Goal: Contribute content

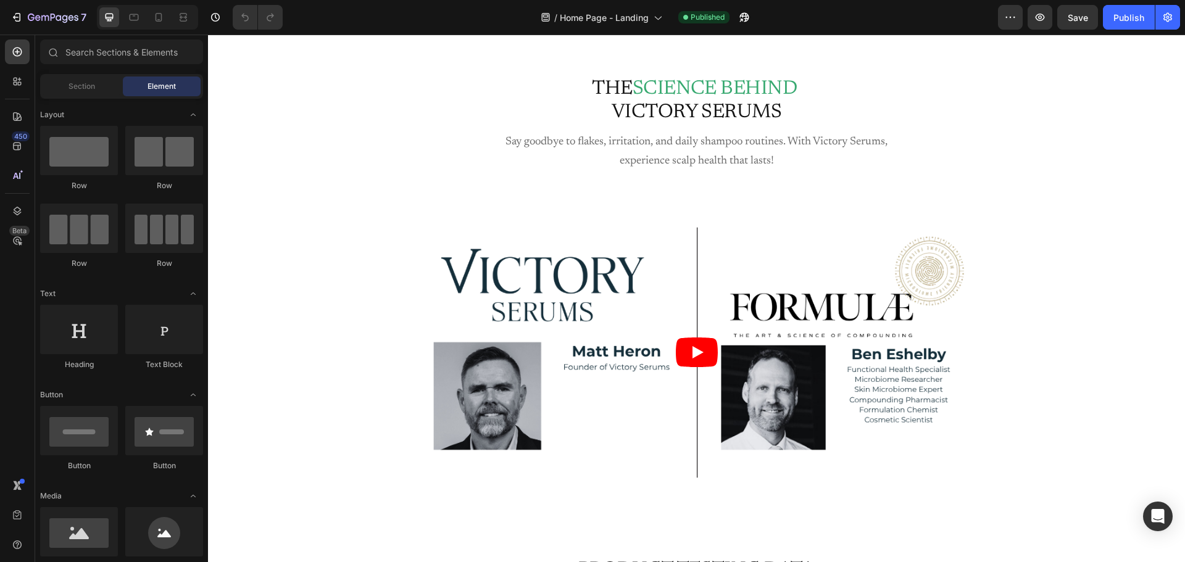
scroll to position [6853, 0]
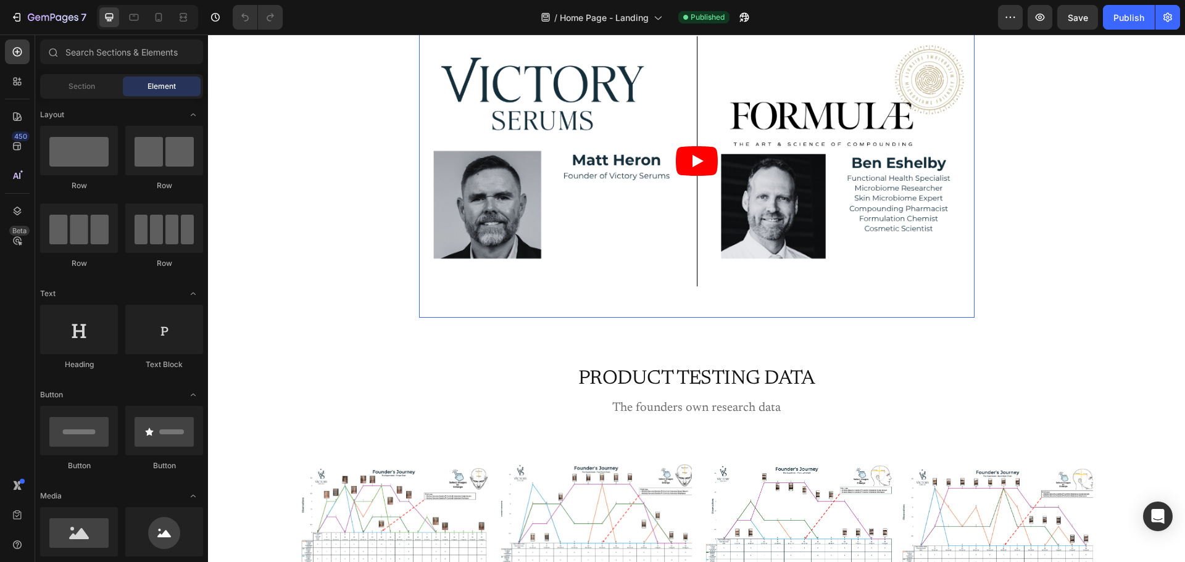
click at [633, 224] on article at bounding box center [697, 161] width 556 height 312
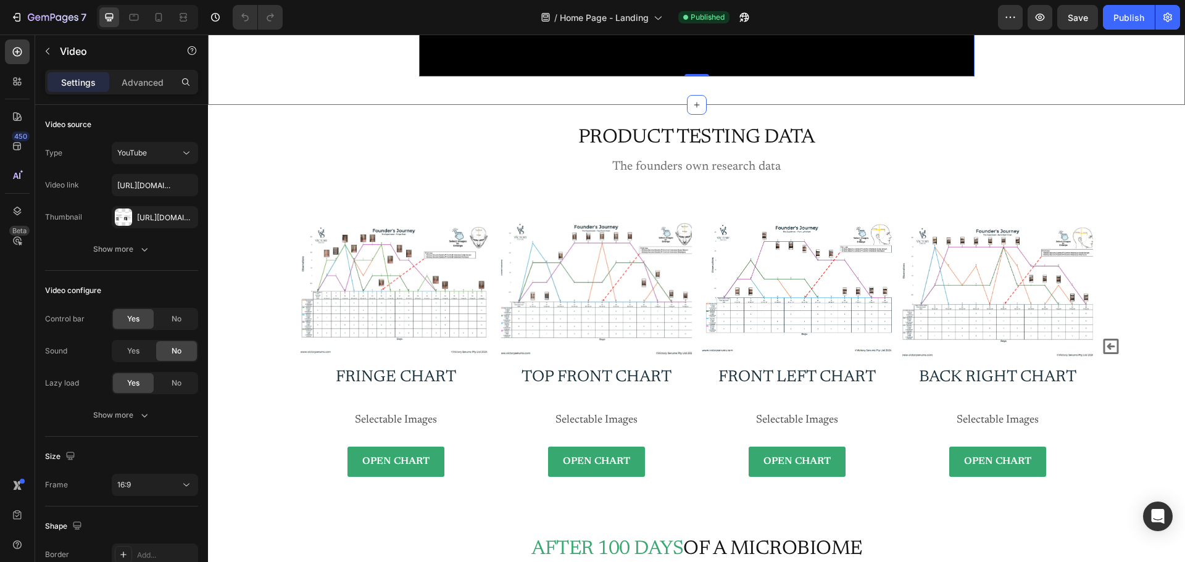
scroll to position [7162, 0]
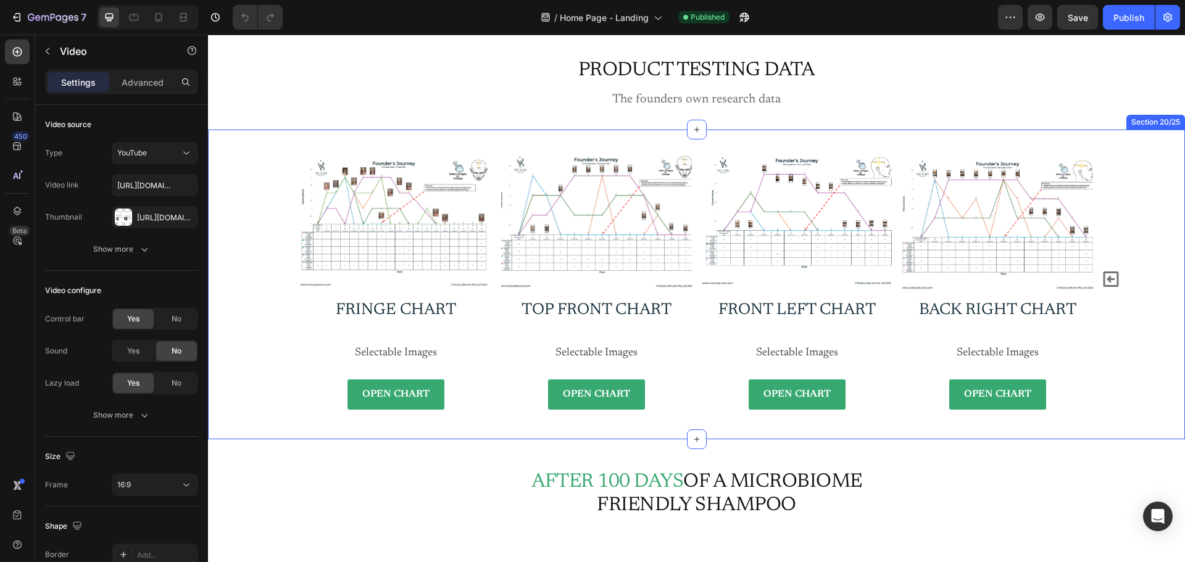
click at [246, 225] on div "Image Fringe chart Heading Selectable Images Text Block OPEN CHART Button Row I…" at bounding box center [697, 279] width 948 height 261
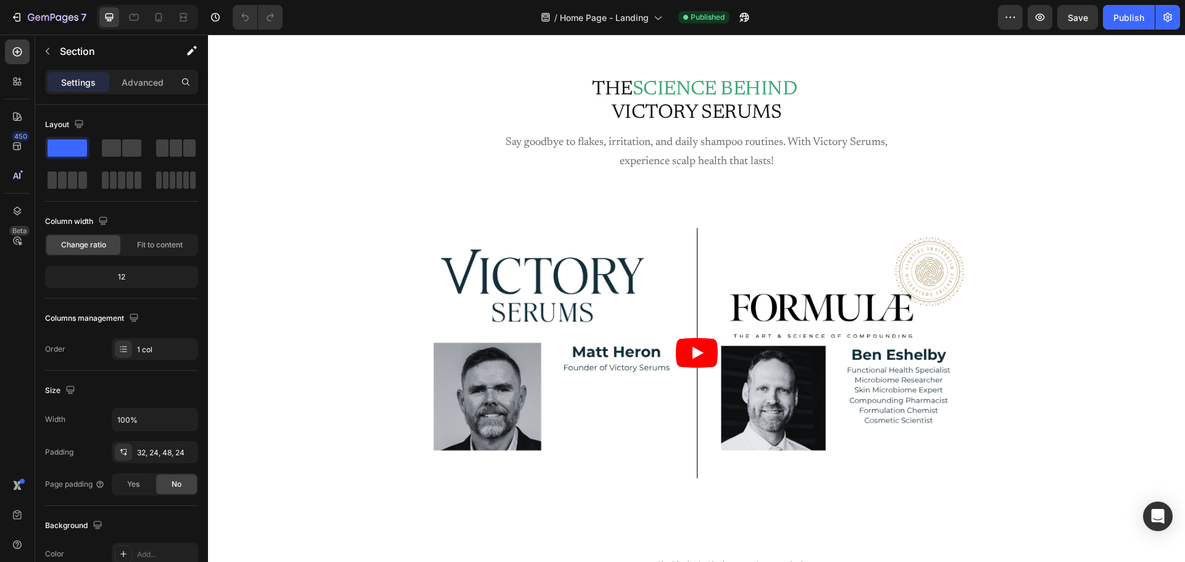
scroll to position [6673, 0]
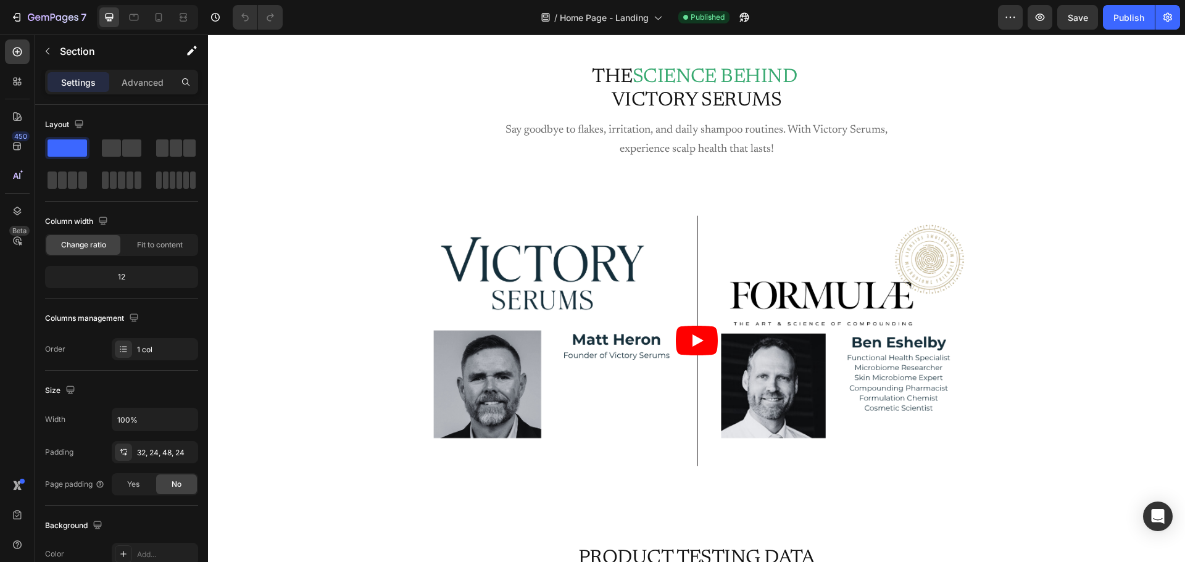
click at [246, 225] on div "the science behind victory serums Heading Say goodbye to flakes, irritation, an…" at bounding box center [697, 287] width 948 height 447
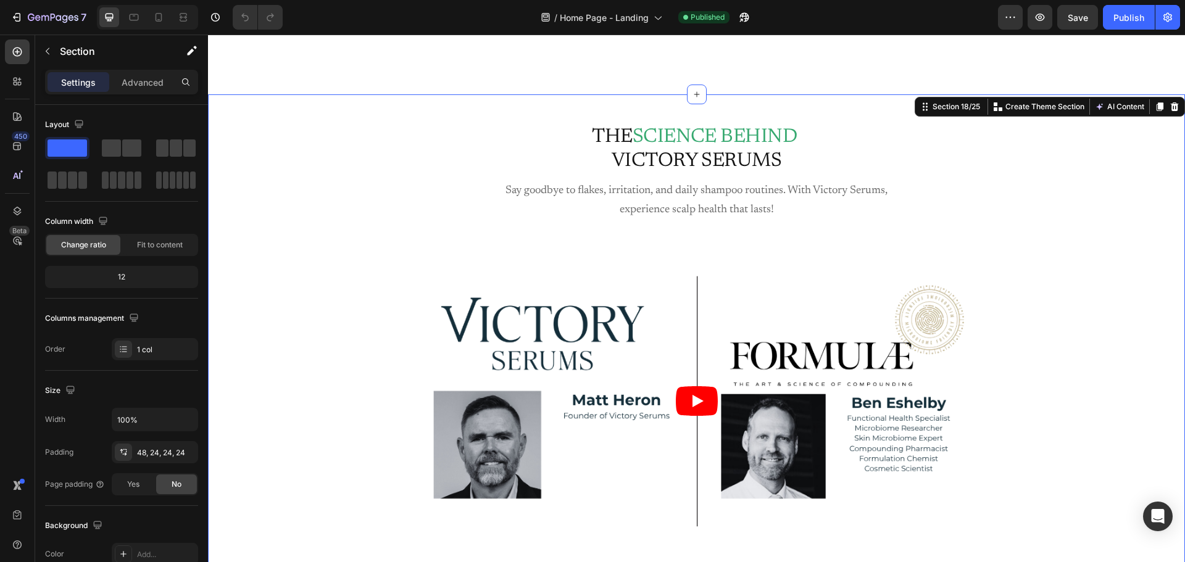
scroll to position [6426, 0]
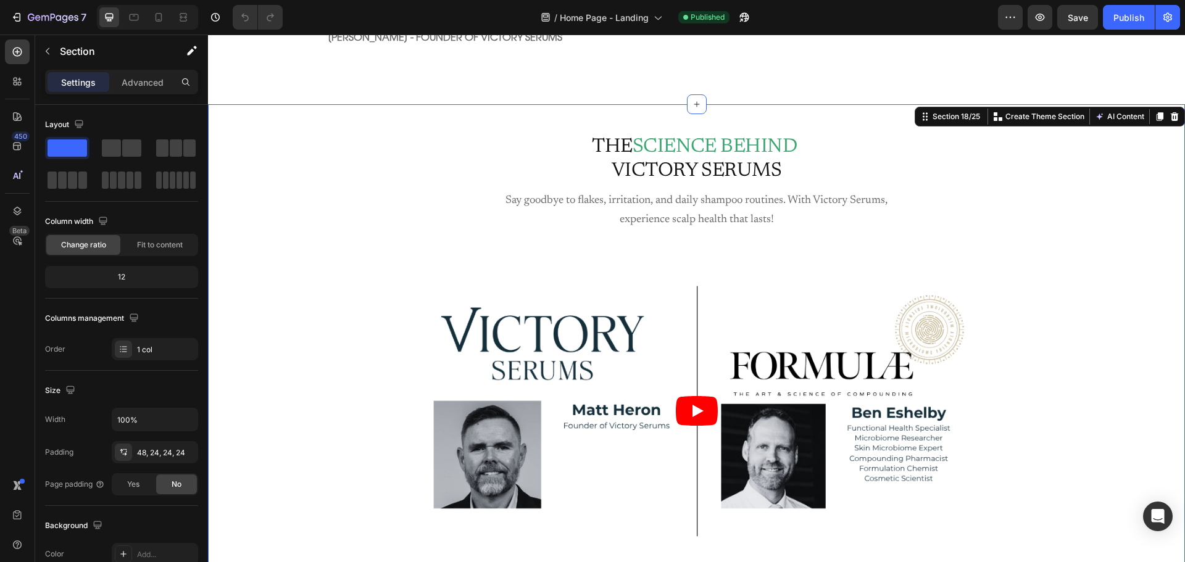
click at [251, 323] on div "the science behind victory serums Heading Say goodbye to flakes, irritation, an…" at bounding box center [697, 357] width 948 height 447
click at [1158, 511] on icon "Open Intercom Messenger" at bounding box center [1158, 517] width 14 height 16
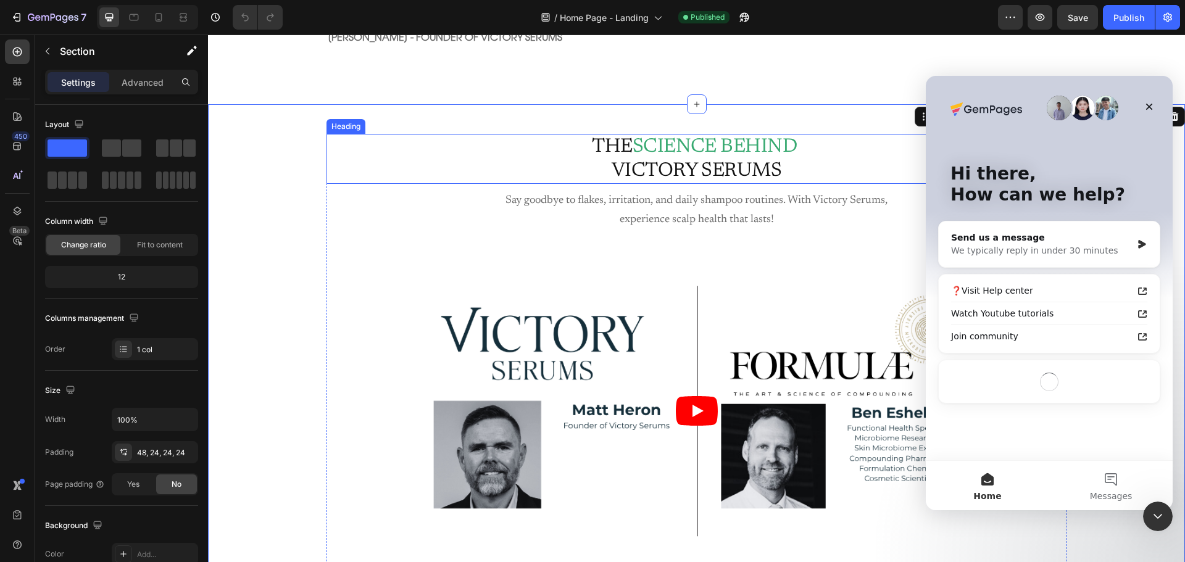
scroll to position [0, 0]
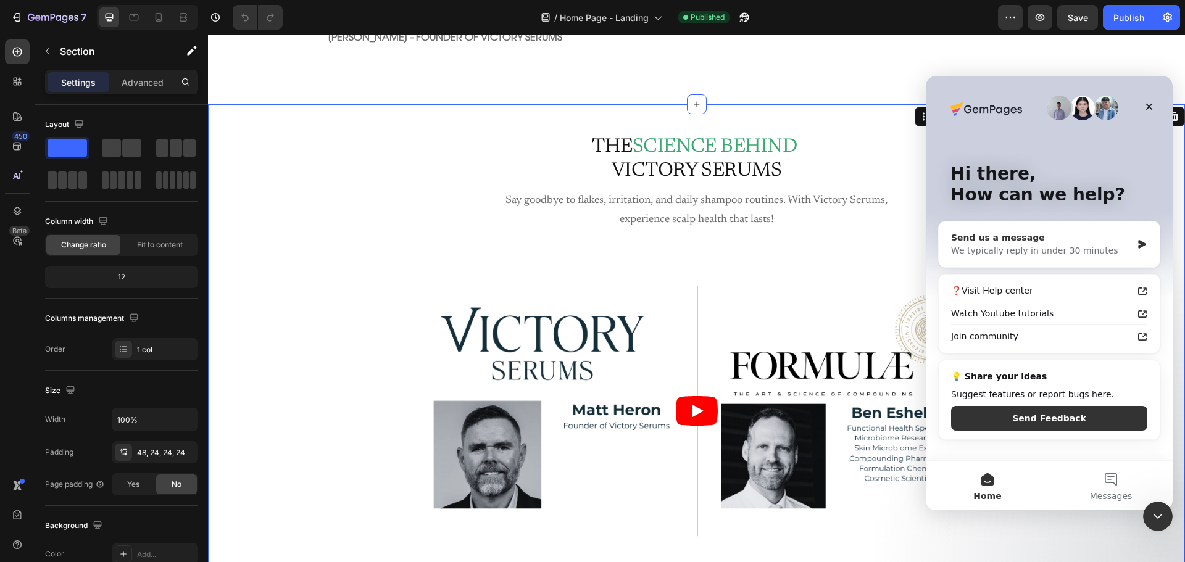
click at [1018, 245] on div "We typically reply in under 30 minutes" at bounding box center [1041, 250] width 181 height 13
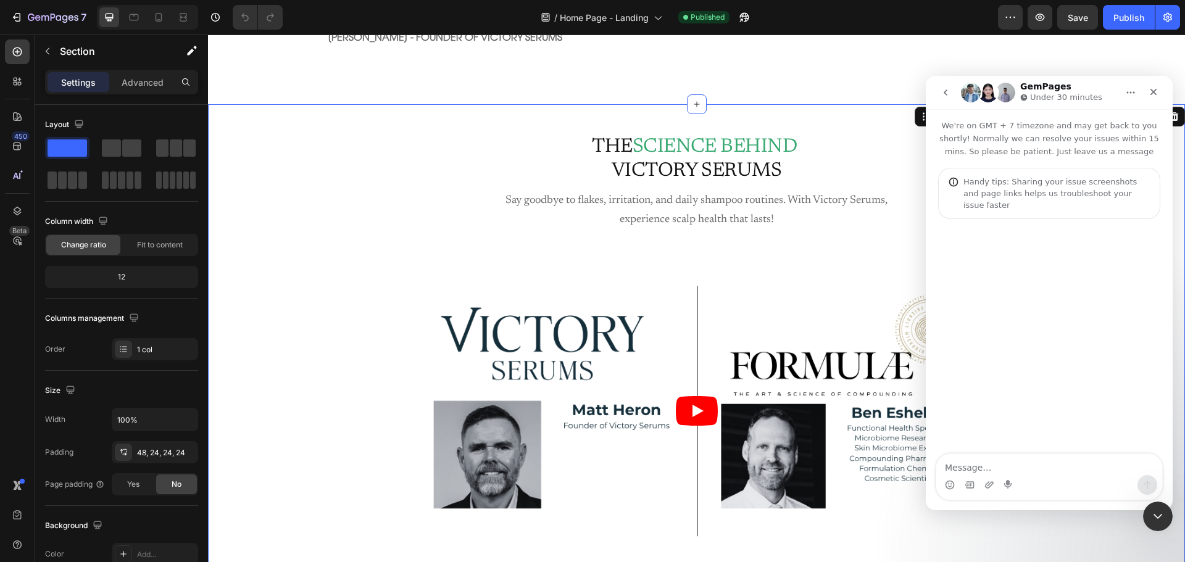
click at [1017, 463] on textarea "Message…" at bounding box center [1050, 464] width 226 height 21
type textarea "my page is taking over 20 seconds to load - how do i find out where the issue i…"
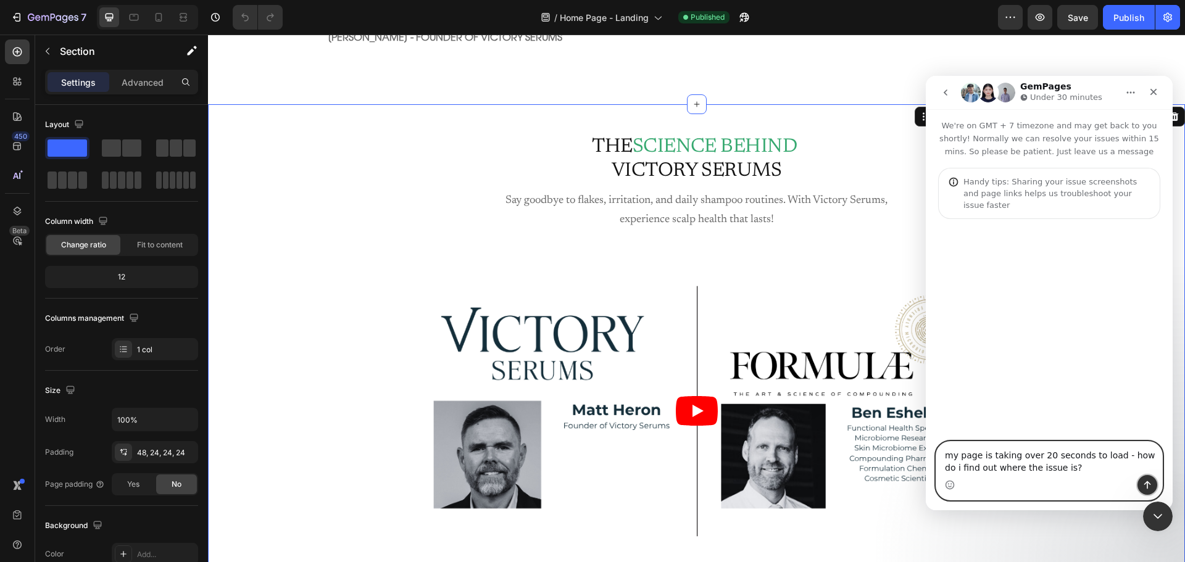
click at [1147, 485] on icon "Send a message…" at bounding box center [1148, 485] width 10 height 10
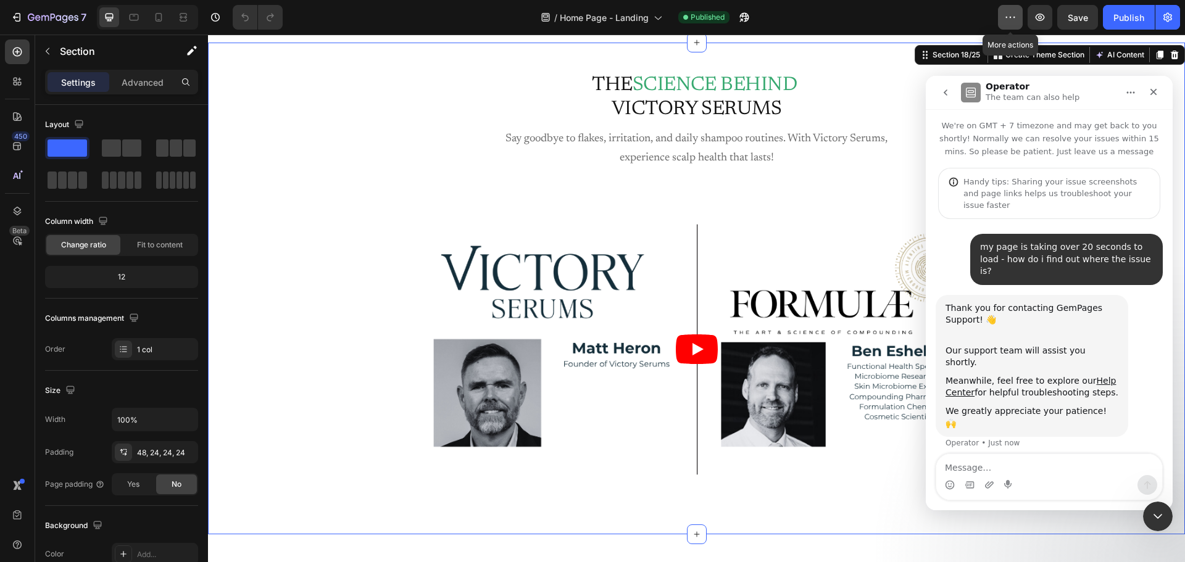
click at [1004, 11] on icon "button" at bounding box center [1010, 17] width 12 height 12
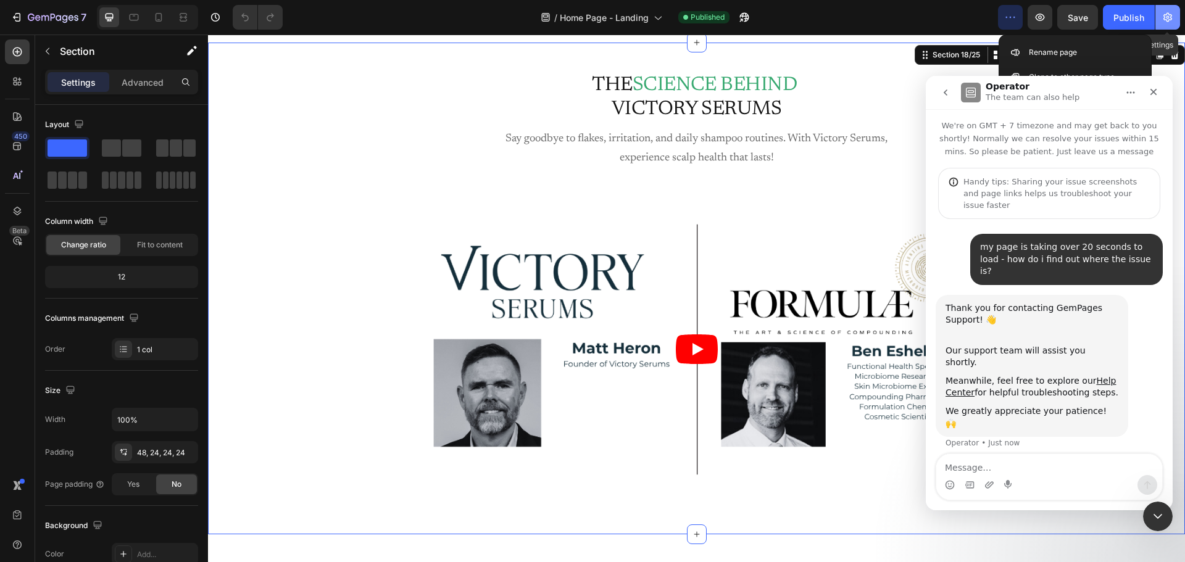
click at [1171, 17] on icon "button" at bounding box center [1168, 17] width 12 height 12
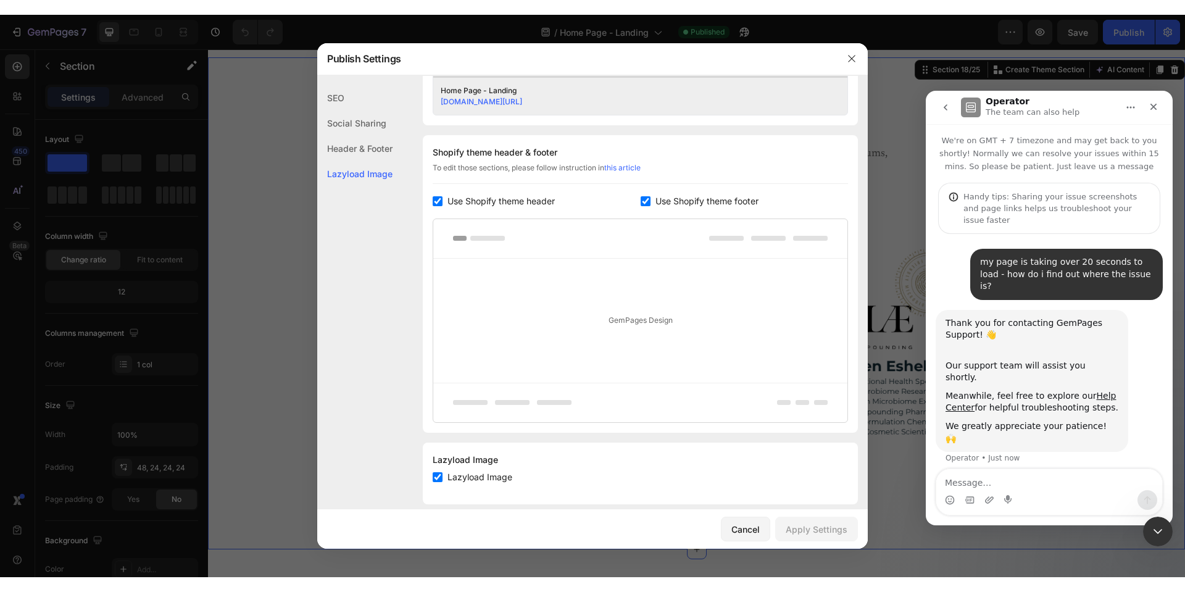
scroll to position [545, 0]
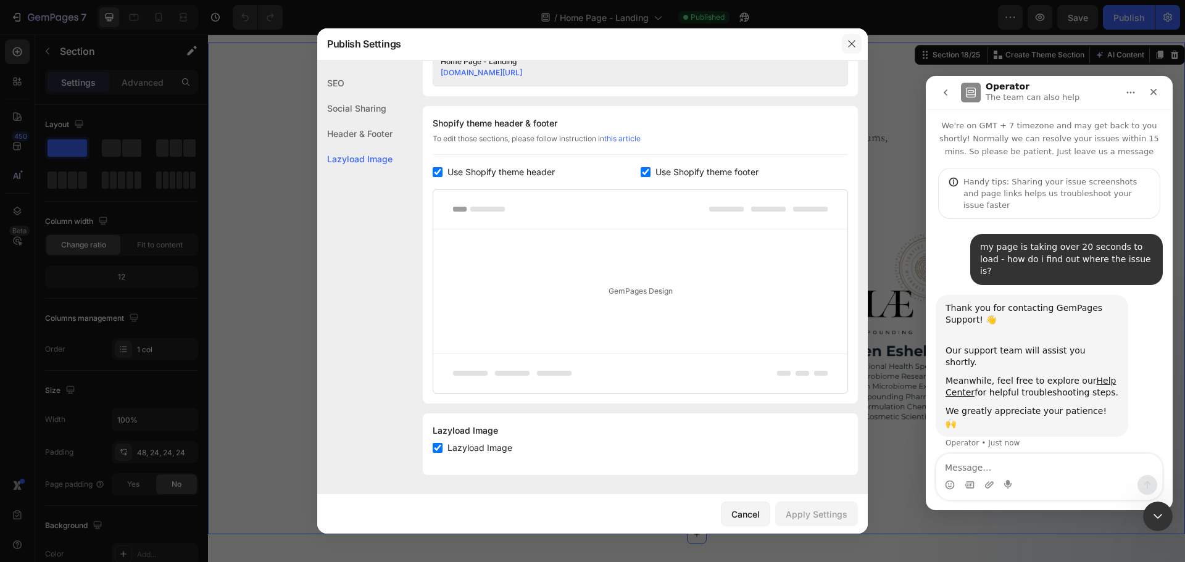
click at [848, 45] on icon "button" at bounding box center [852, 44] width 10 height 10
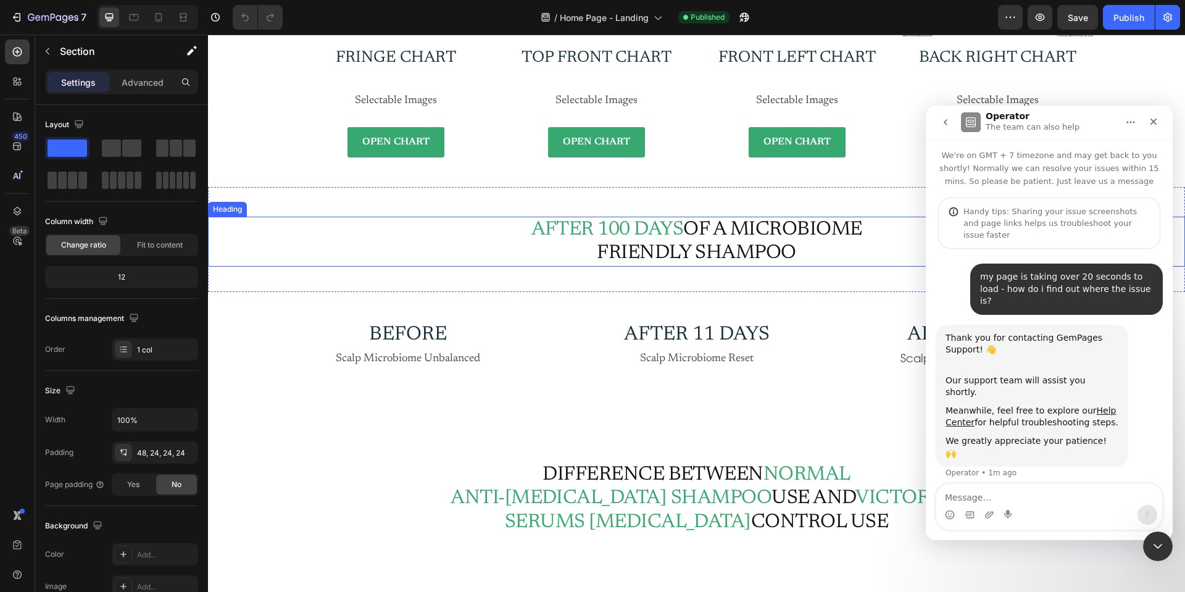
scroll to position [7291, 0]
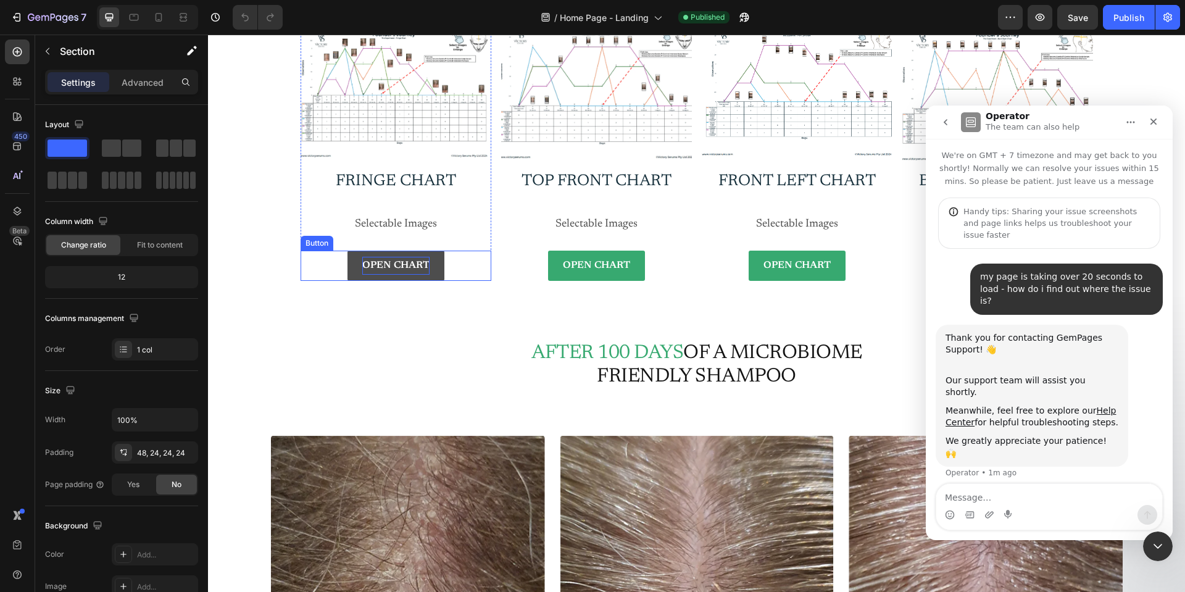
click at [403, 264] on p "OPEN CHART" at bounding box center [395, 266] width 67 height 18
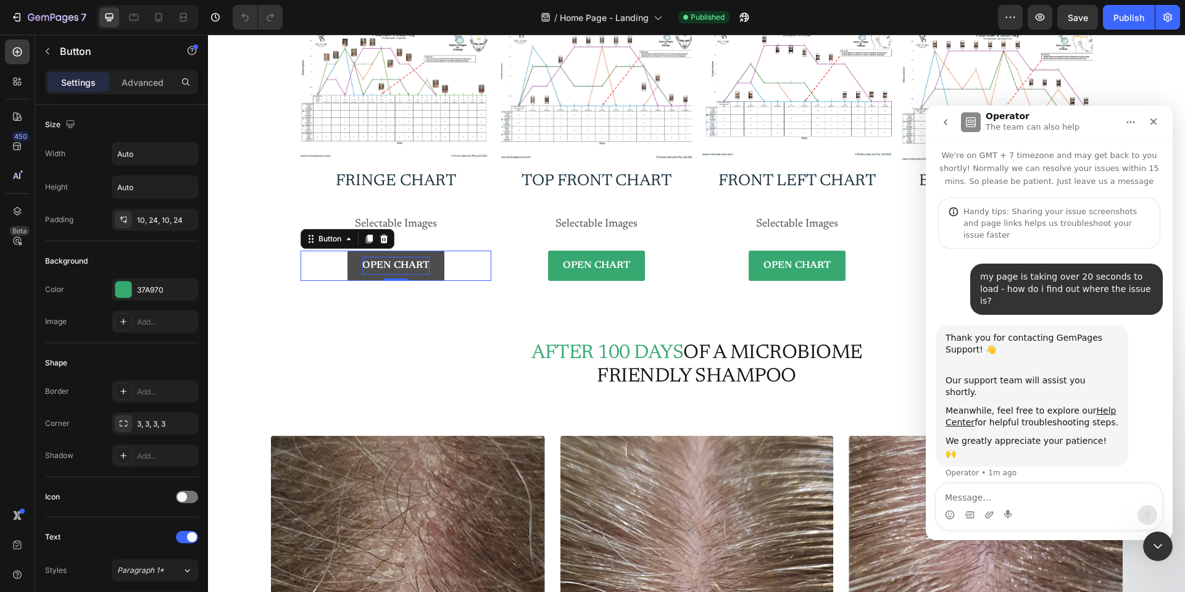
click at [380, 259] on p "OPEN CHART" at bounding box center [395, 266] width 67 height 18
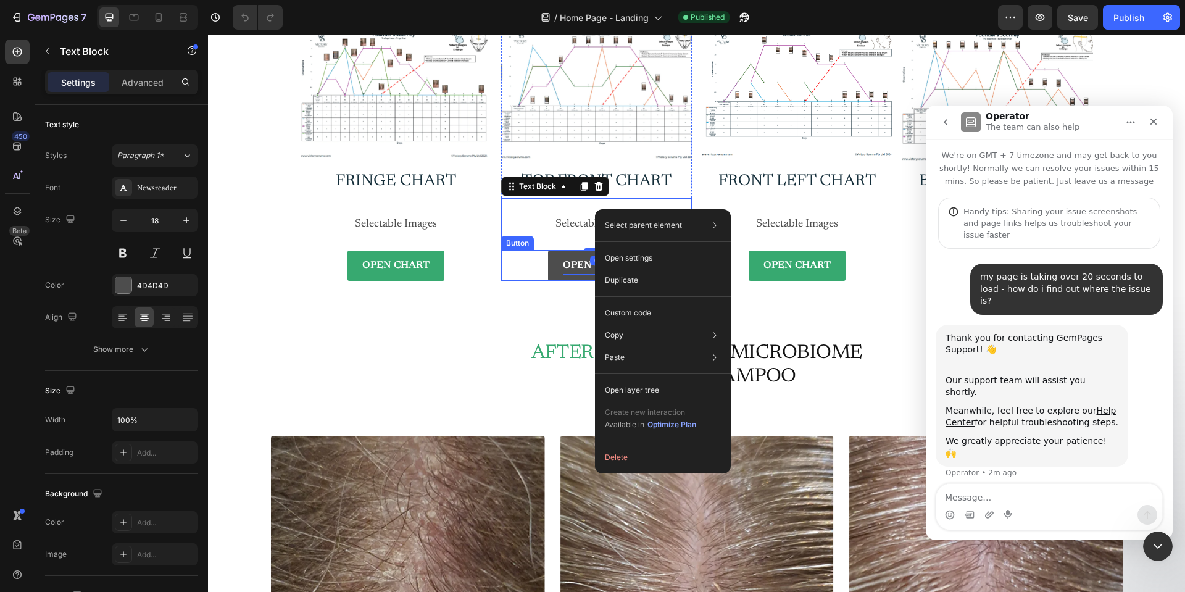
click at [584, 269] on p "OPEN CHART" at bounding box center [596, 266] width 67 height 18
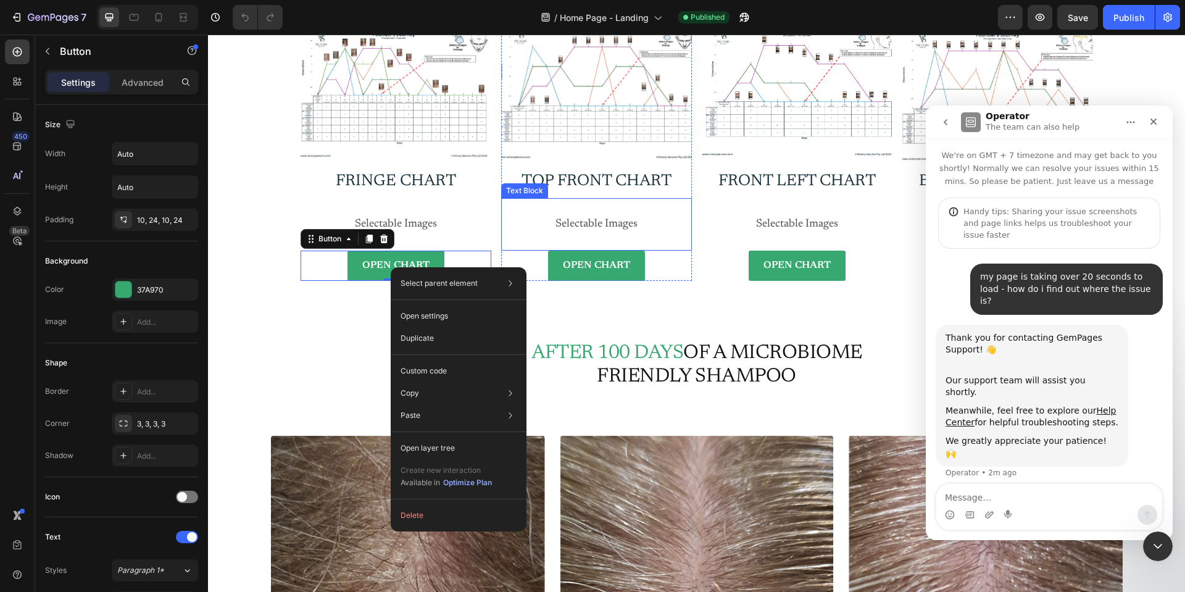
click at [609, 196] on div "Image TOP FrONT chart Heading Selectable Images Text Block OPEN CHART Button" at bounding box center [596, 150] width 191 height 261
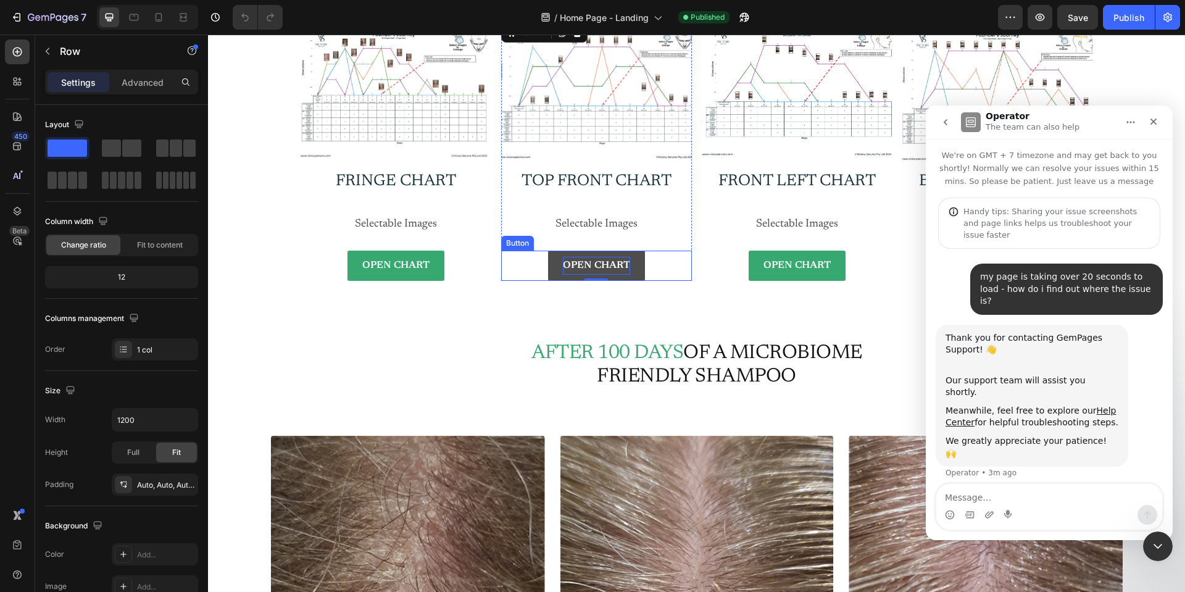
click at [599, 267] on p "OPEN CHART" at bounding box center [596, 266] width 67 height 18
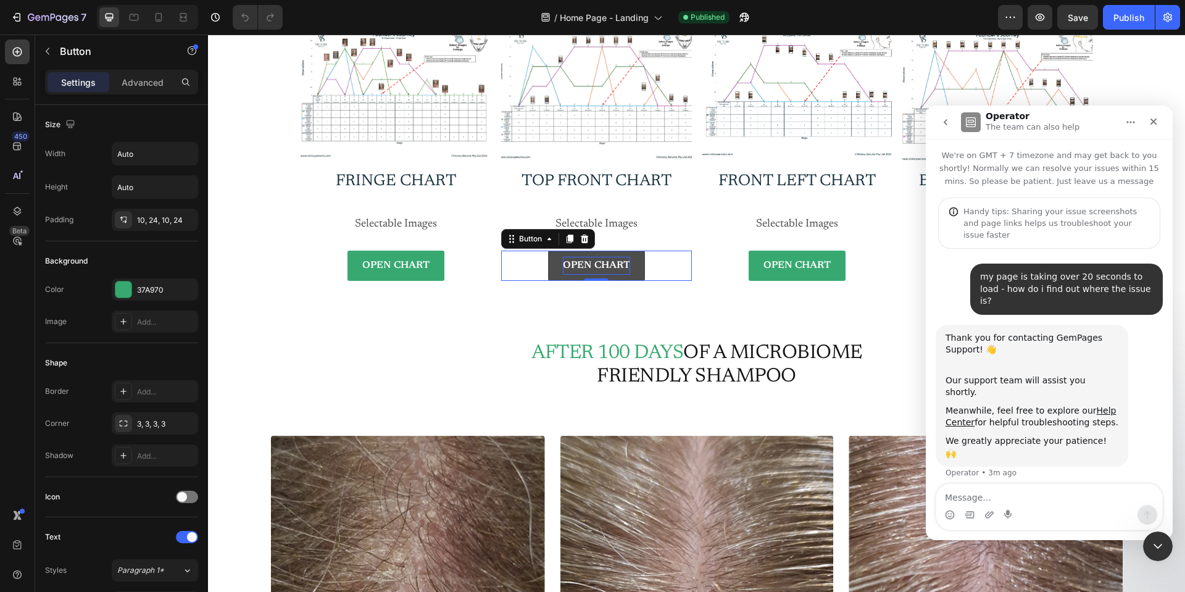
click at [599, 267] on p "OPEN CHART" at bounding box center [596, 266] width 67 height 18
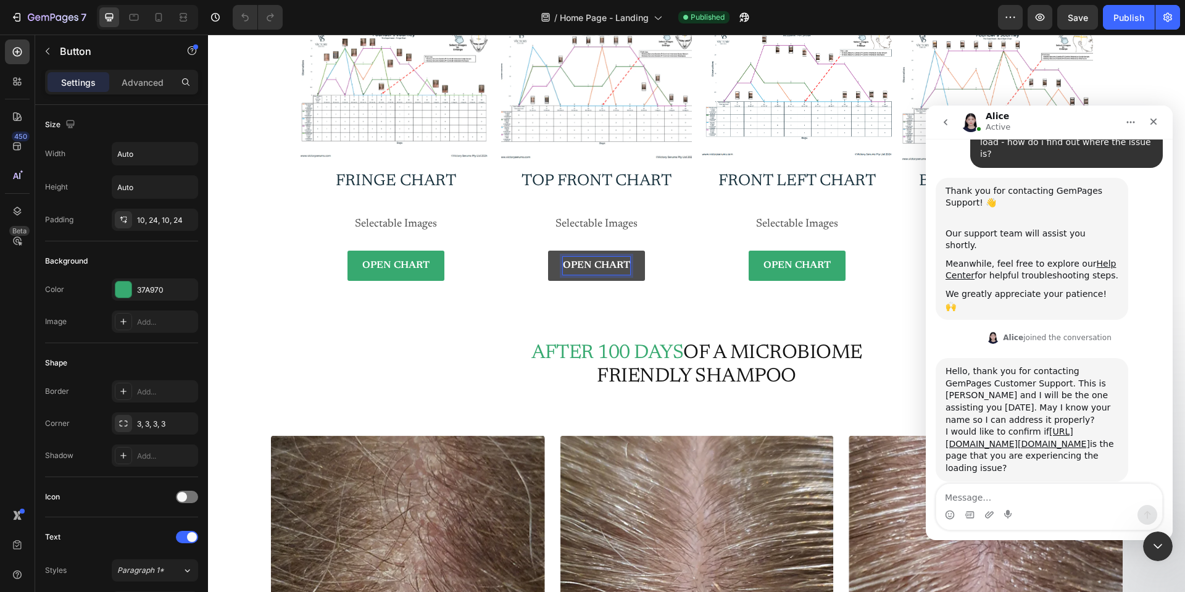
scroll to position [194, 0]
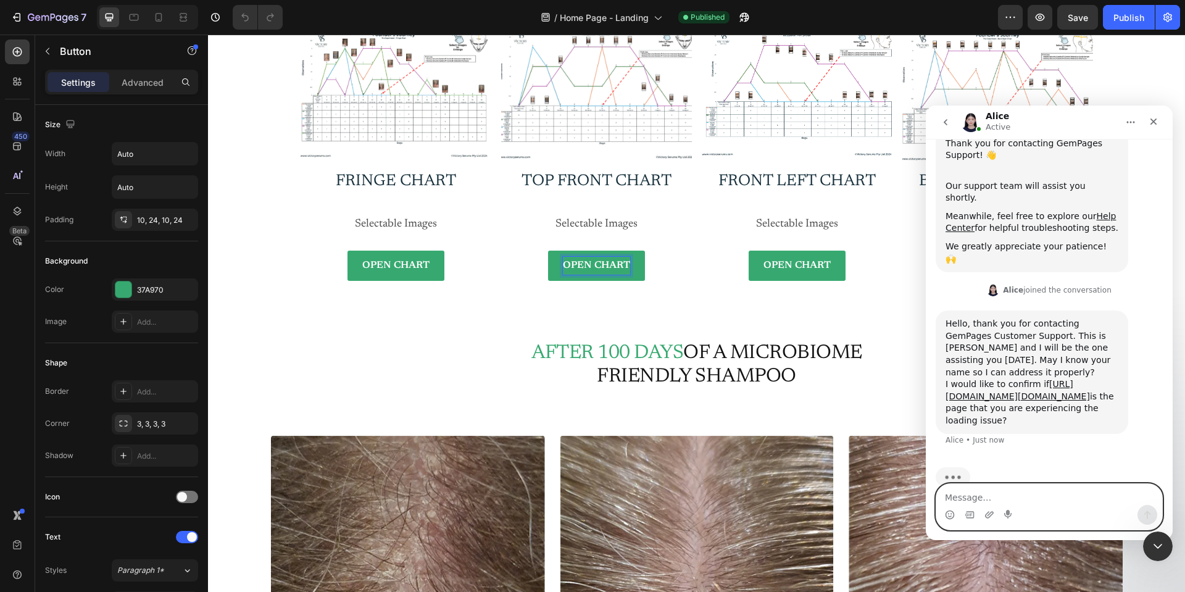
click at [1027, 500] on textarea "Message…" at bounding box center [1050, 494] width 226 height 21
type textarea "yes"
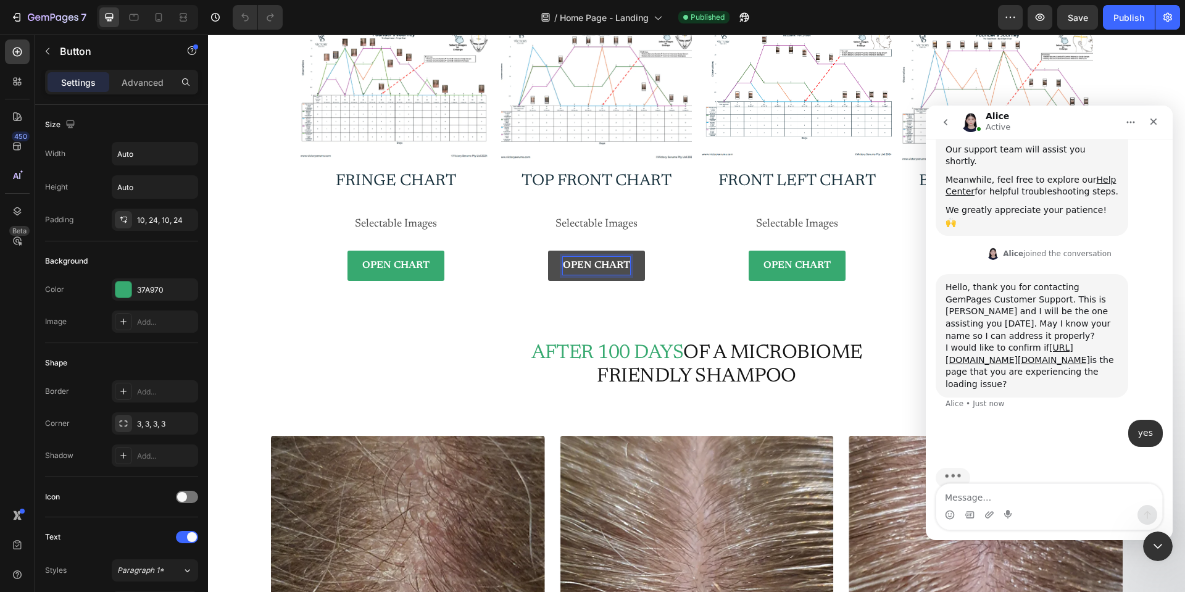
click at [606, 264] on p "OPEN CHART" at bounding box center [596, 266] width 67 height 18
click at [593, 115] on img at bounding box center [596, 91] width 191 height 143
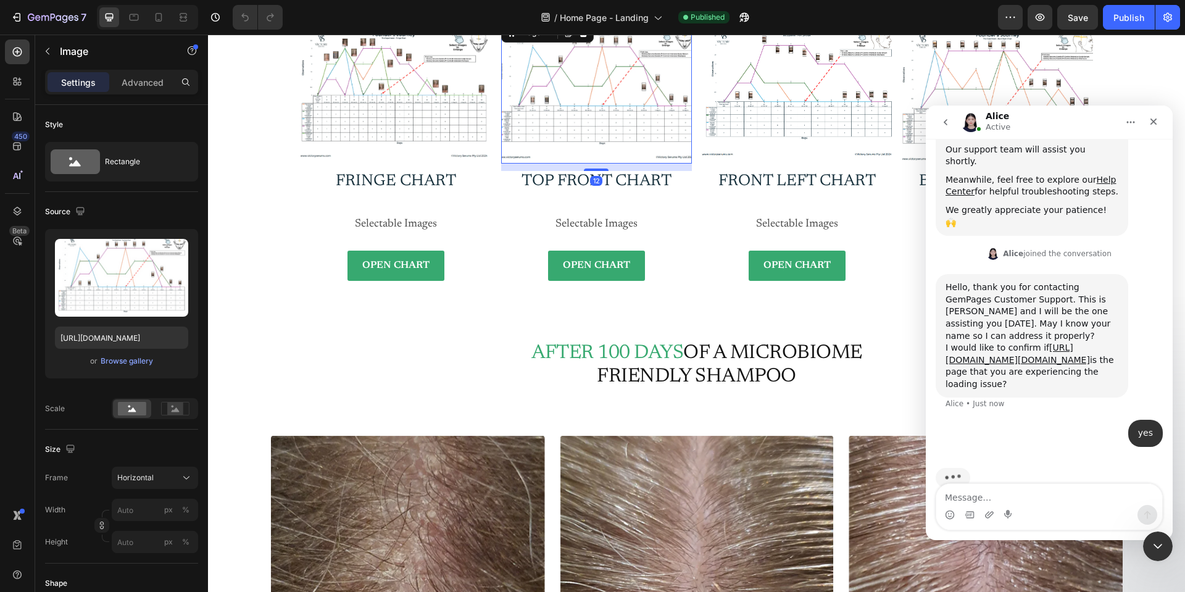
click at [593, 115] on img at bounding box center [596, 91] width 191 height 143
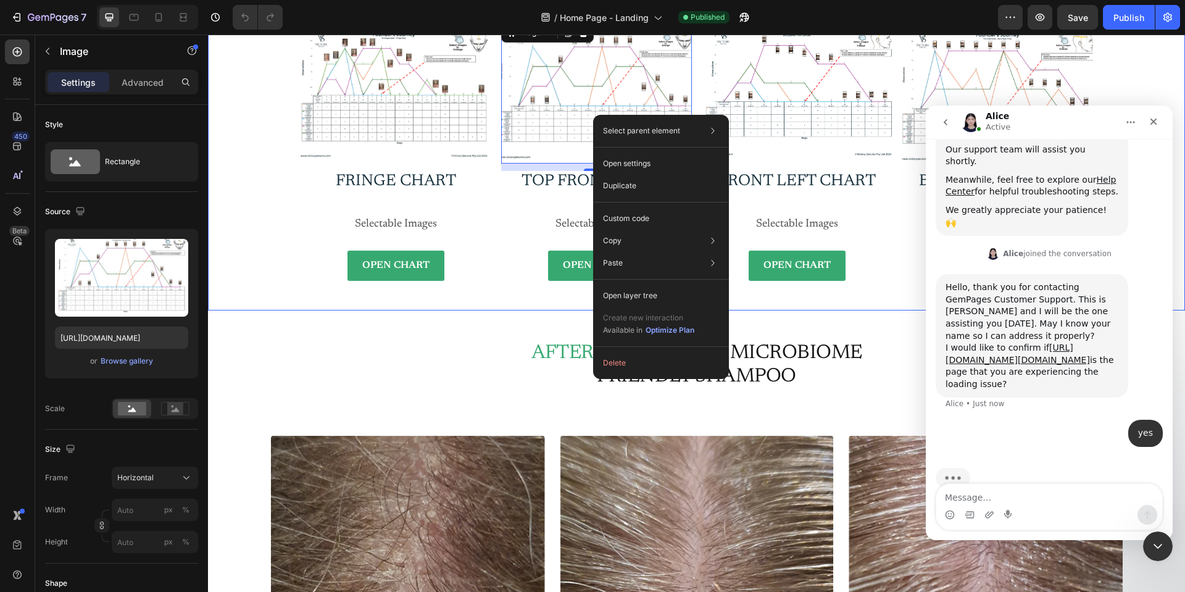
click at [576, 299] on div "Image Fringe chart Heading Selectable Images Text Block OPEN CHART Button Row I…" at bounding box center [696, 156] width 977 height 310
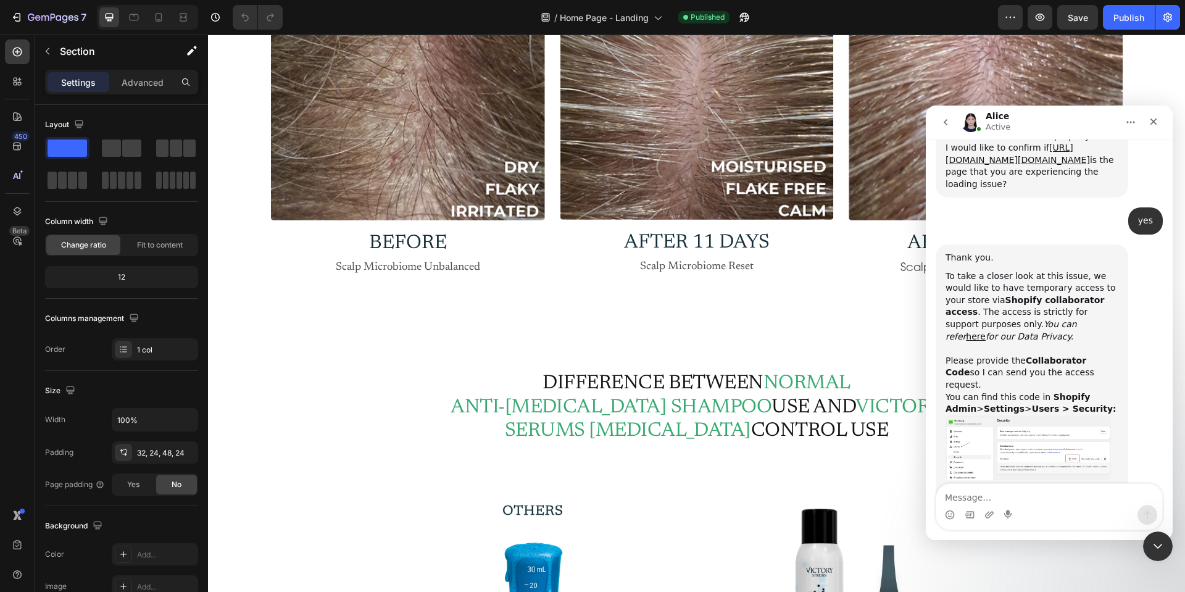
scroll to position [7723, 0]
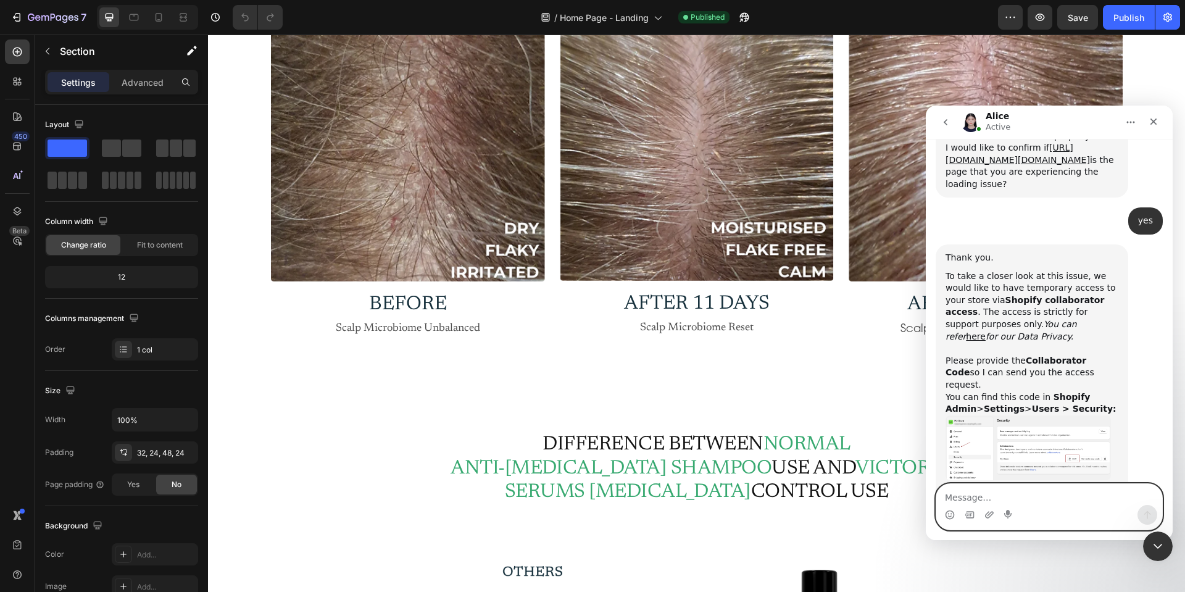
click at [1006, 493] on textarea "Message…" at bounding box center [1050, 494] width 226 height 21
click at [1005, 504] on textarea "Message…" at bounding box center [1050, 494] width 226 height 21
paste textarea "6154"
type textarea "6154"
click at [1149, 517] on icon "Send a message…" at bounding box center [1148, 515] width 10 height 10
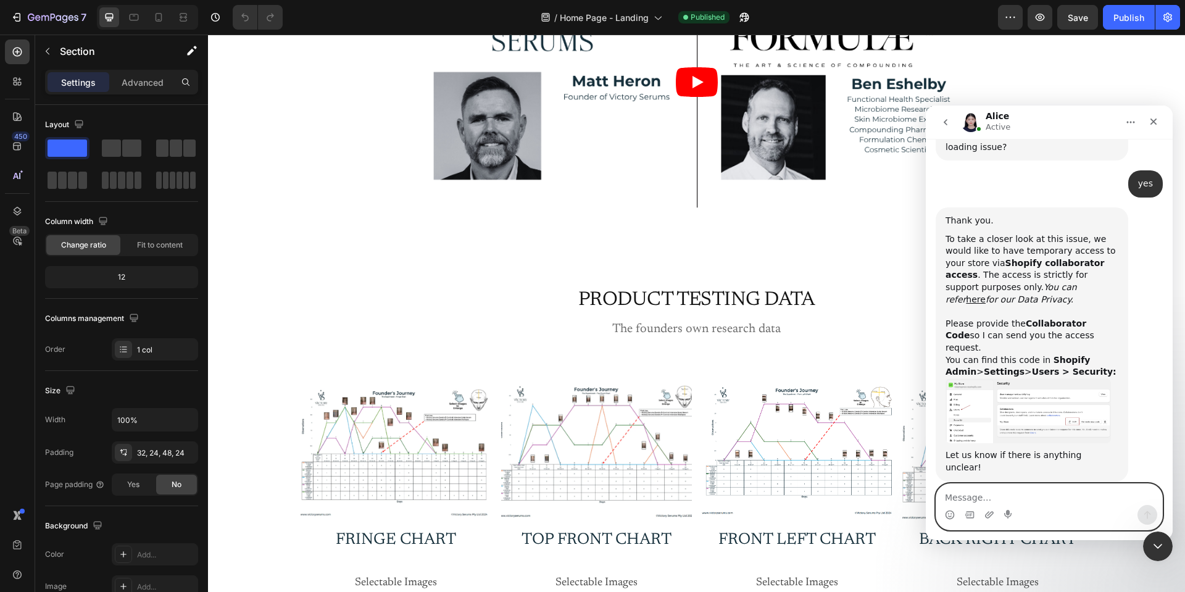
scroll to position [7151, 0]
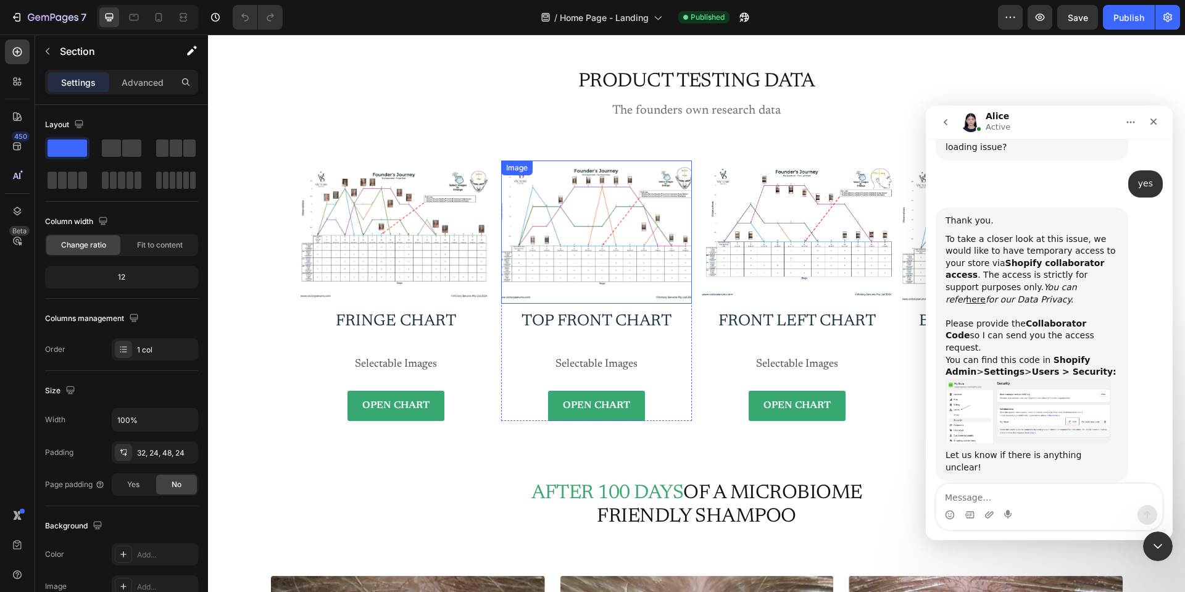
click at [612, 229] on img at bounding box center [596, 232] width 191 height 143
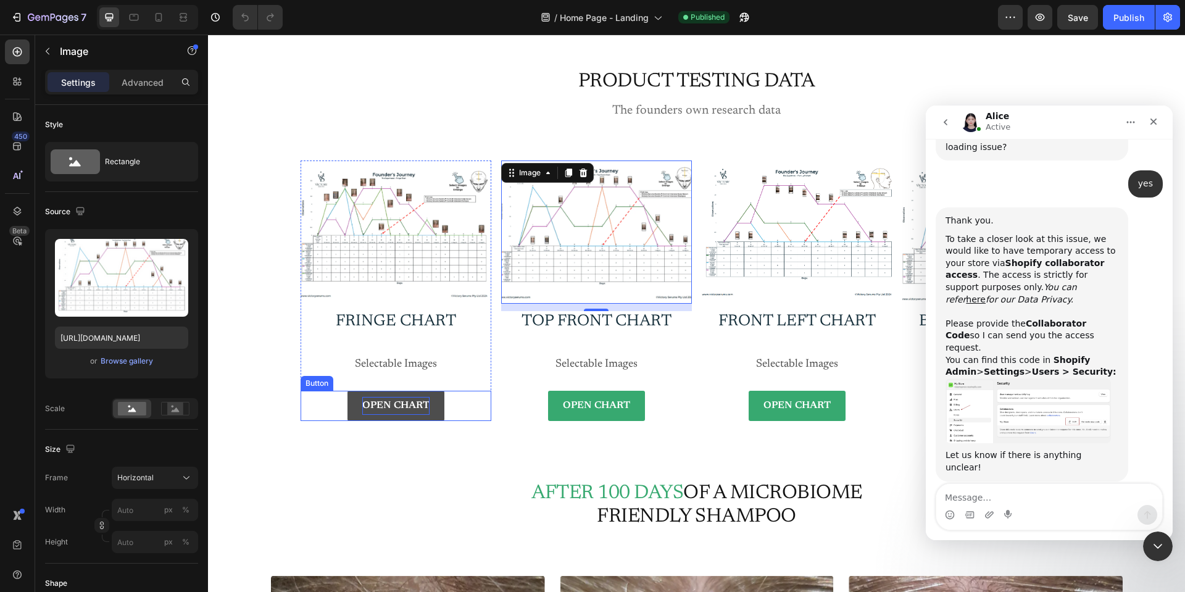
click at [395, 408] on p "OPEN CHART" at bounding box center [395, 406] width 67 height 18
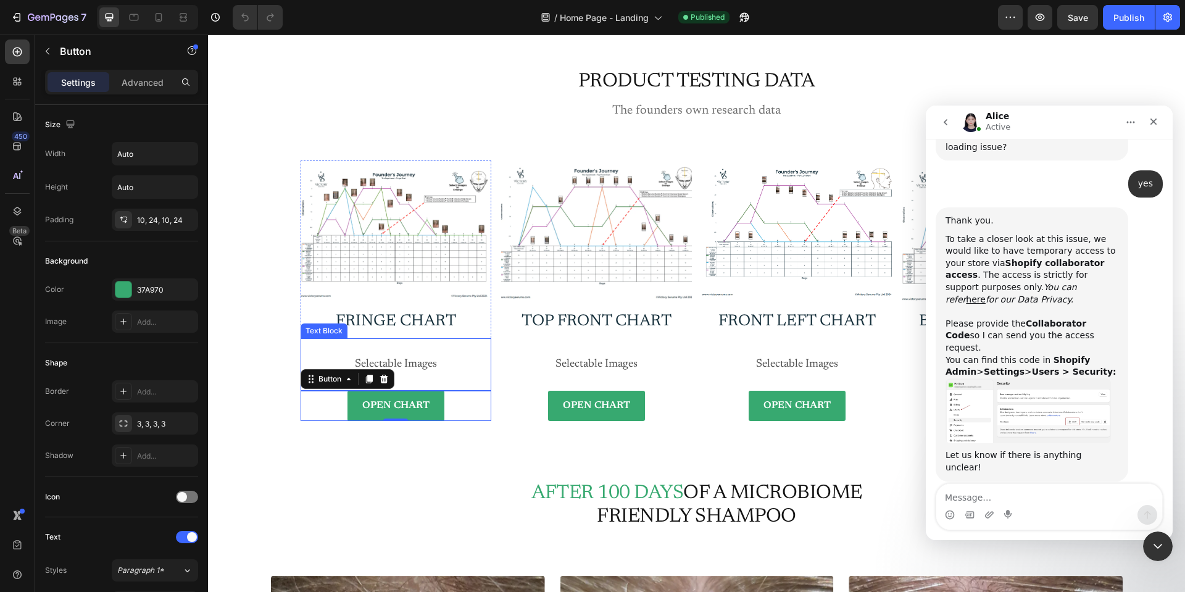
click at [409, 329] on h2 "Fringe chart" at bounding box center [396, 322] width 191 height 22
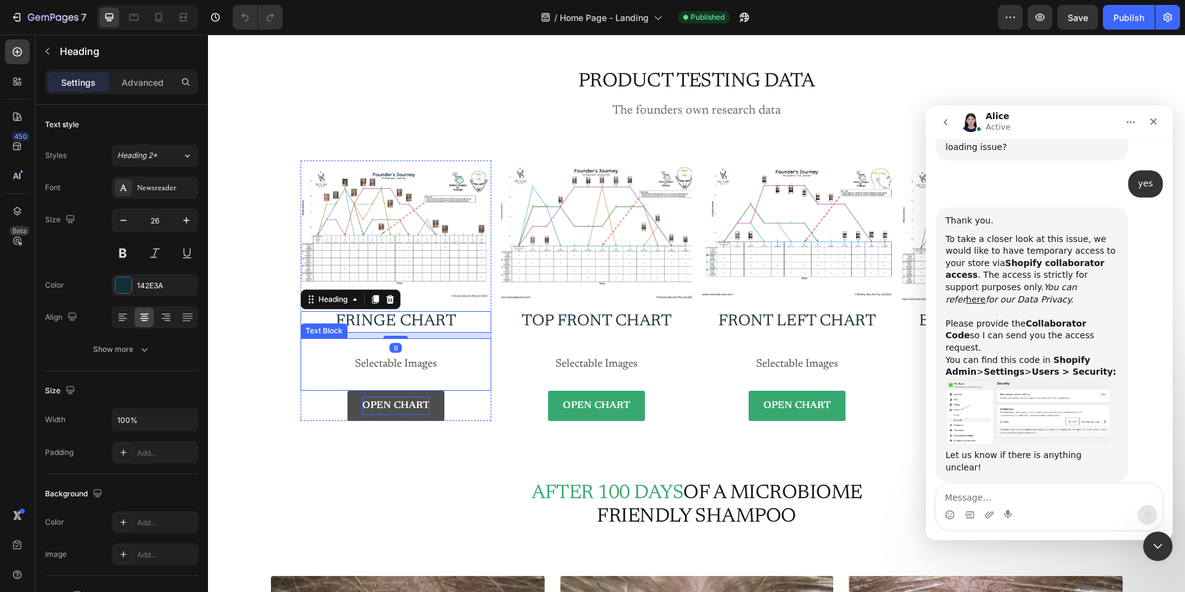
click at [395, 404] on p "OPEN CHART" at bounding box center [395, 406] width 67 height 18
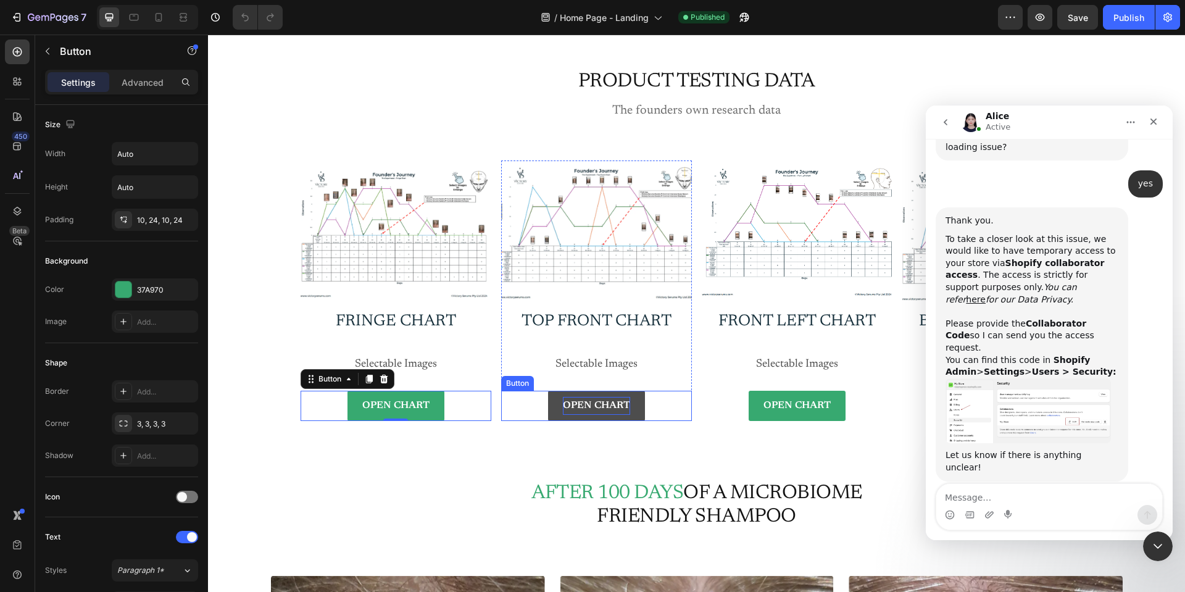
click at [604, 405] on p "OPEN CHART" at bounding box center [596, 406] width 67 height 18
click at [582, 409] on p "OPEN CHART" at bounding box center [596, 406] width 67 height 18
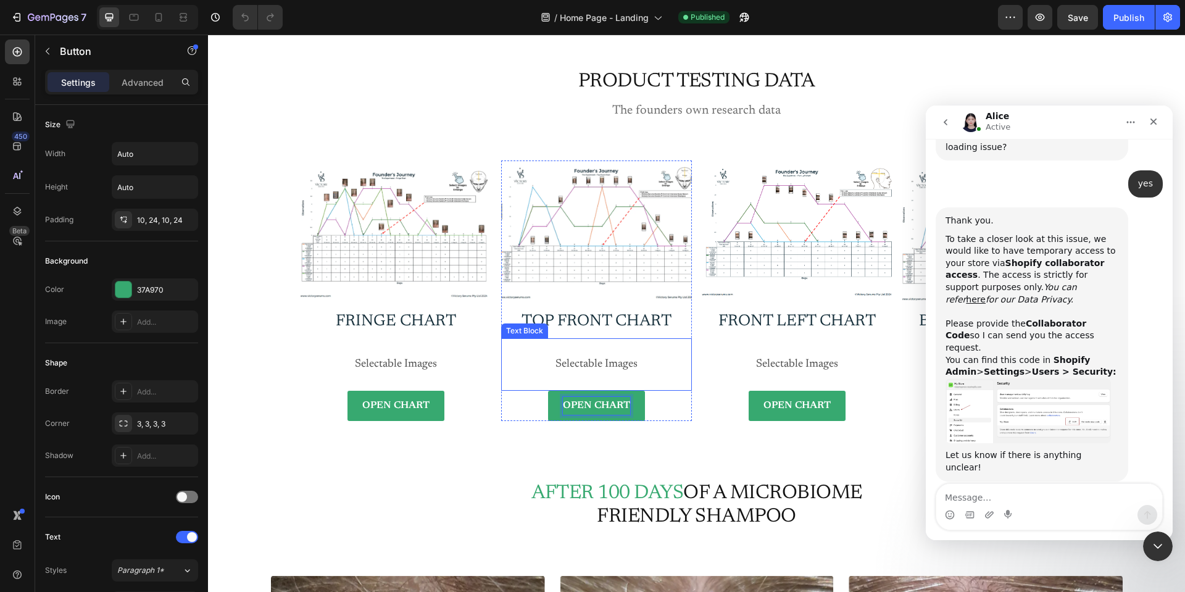
click at [582, 353] on p at bounding box center [597, 348] width 188 height 17
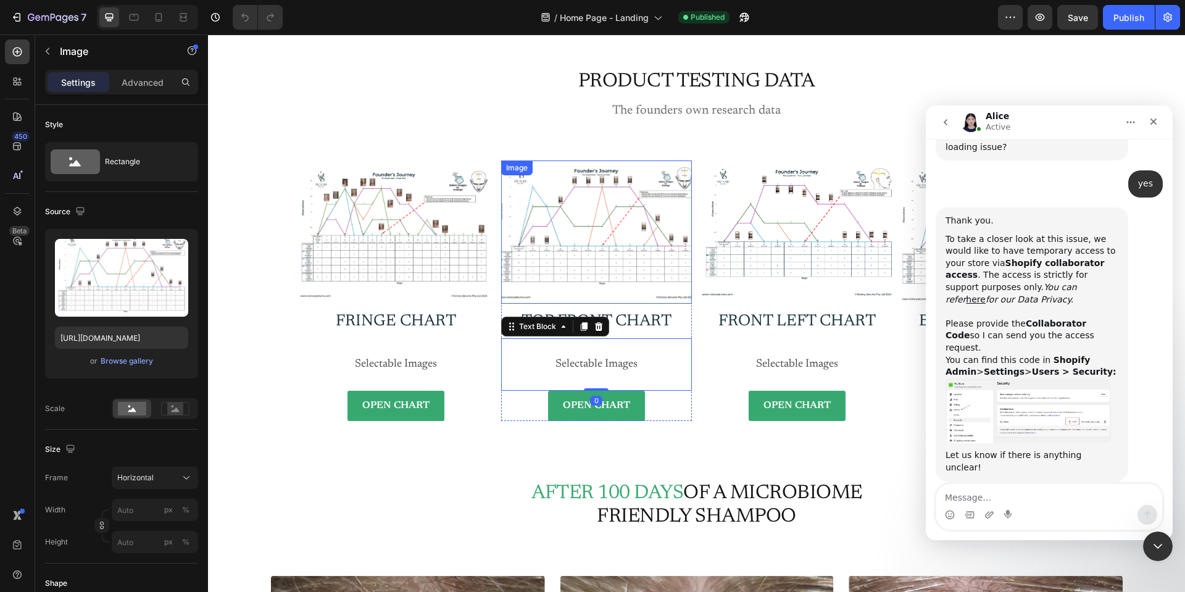
click at [596, 277] on img at bounding box center [596, 232] width 191 height 143
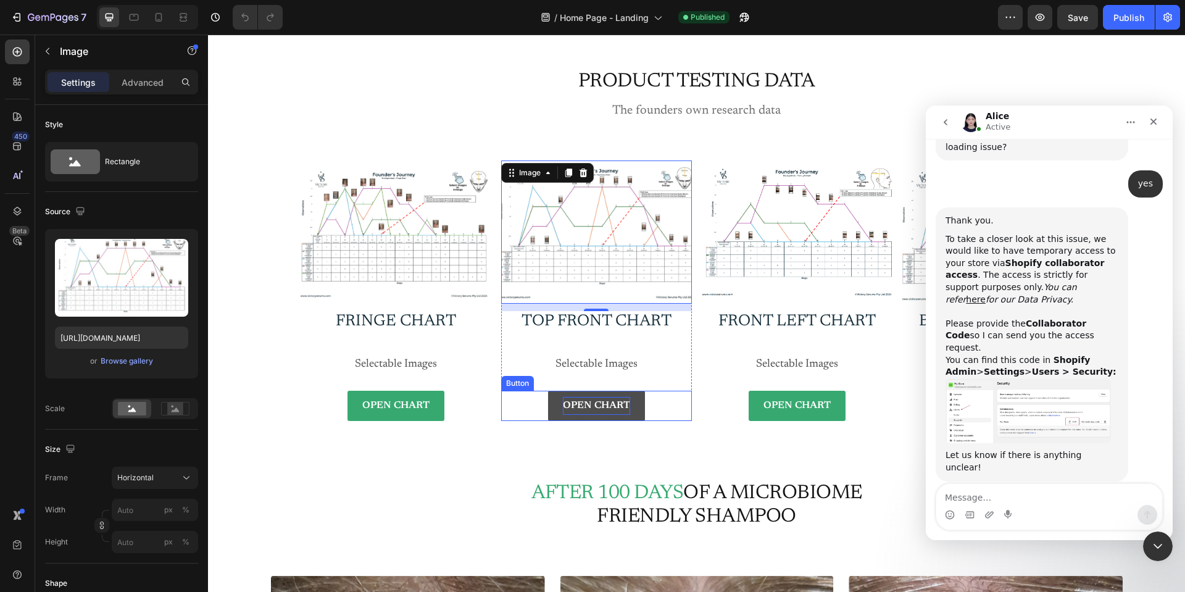
click at [602, 412] on p "OPEN CHART" at bounding box center [596, 406] width 67 height 18
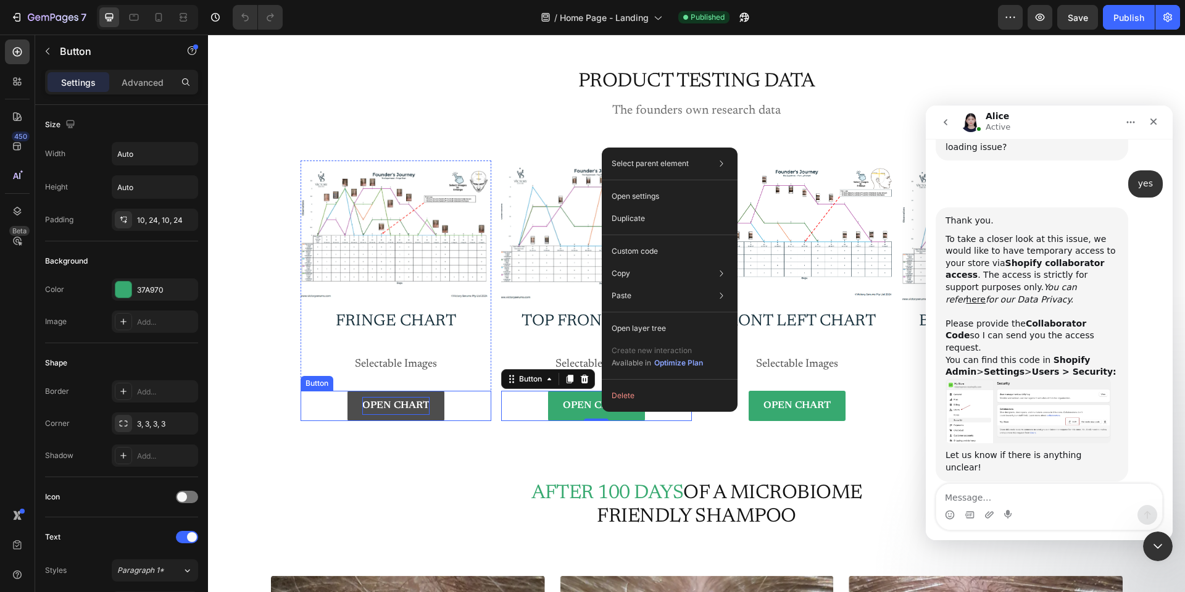
click at [389, 408] on p "OPEN CHART" at bounding box center [395, 406] width 67 height 18
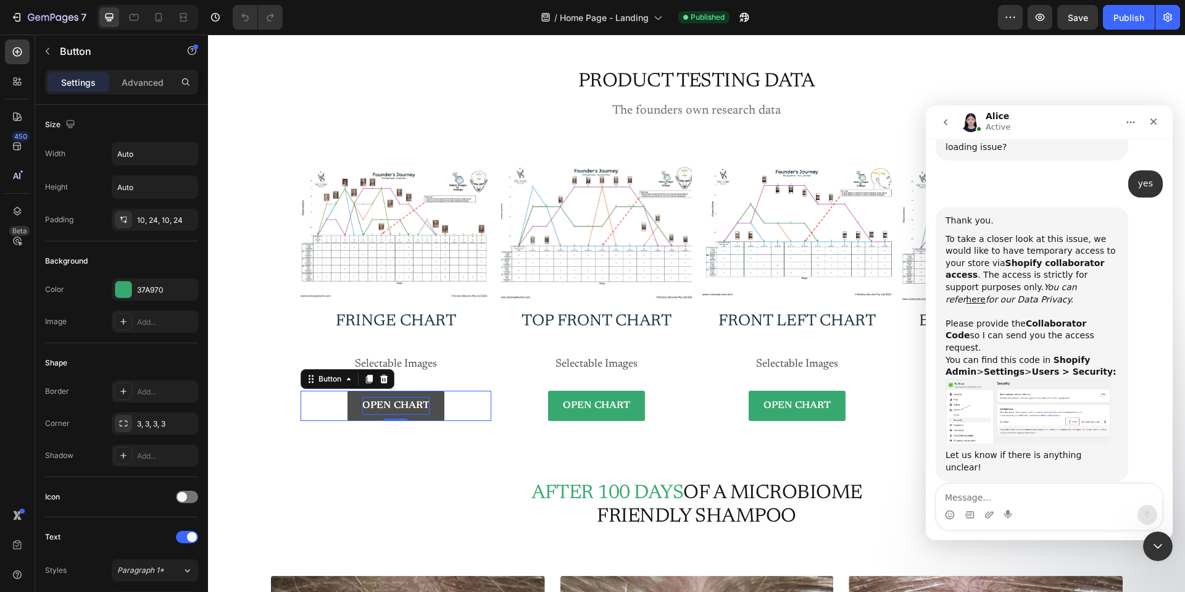
click at [389, 408] on p "OPEN CHART" at bounding box center [395, 406] width 67 height 18
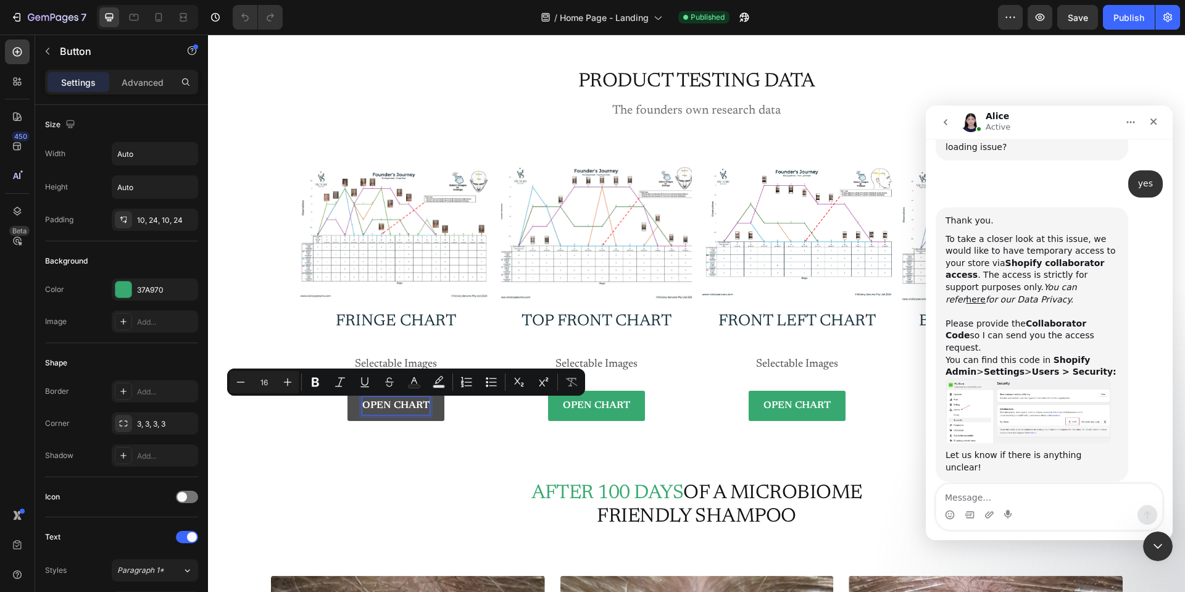
click at [376, 409] on p "OPEN CHART" at bounding box center [395, 406] width 67 height 18
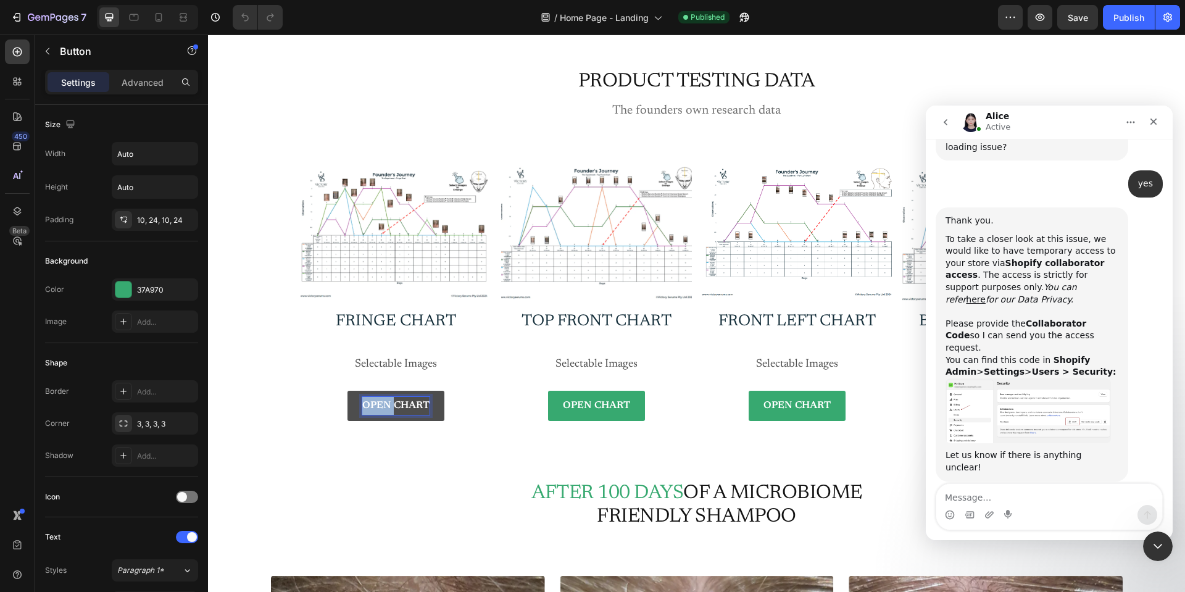
click at [376, 409] on p "OPEN CHART" at bounding box center [395, 406] width 67 height 18
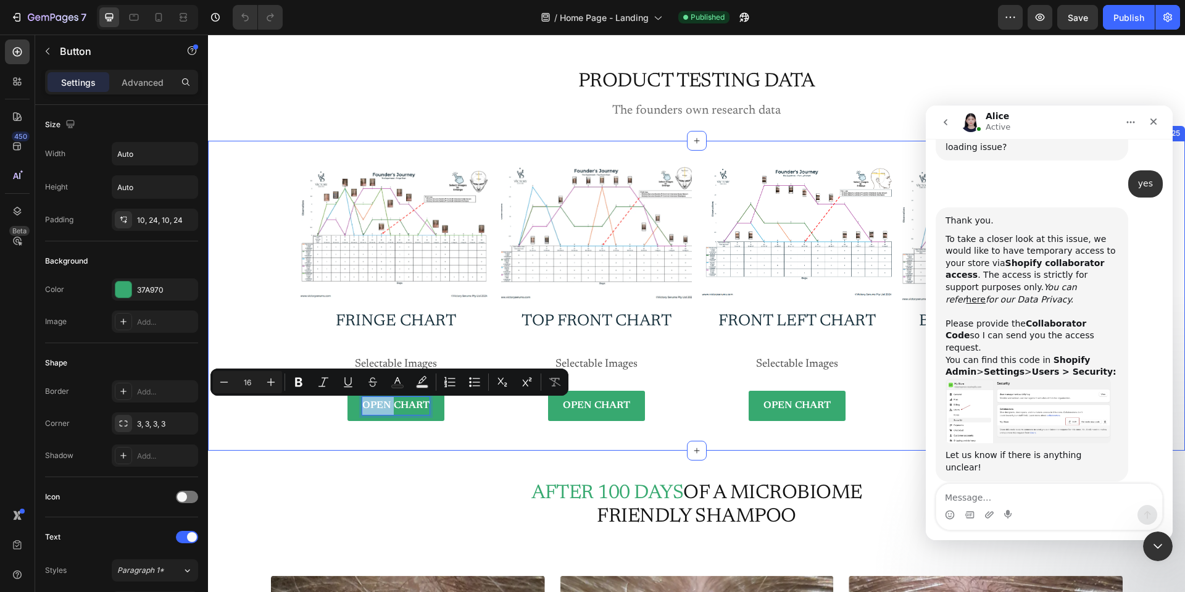
click at [372, 453] on div "AFTER 100 DAYS of a Microbiome friendly shampoo Heading Section 21/25" at bounding box center [696, 503] width 977 height 105
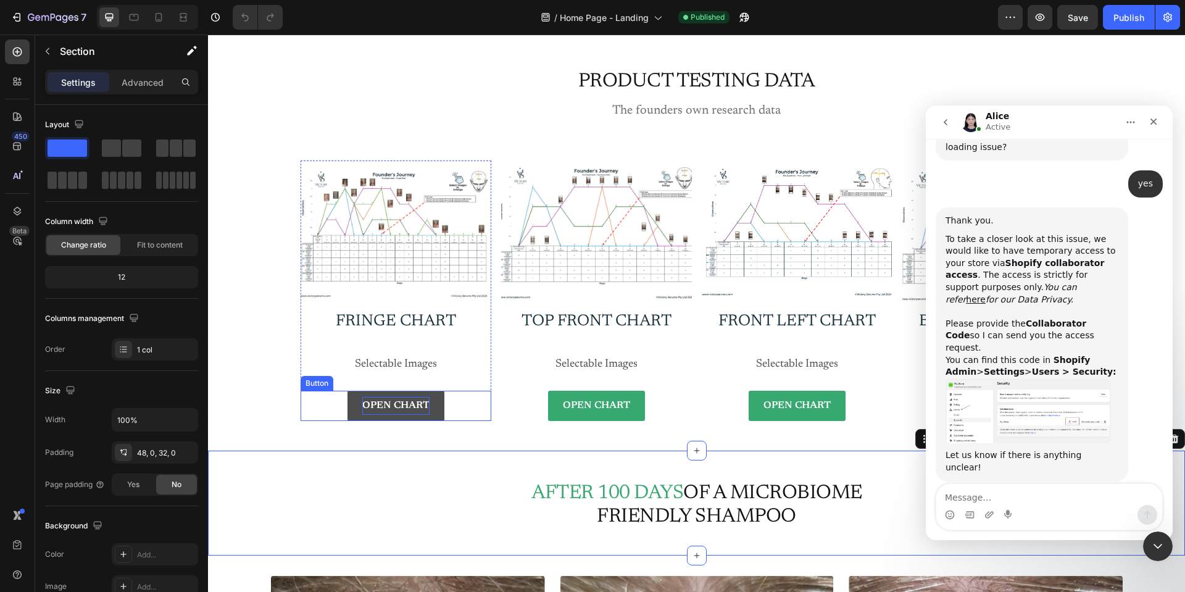
click at [378, 404] on p "OPEN CHART" at bounding box center [395, 406] width 67 height 18
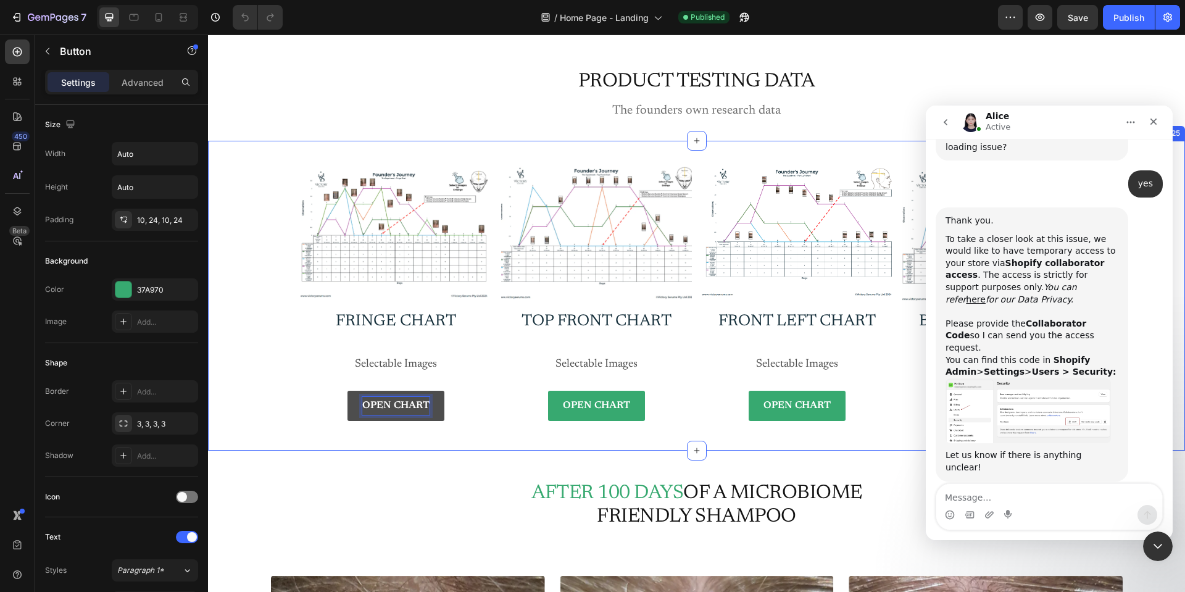
click at [345, 469] on div "AFTER 100 DAYS of a Microbiome friendly shampoo Heading Section 21/25" at bounding box center [696, 503] width 977 height 105
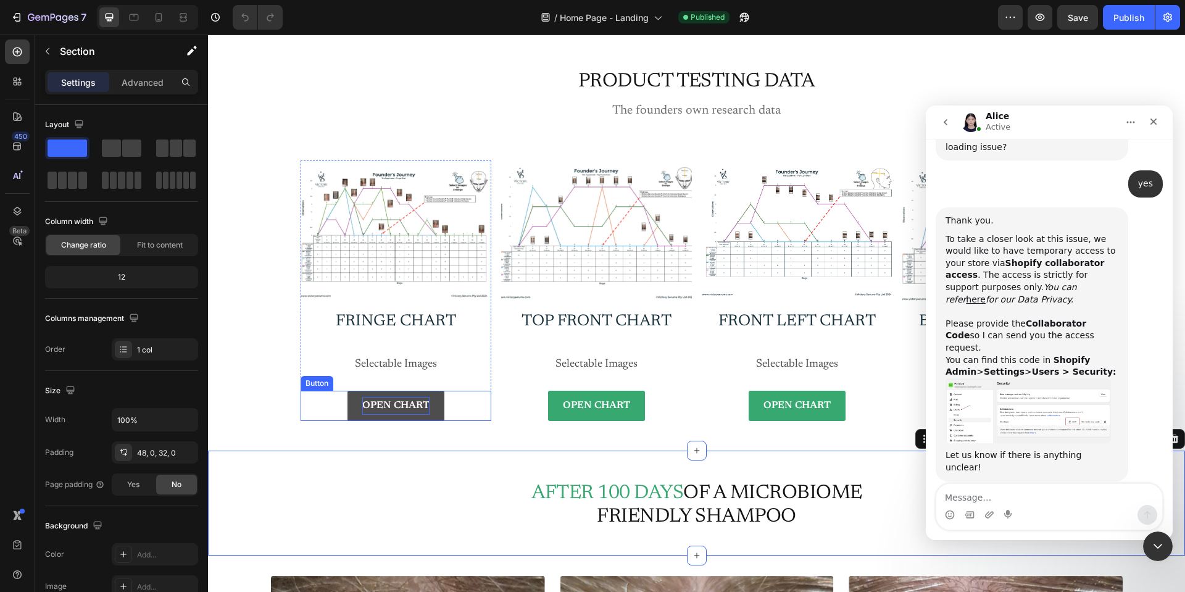
click at [380, 407] on p "OPEN CHART" at bounding box center [395, 406] width 67 height 18
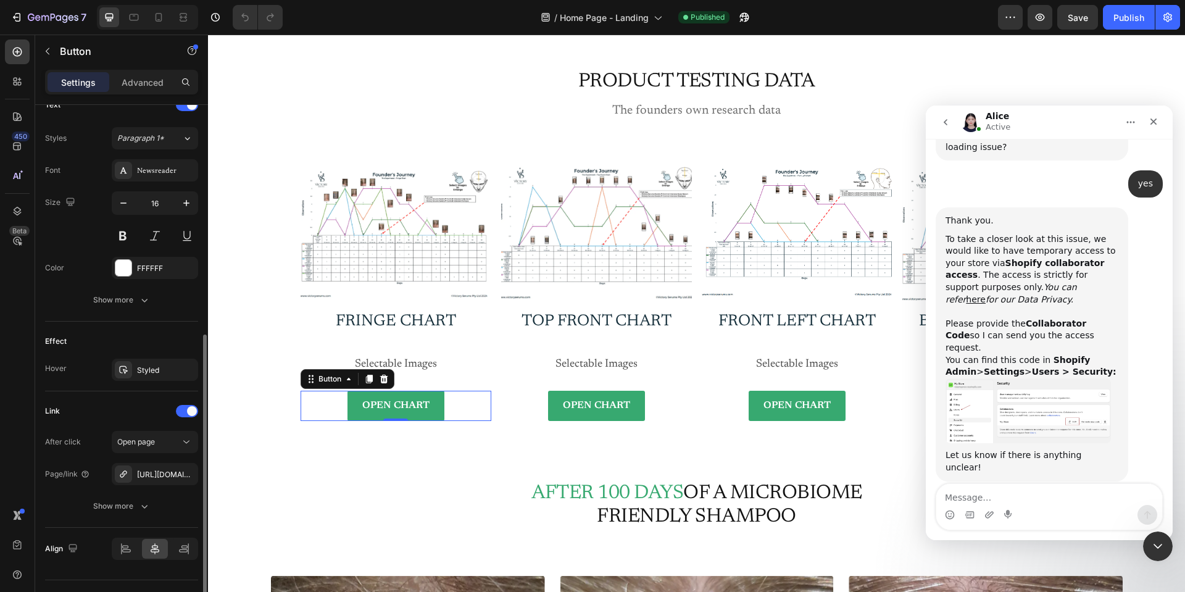
scroll to position [459, 0]
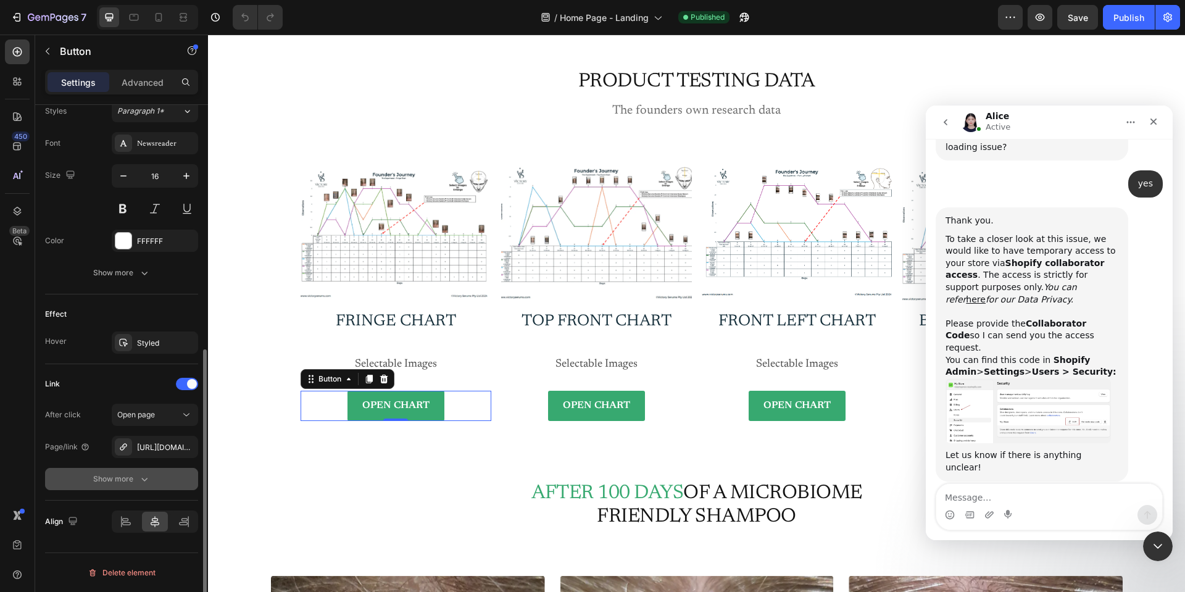
click at [133, 476] on div "Show more" at bounding box center [121, 479] width 57 height 12
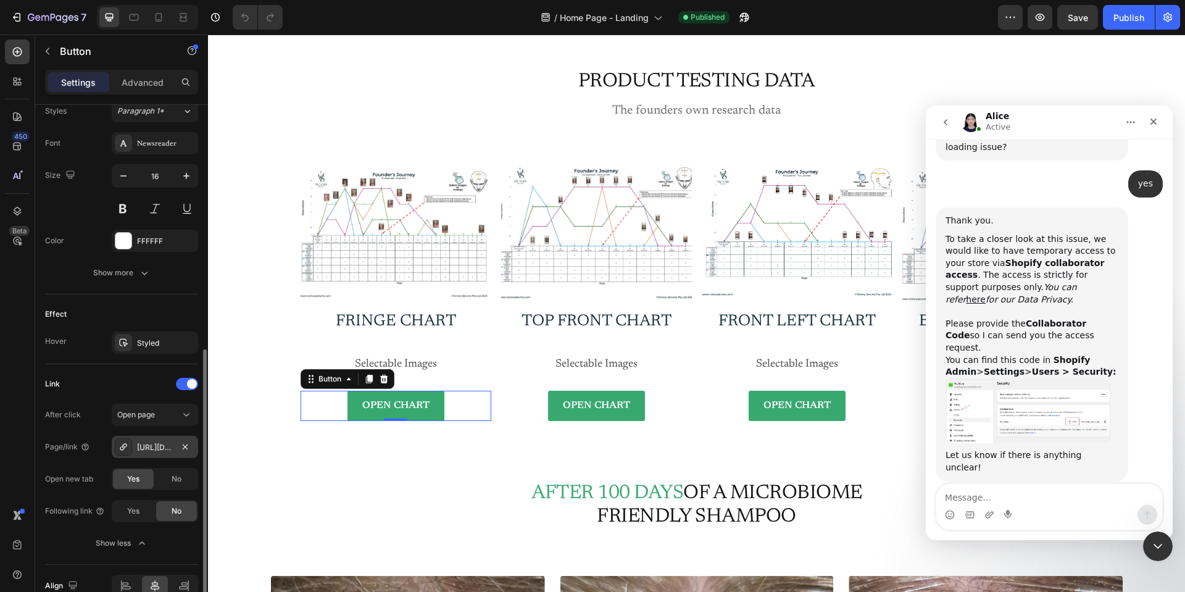
click at [122, 445] on icon at bounding box center [124, 447] width 10 height 10
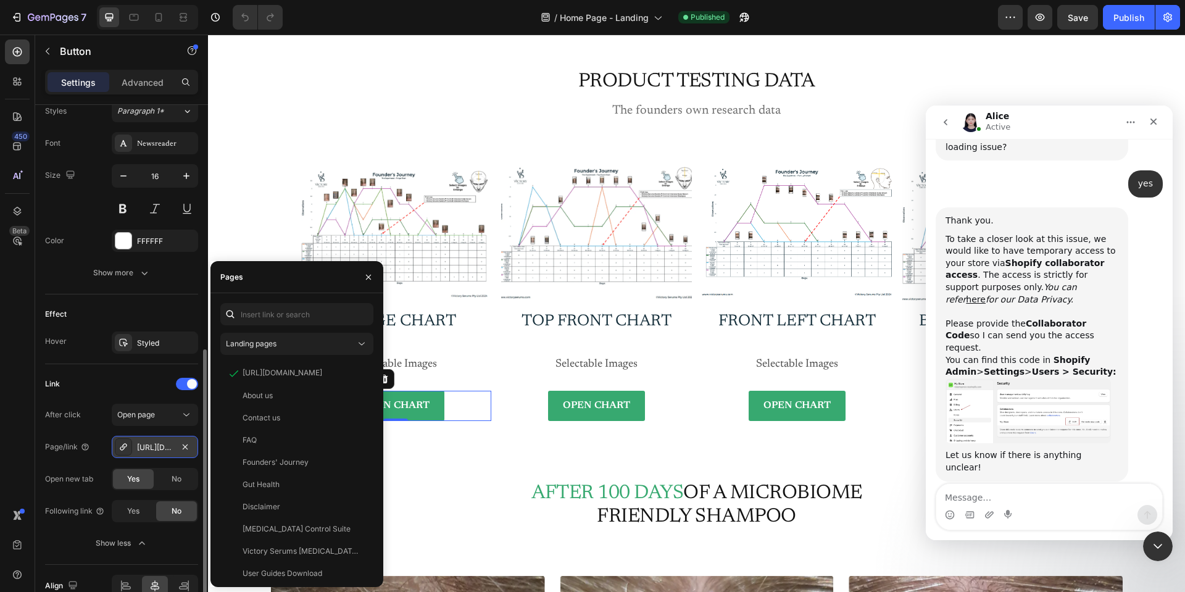
click at [160, 449] on div "https://drive.google.com/file/d/1Ox6YVlbkwPVCboXMWHwLUYrAldn4xKvz/view?usp=shar…" at bounding box center [155, 447] width 36 height 11
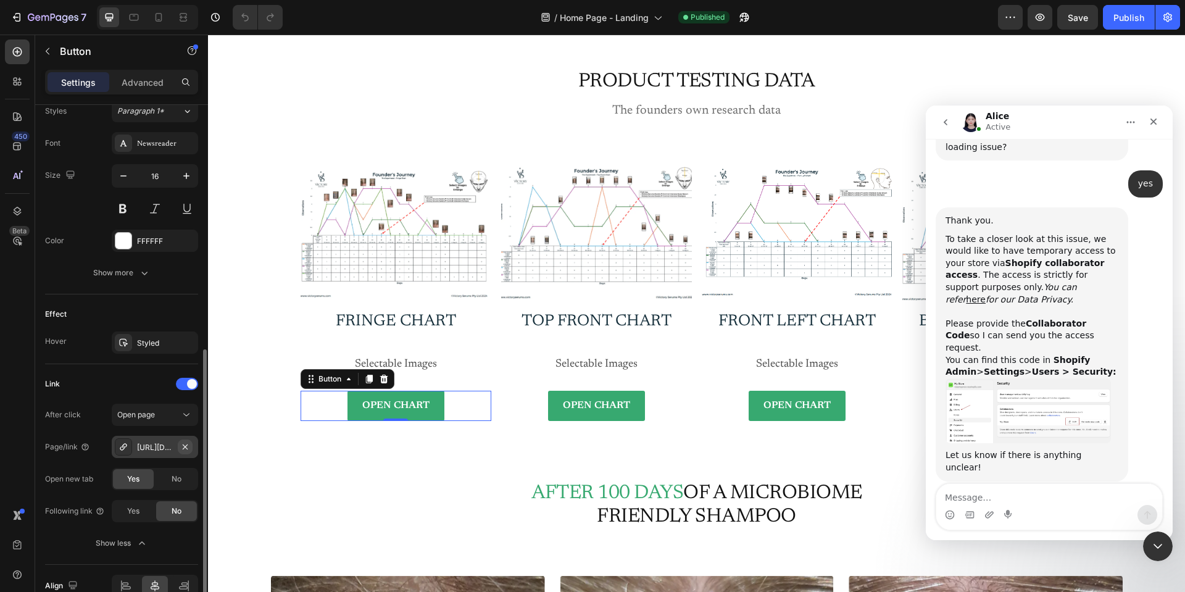
click at [185, 446] on icon "button" at bounding box center [185, 447] width 10 height 10
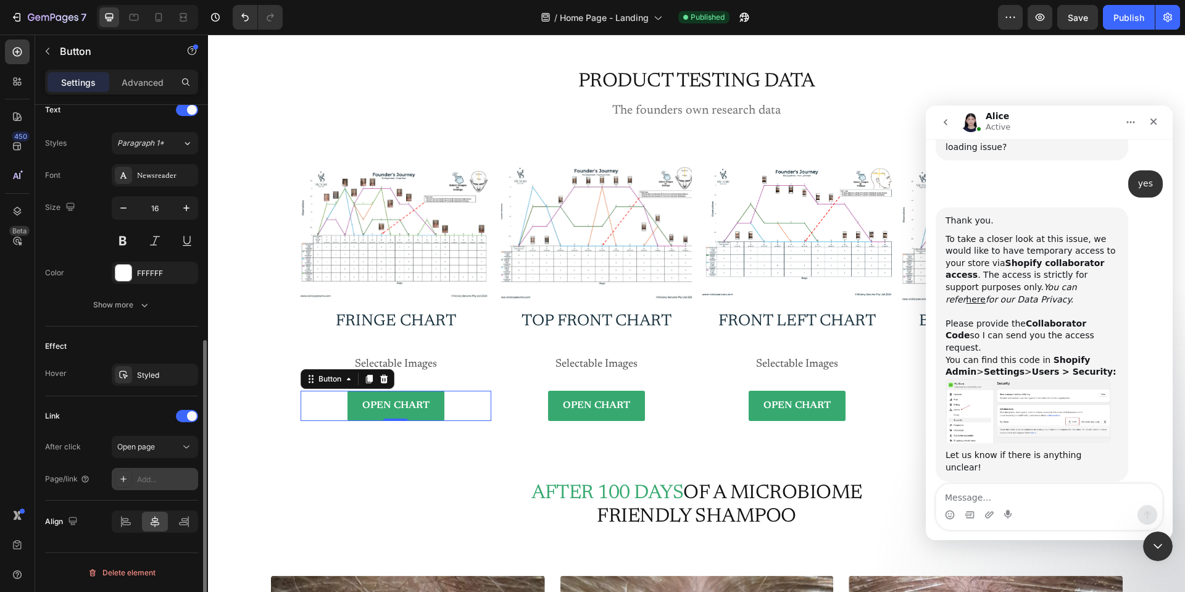
scroll to position [427, 0]
click at [159, 484] on div "Add..." at bounding box center [166, 479] width 58 height 11
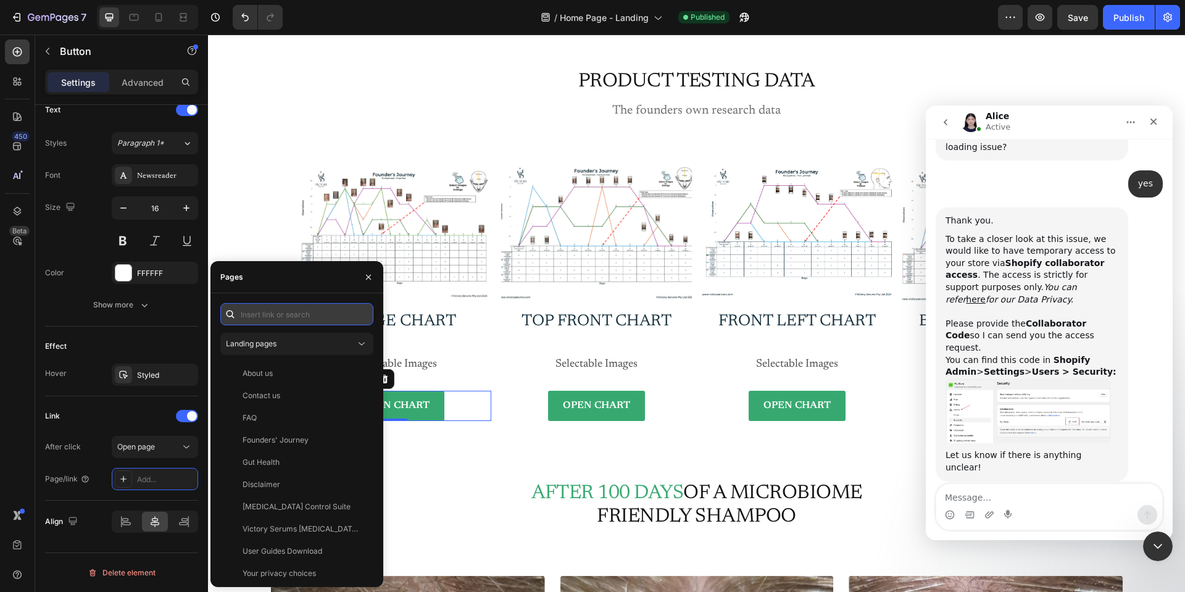
paste input "https://cdn.shopify.com/s/files/1/0612/7743/8017/files/Fringe_Chart_6e0d08be-2c…"
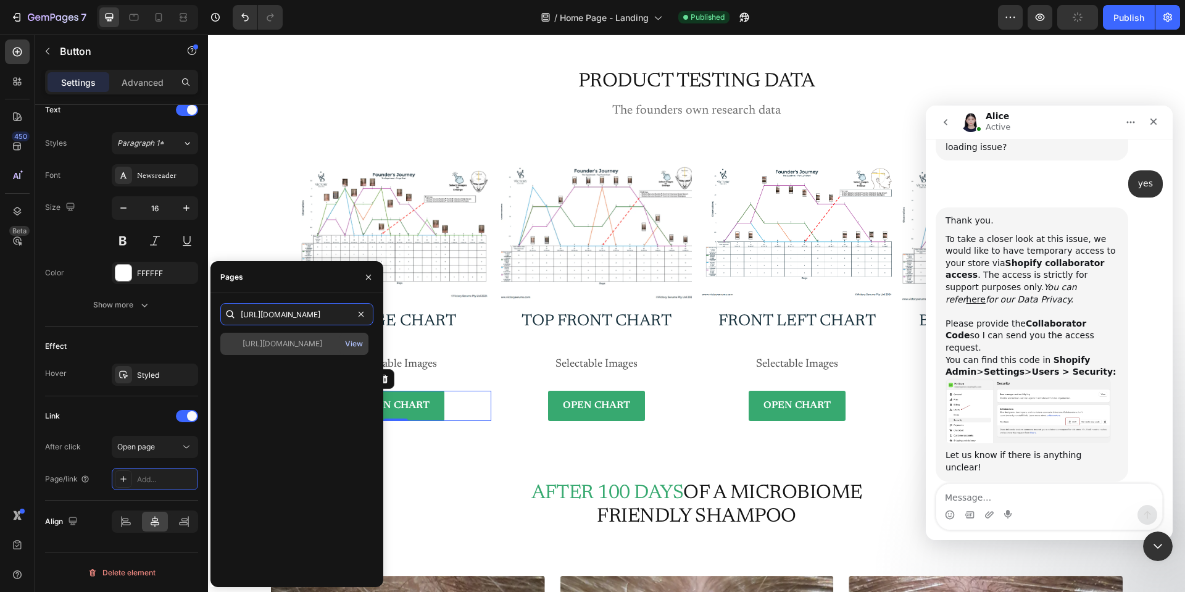
type input "https://cdn.shopify.com/s/files/1/0612/7743/8017/files/Fringe_Chart_6e0d08be-2c…"
click at [354, 341] on div "View" at bounding box center [354, 343] width 18 height 11
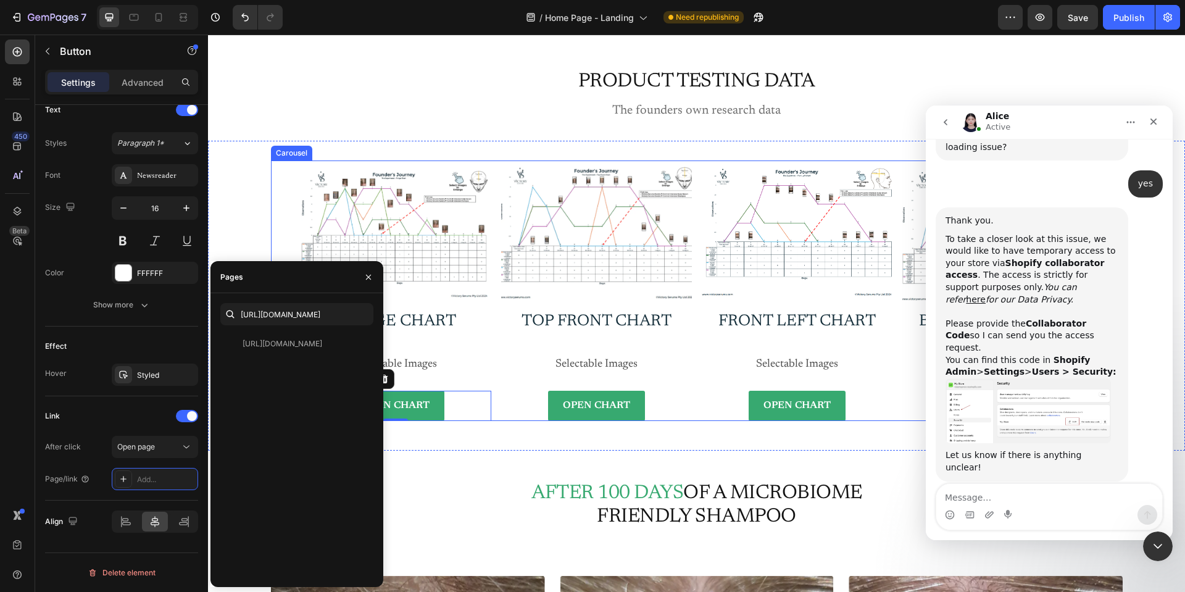
click at [271, 168] on div "Image Fringe chart Heading Selectable Images Text Block OPEN CHART Button 0 Row…" at bounding box center [697, 291] width 852 height 261
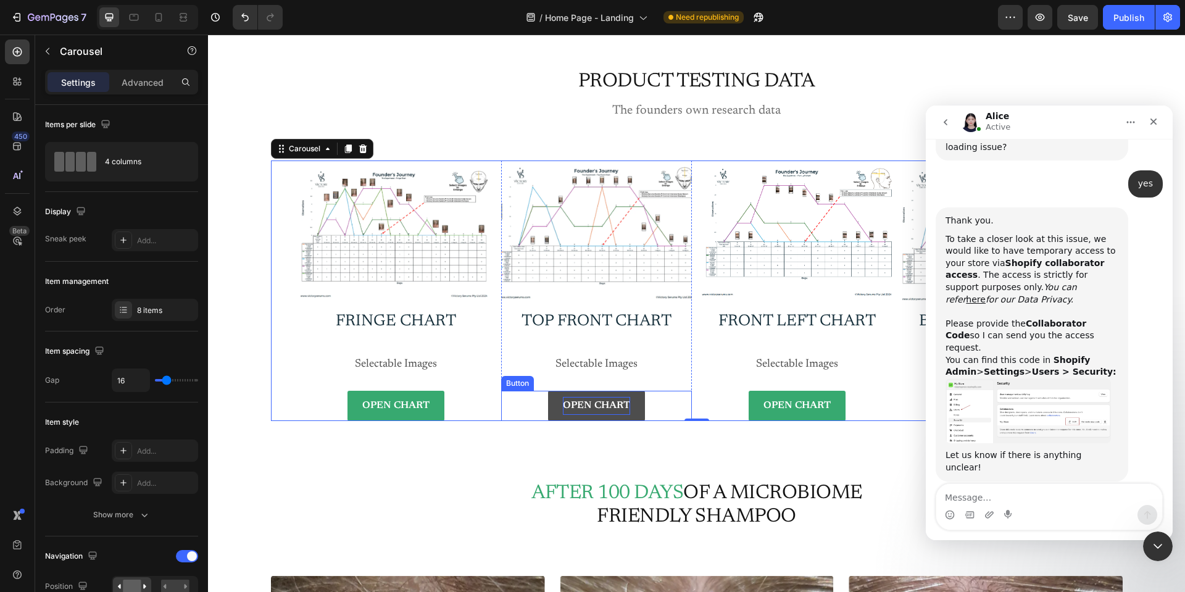
click at [598, 405] on p "OPEN CHART" at bounding box center [596, 406] width 67 height 18
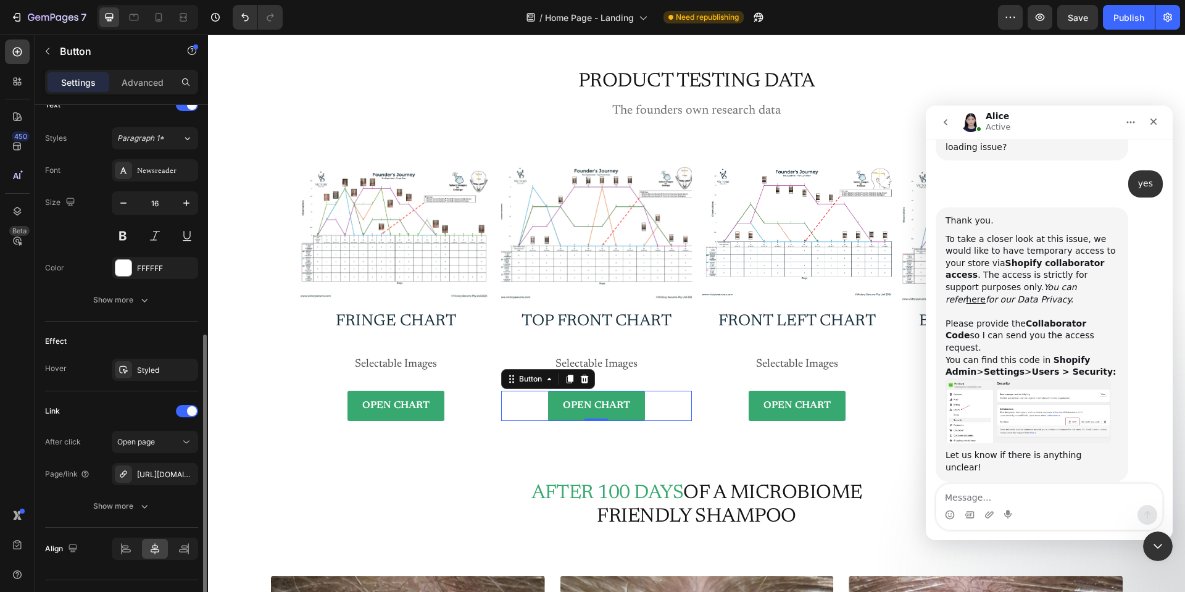
scroll to position [459, 0]
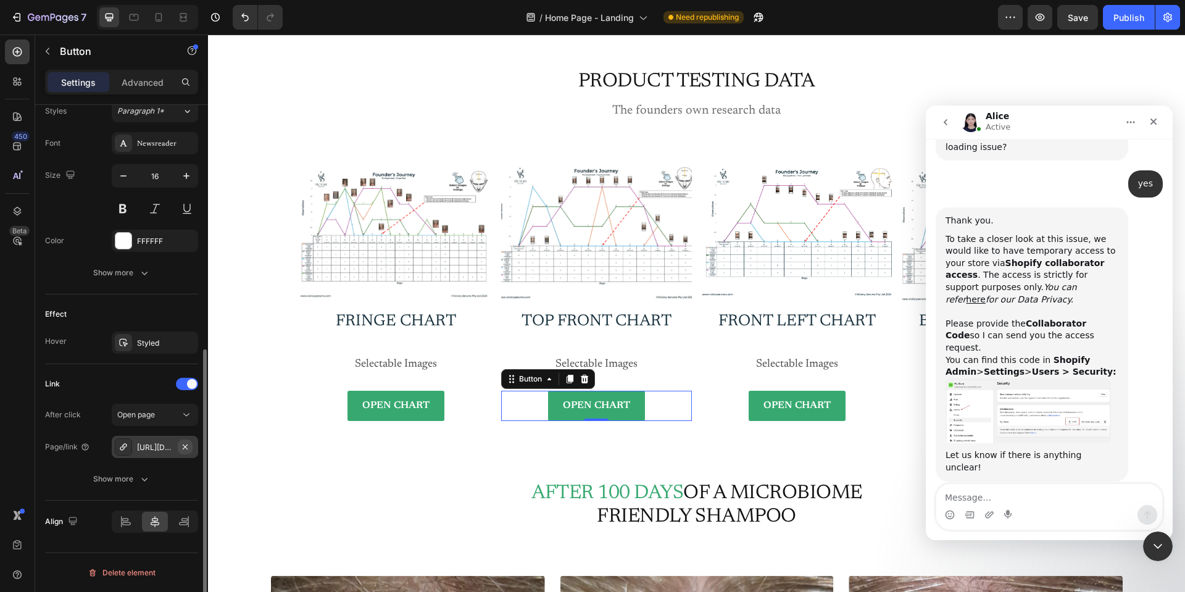
click at [185, 446] on icon "button" at bounding box center [185, 446] width 5 height 5
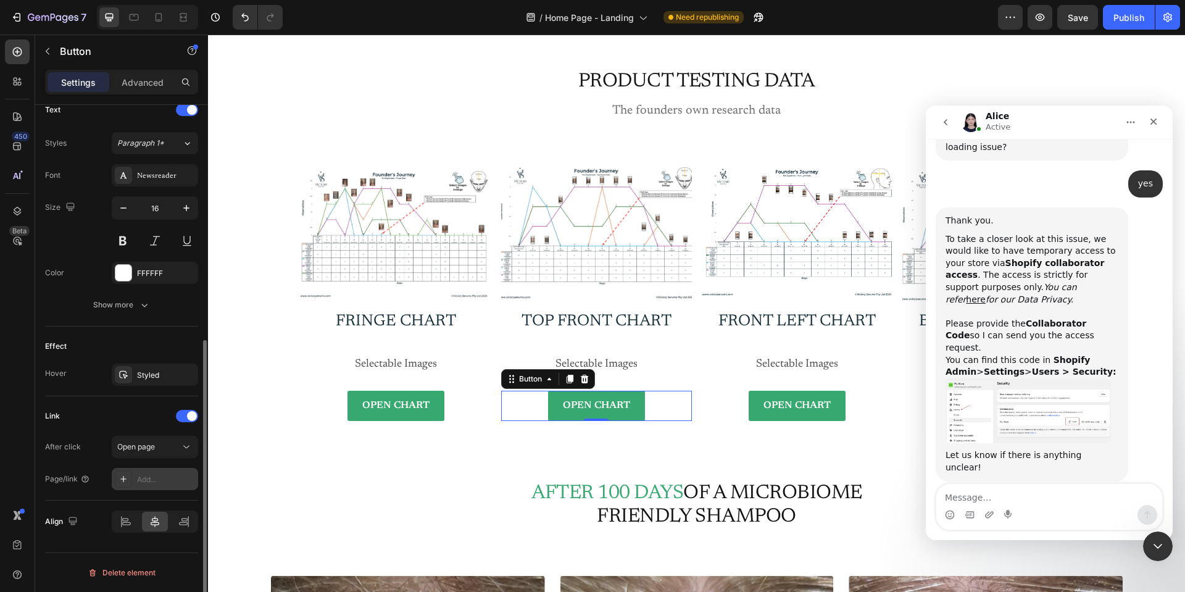
scroll to position [427, 0]
click at [155, 481] on div "Add..." at bounding box center [166, 479] width 58 height 11
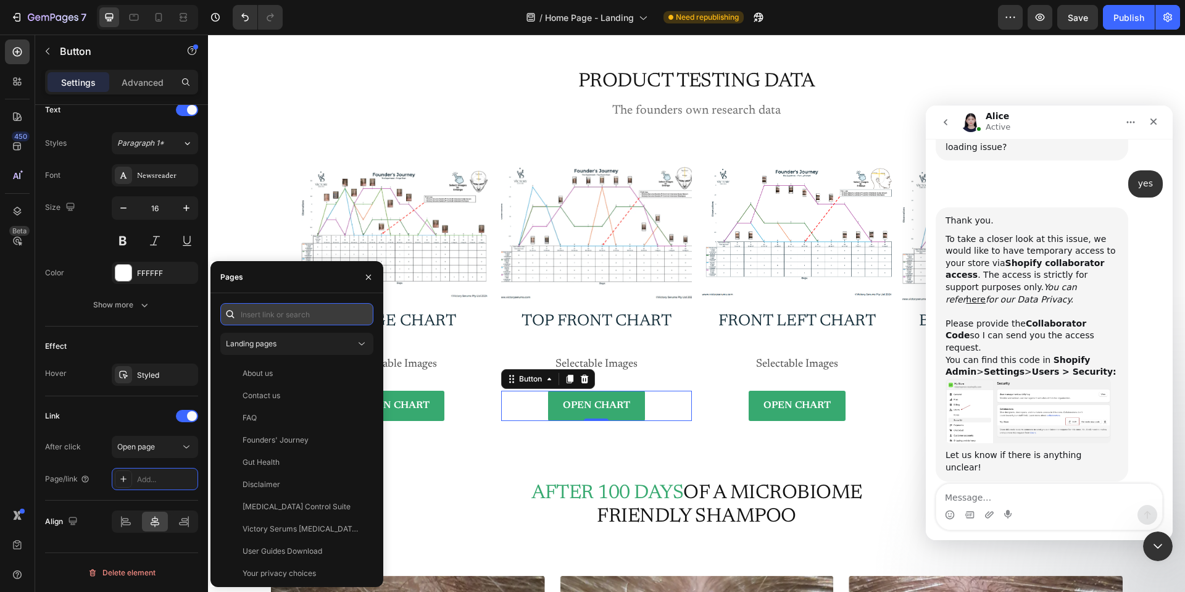
click at [253, 319] on input "text" at bounding box center [296, 314] width 153 height 22
paste input "https://cdn.shopify.com/s/files/1/0612/7743/8017/files/Top_Front_Chart.pdf?v=17…"
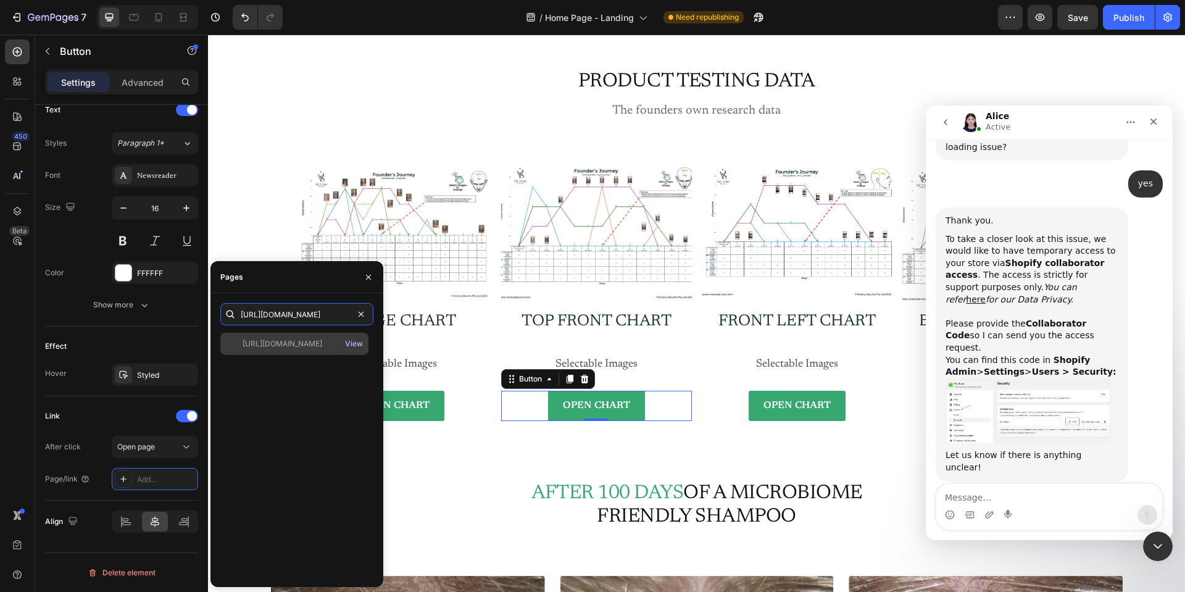
type input "https://cdn.shopify.com/s/files/1/0612/7743/8017/files/Top_Front_Chart.pdf?v=17…"
click at [353, 343] on div "View" at bounding box center [354, 343] width 18 height 11
click at [276, 163] on div "Image Fringe chart Heading Selectable Images Text Block OPEN CHART Button Row I…" at bounding box center [697, 291] width 852 height 261
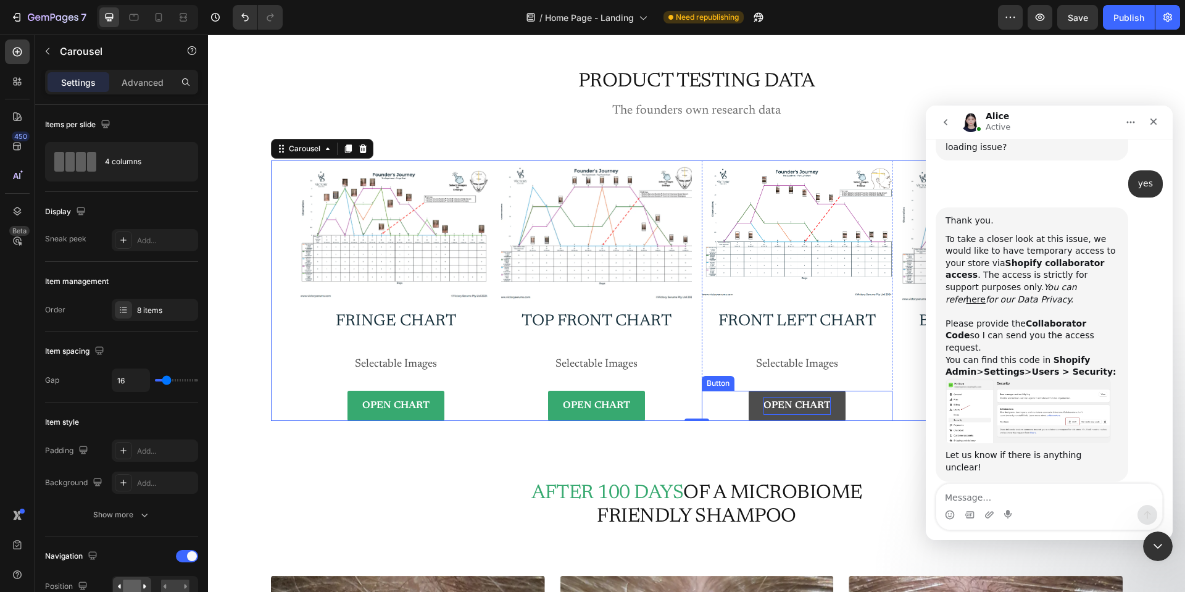
click at [787, 400] on p "OPEN CHART" at bounding box center [797, 406] width 67 height 18
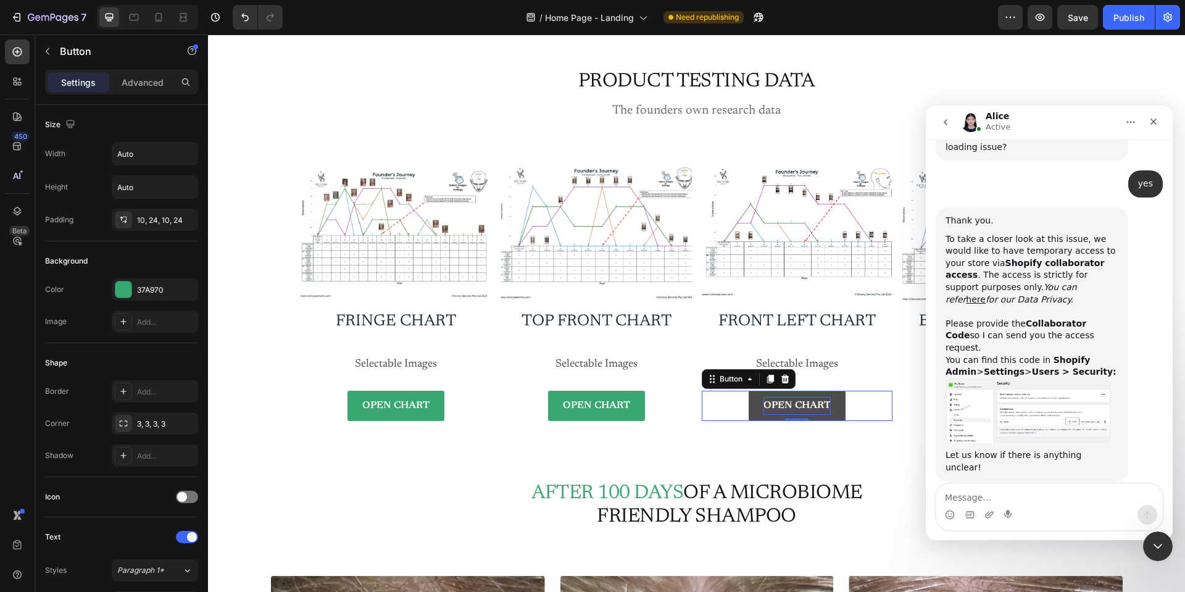
click at [803, 399] on p "OPEN CHART" at bounding box center [797, 406] width 67 height 18
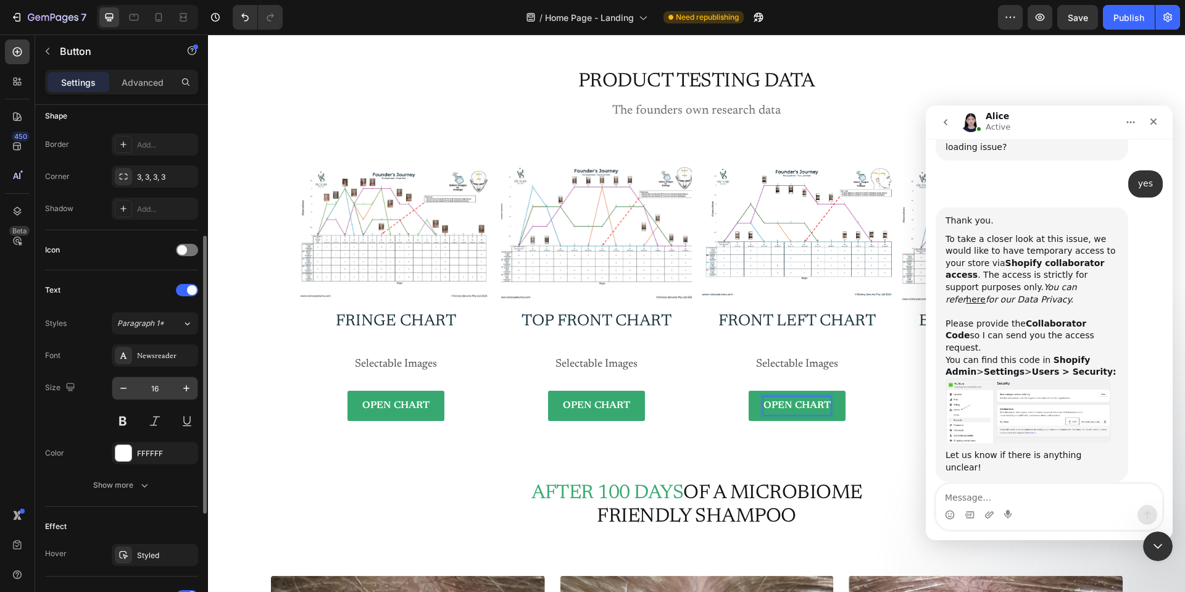
scroll to position [370, 0]
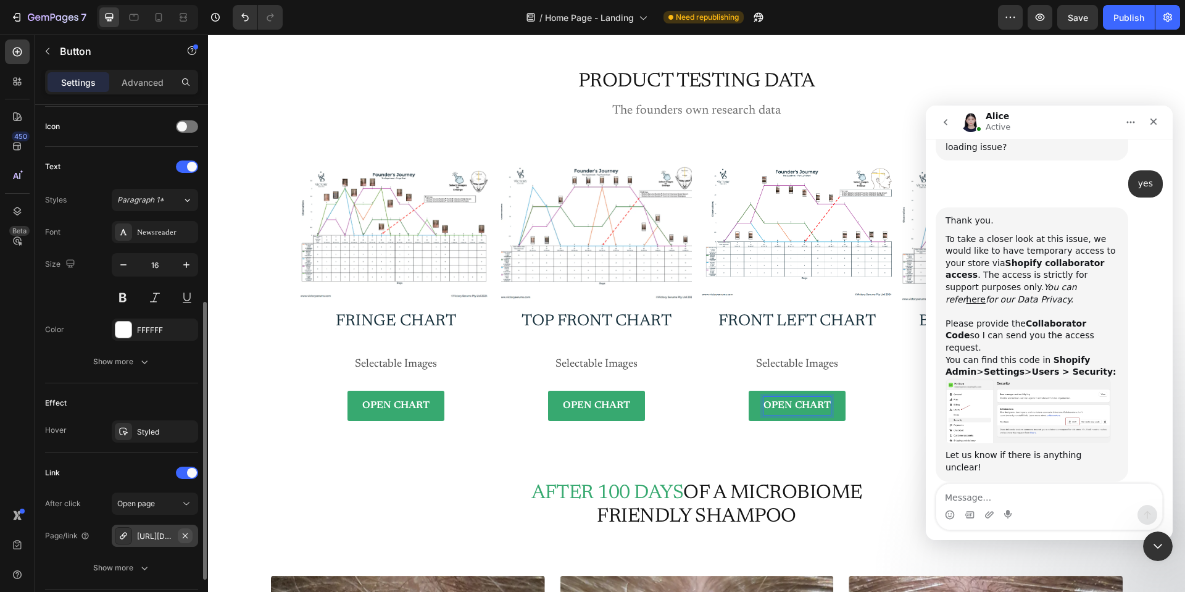
click at [184, 536] on icon "button" at bounding box center [185, 536] width 10 height 10
click at [136, 538] on div "Add..." at bounding box center [155, 536] width 86 height 22
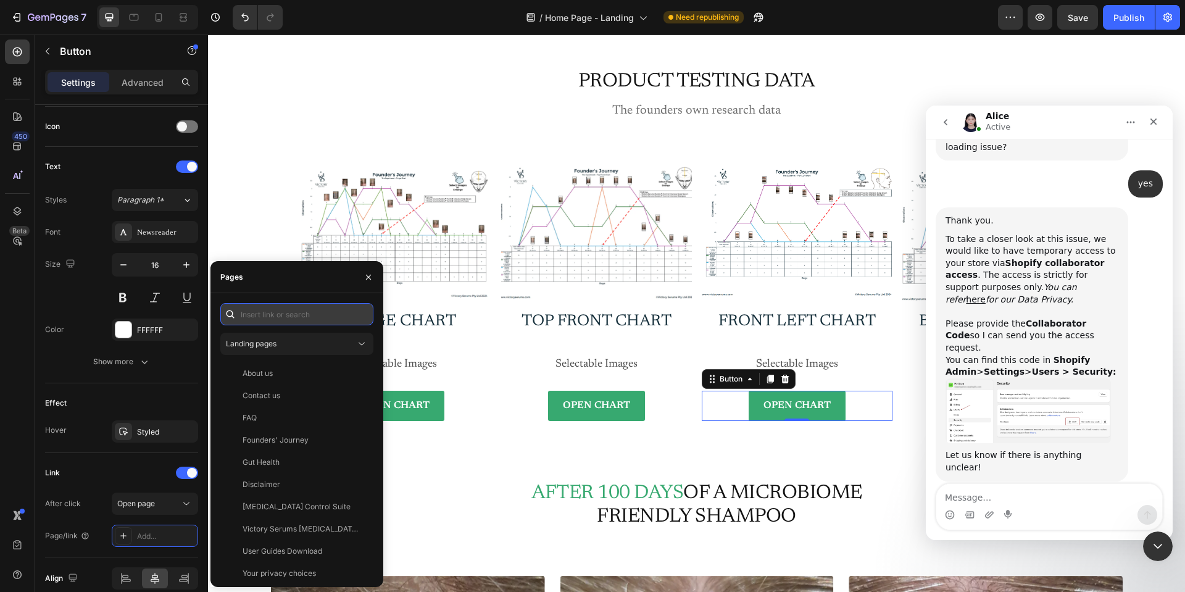
click at [261, 315] on input "text" at bounding box center [296, 314] width 153 height 22
paste input "https://cdn.shopify.com/s/files/1/0612/7743/8017/files/Front_Left_Chart.pdf?v=1…"
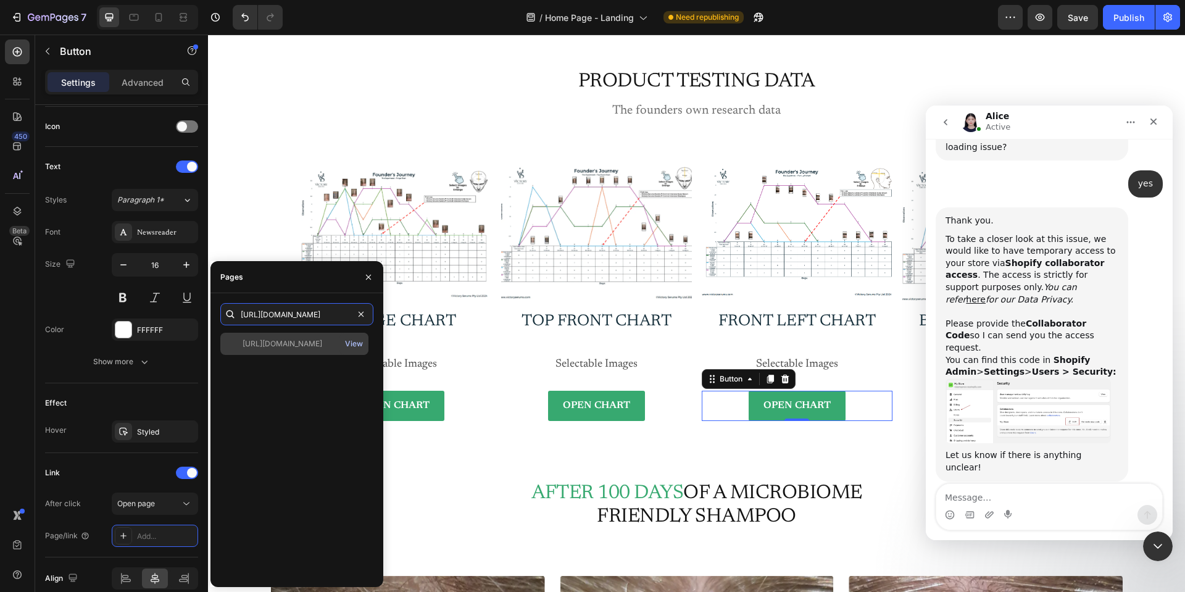
type input "https://cdn.shopify.com/s/files/1/0612/7743/8017/files/Front_Left_Chart.pdf?v=1…"
click at [358, 346] on div "View" at bounding box center [354, 343] width 18 height 11
click at [367, 277] on icon "button" at bounding box center [369, 277] width 10 height 10
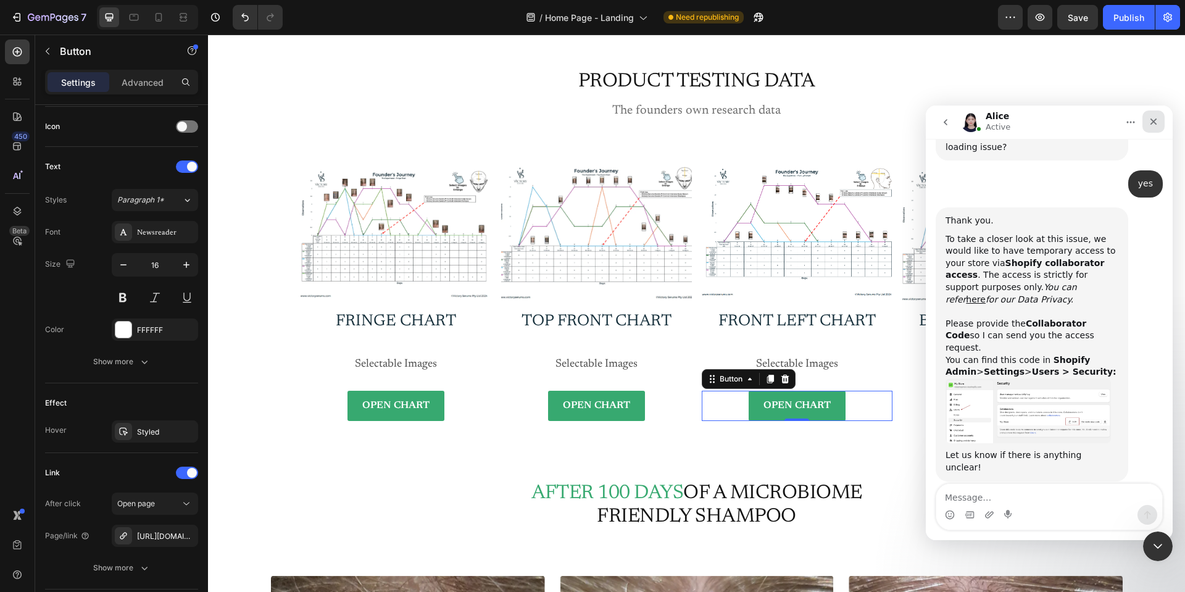
click at [1156, 120] on icon "Close" at bounding box center [1154, 122] width 10 height 10
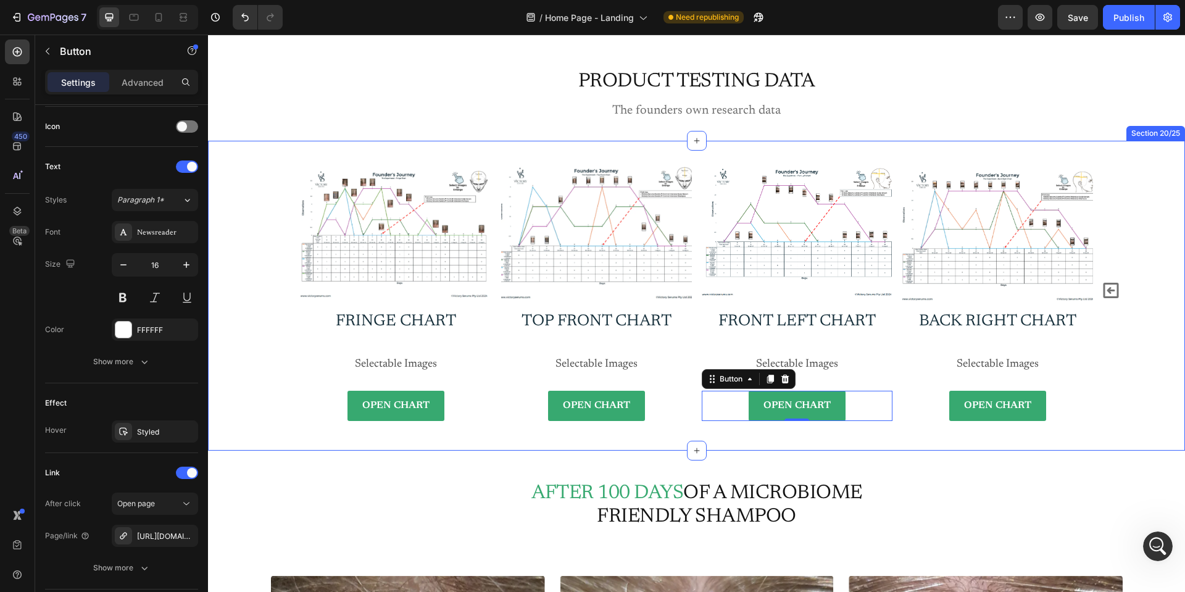
scroll to position [468, 0]
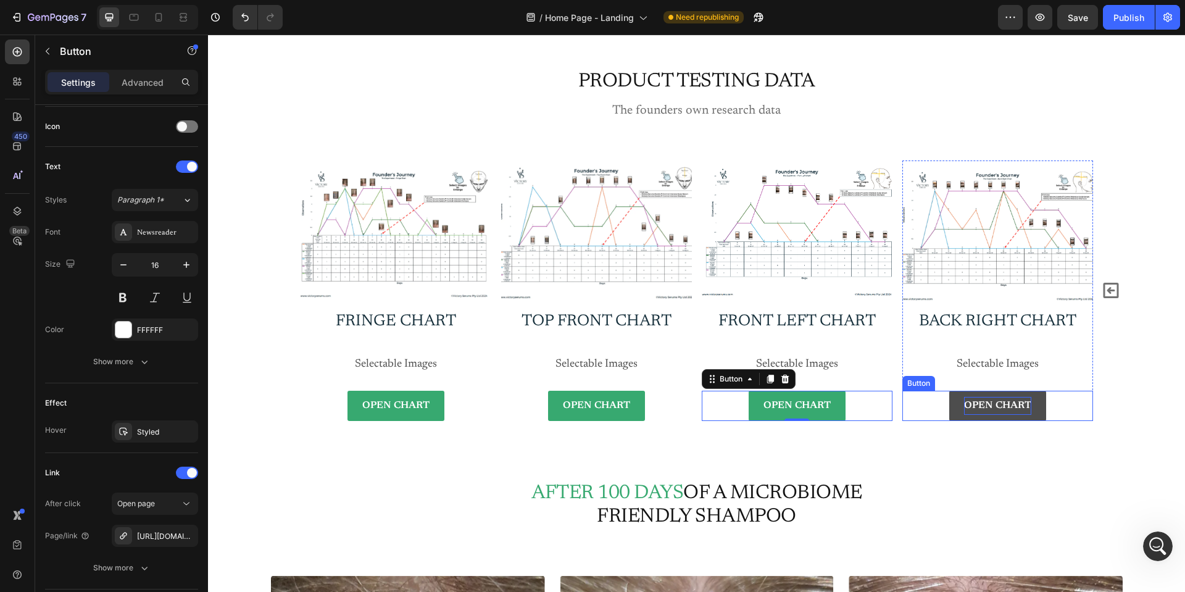
click at [979, 409] on p "OPEN CHART" at bounding box center [997, 406] width 67 height 18
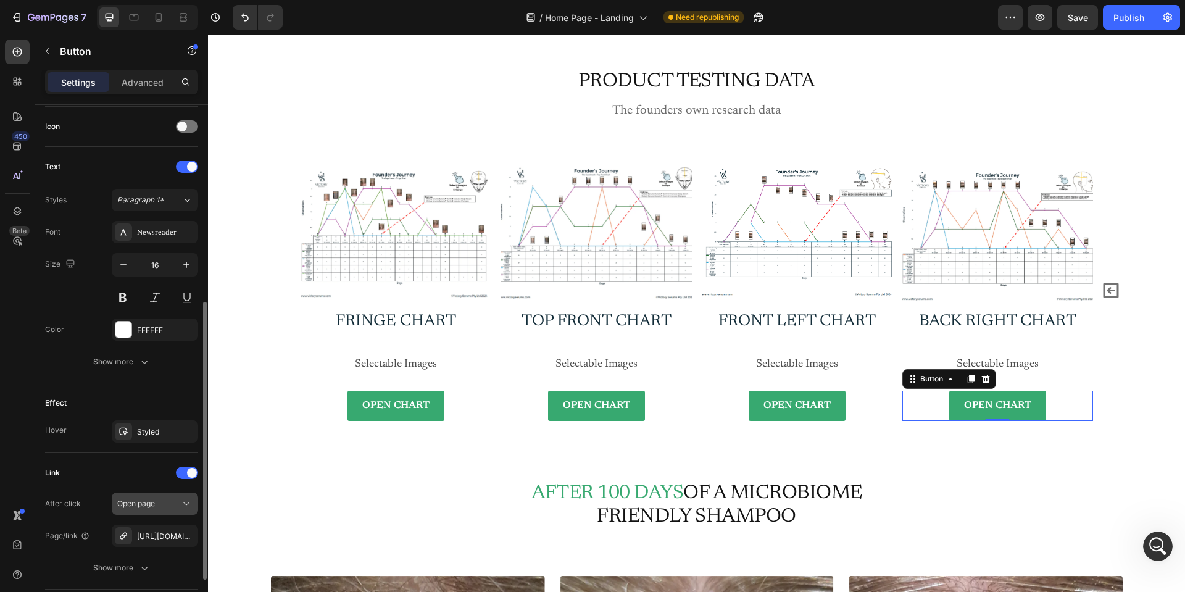
scroll to position [516, 0]
click at [184, 535] on icon "button" at bounding box center [185, 536] width 10 height 10
click at [145, 532] on div "Add..." at bounding box center [166, 536] width 58 height 11
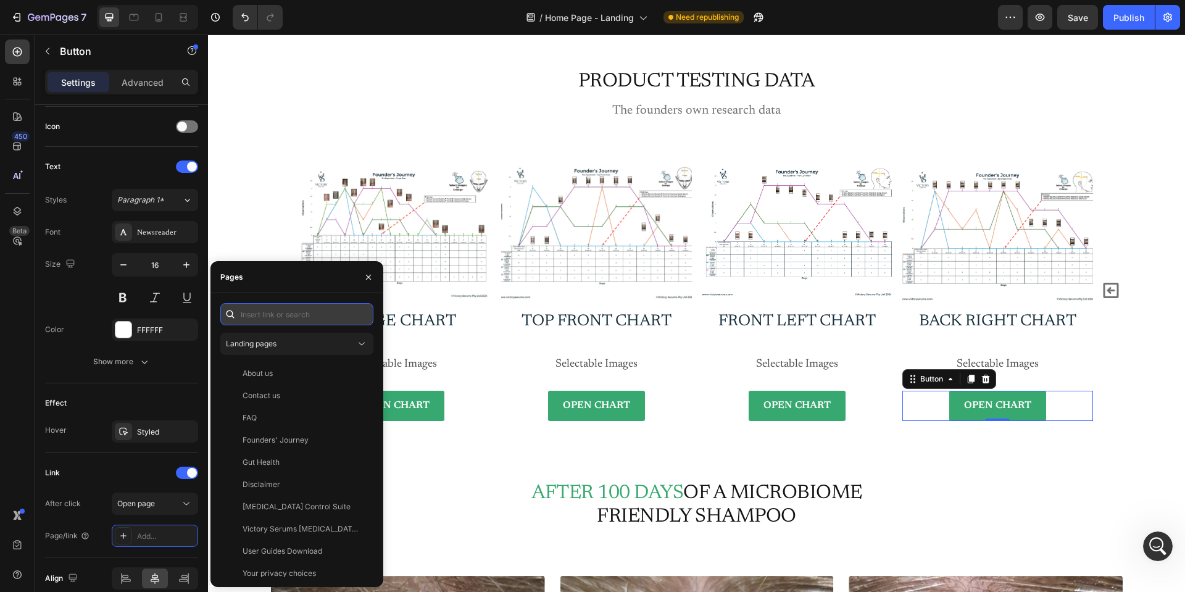
click at [265, 314] on input "text" at bounding box center [296, 314] width 153 height 22
paste input "https://cdn.shopify.com/s/files/1/0612/7743/8017/files/Back_Right_Chart_d0808f1…"
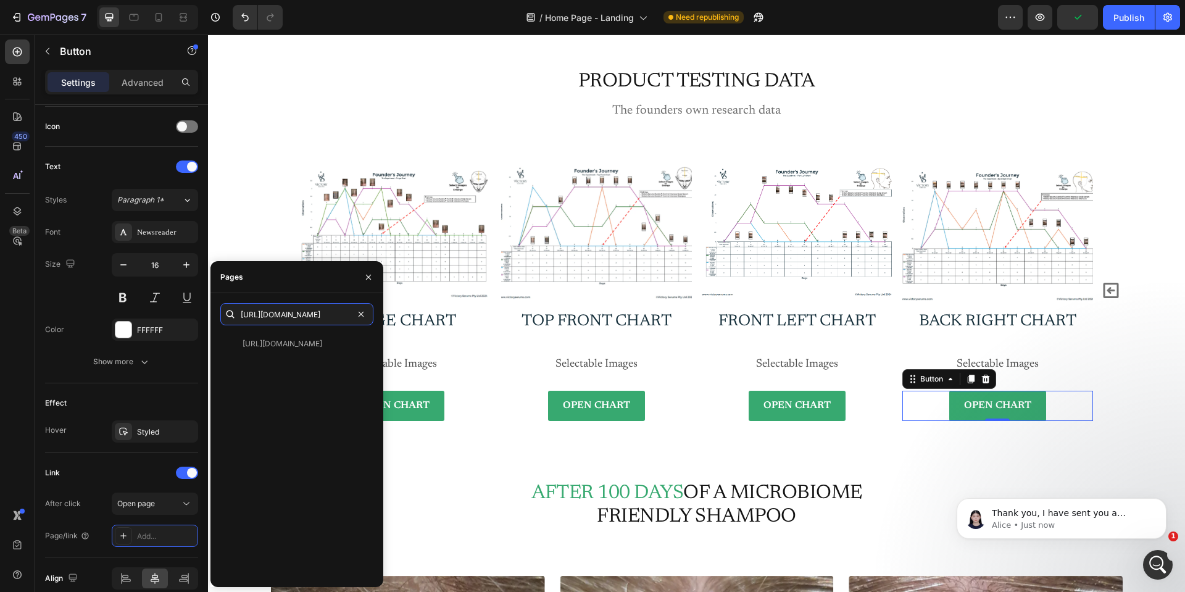
scroll to position [517, 0]
type input "https://cdn.shopify.com/s/files/1/0612/7743/8017/files/Back_Right_Chart_d0808f1…"
click at [351, 341] on div "View" at bounding box center [354, 343] width 18 height 11
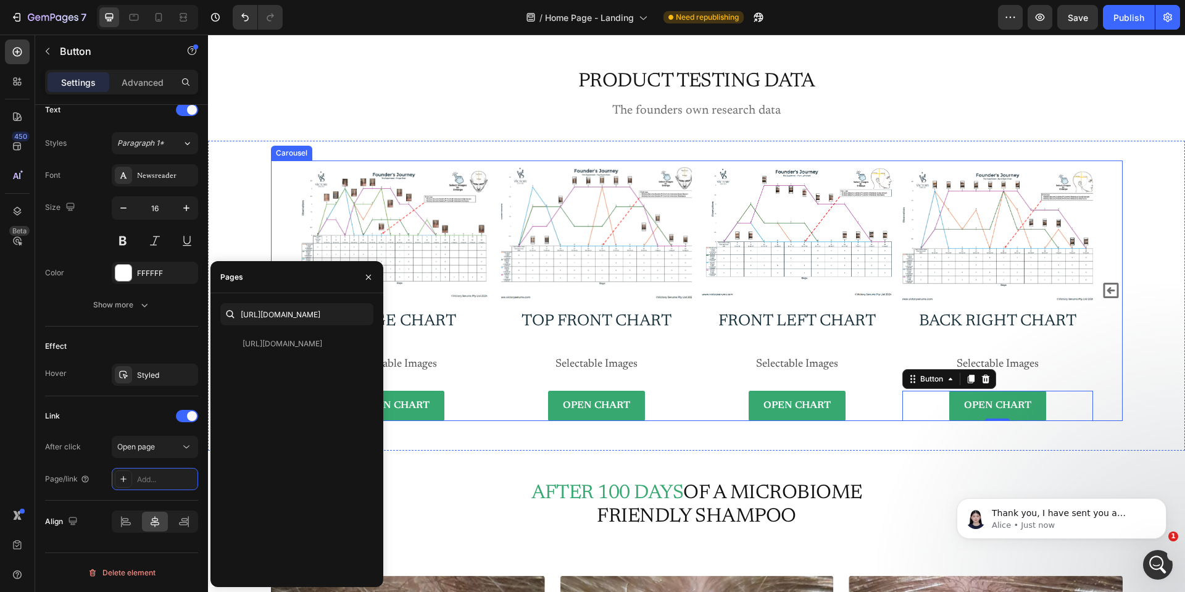
click at [1108, 288] on icon "Carousel Next Arrow" at bounding box center [1111, 290] width 20 height 20
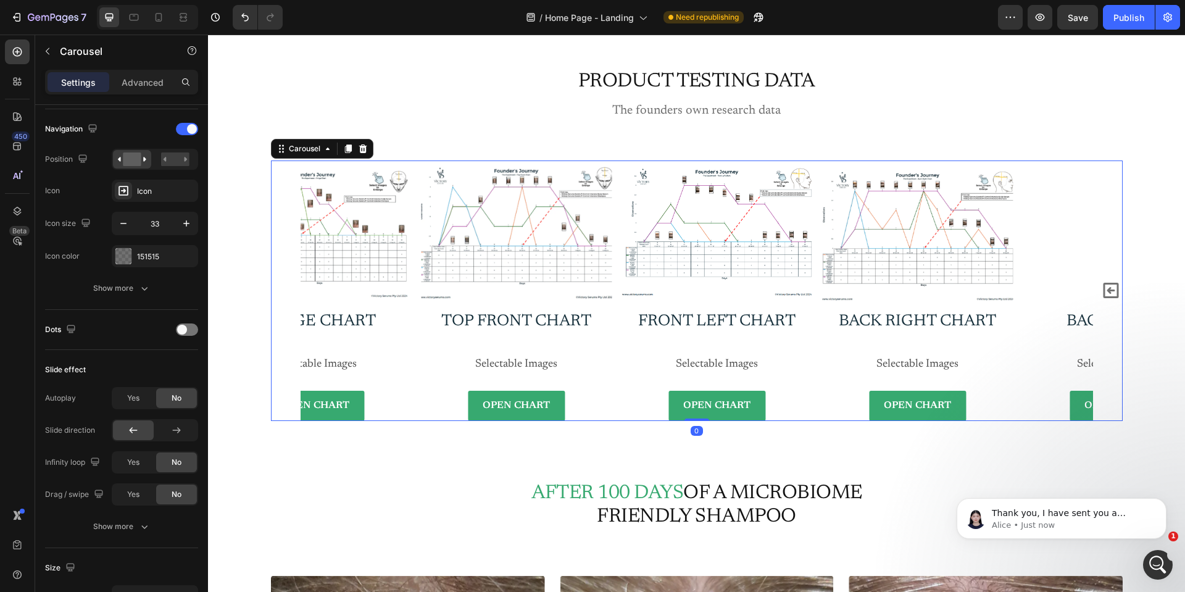
scroll to position [0, 0]
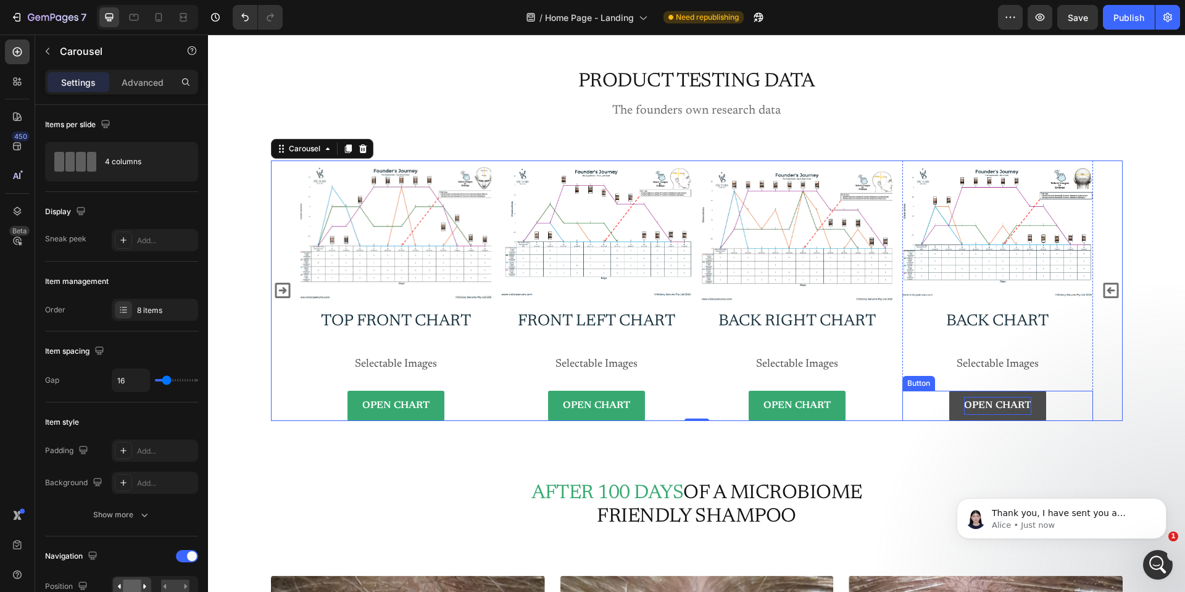
click at [985, 412] on p "OPEN CHART" at bounding box center [997, 406] width 67 height 18
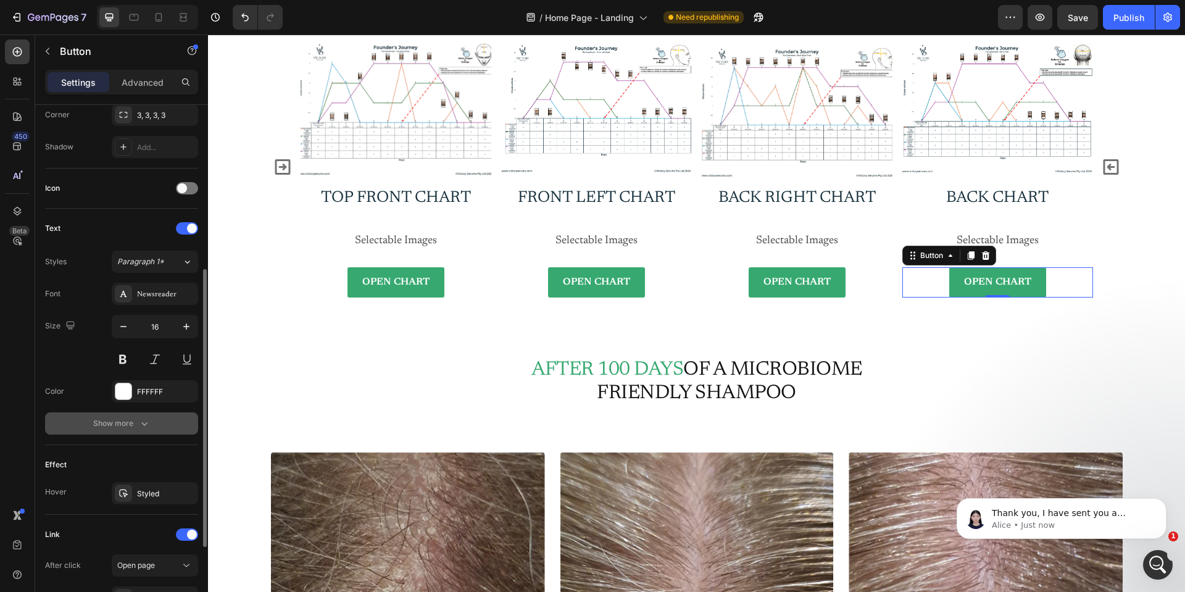
scroll to position [459, 0]
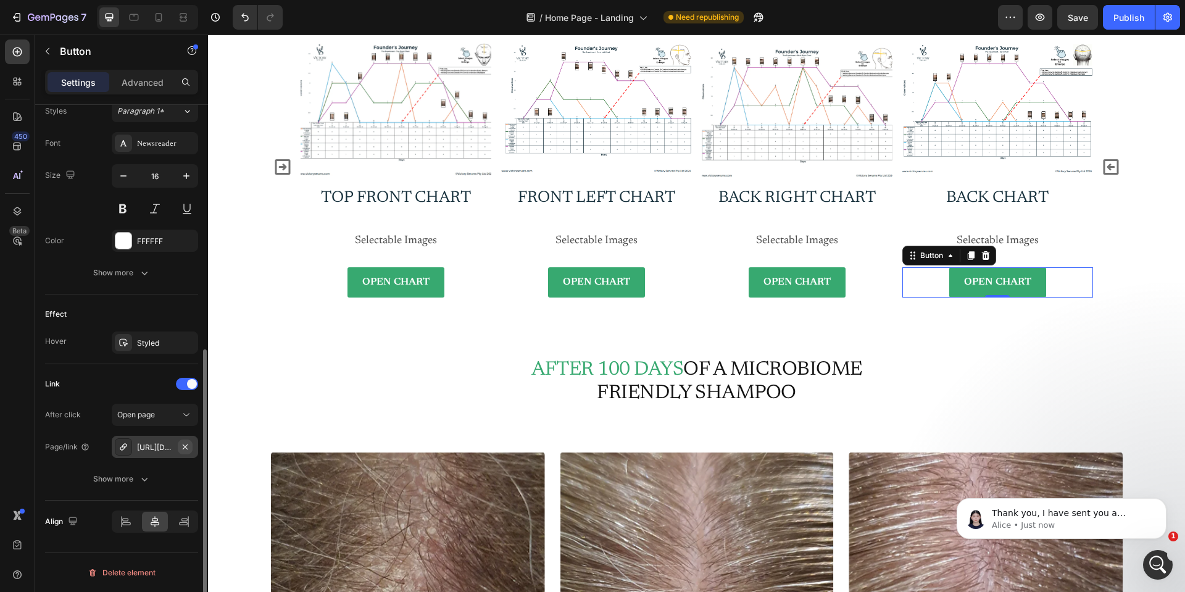
click at [186, 445] on icon "button" at bounding box center [185, 447] width 10 height 10
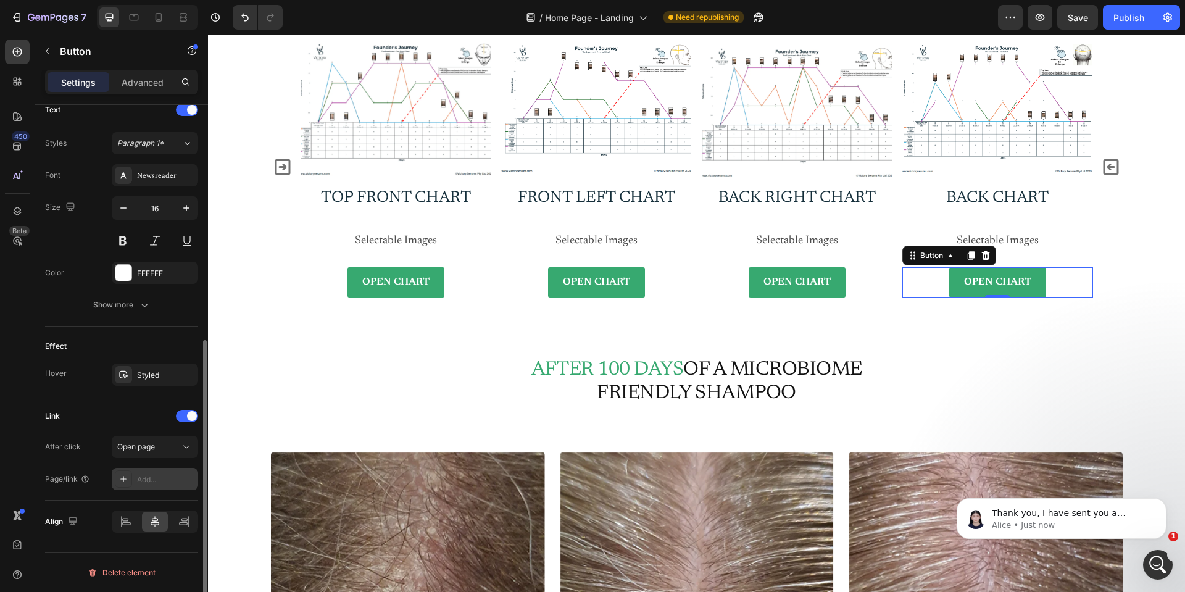
scroll to position [427, 0]
click at [144, 482] on div "Add..." at bounding box center [166, 479] width 58 height 11
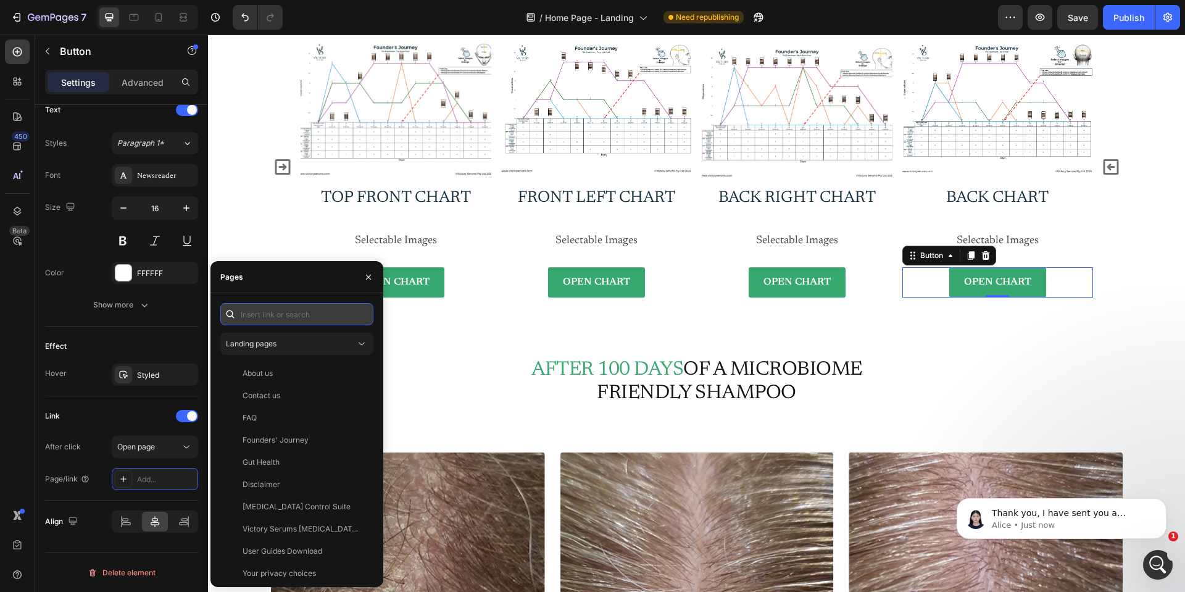
click at [251, 316] on input "text" at bounding box center [296, 314] width 153 height 22
paste input "https://cdn.shopify.com/s/files/1/0612/7743/8017/files/Back_Chart.pdf?v=1756355…"
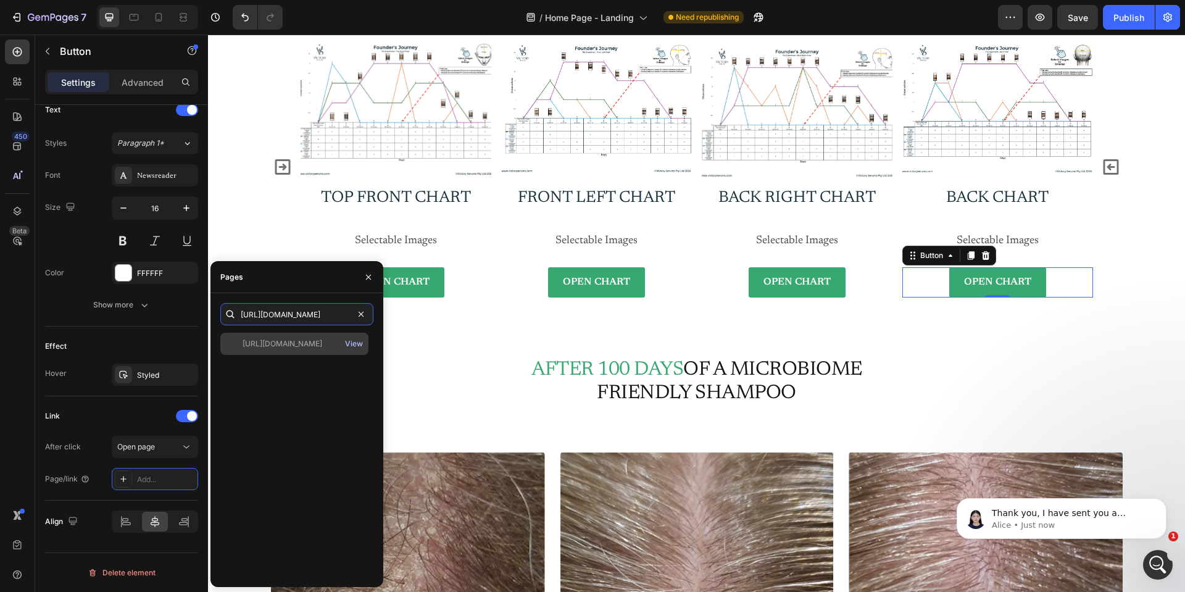
type input "https://cdn.shopify.com/s/files/1/0612/7743/8017/files/Back_Chart.pdf?v=1756355…"
click at [356, 343] on div "View" at bounding box center [354, 343] width 18 height 11
click at [1110, 169] on icon "Carousel Next Arrow" at bounding box center [1111, 167] width 20 height 20
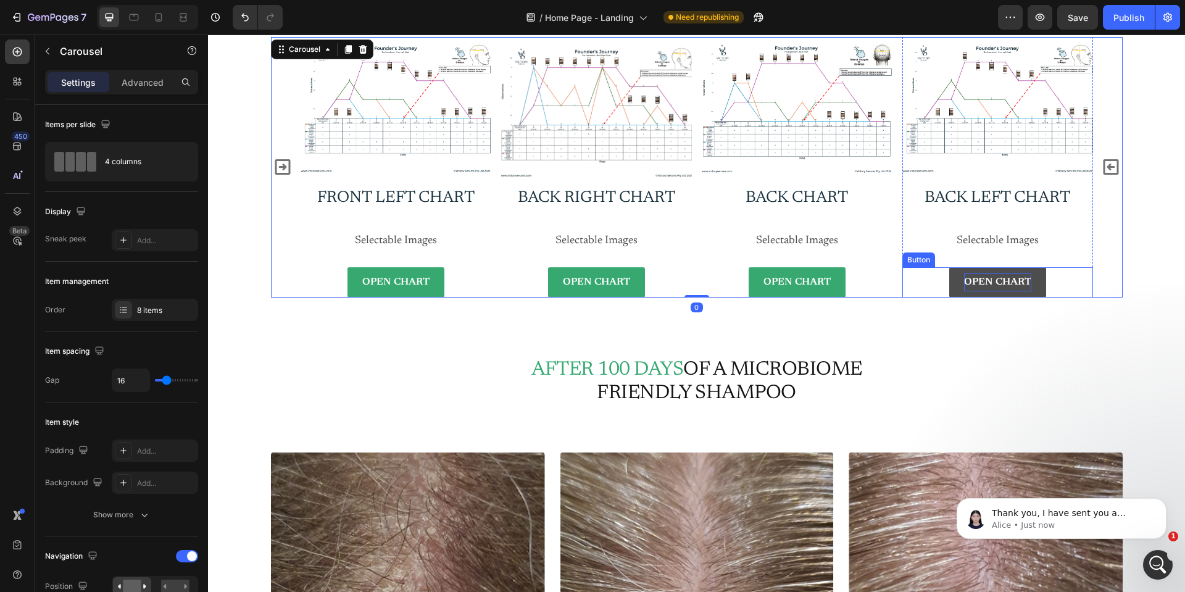
click at [1000, 278] on p "OPEN CHART" at bounding box center [997, 283] width 67 height 18
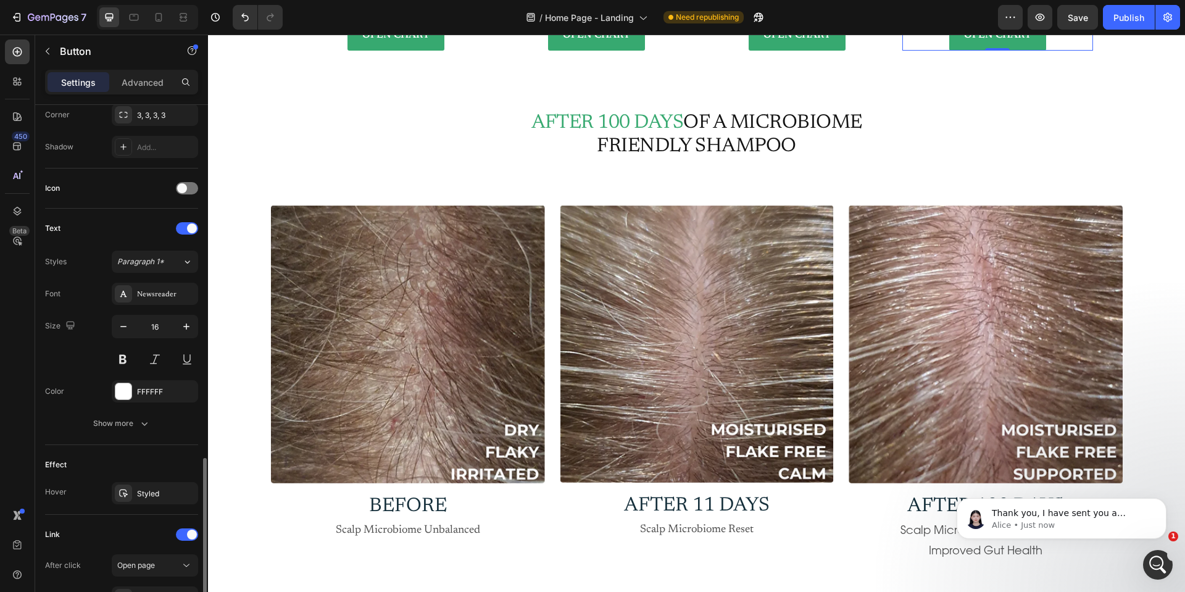
scroll to position [459, 0]
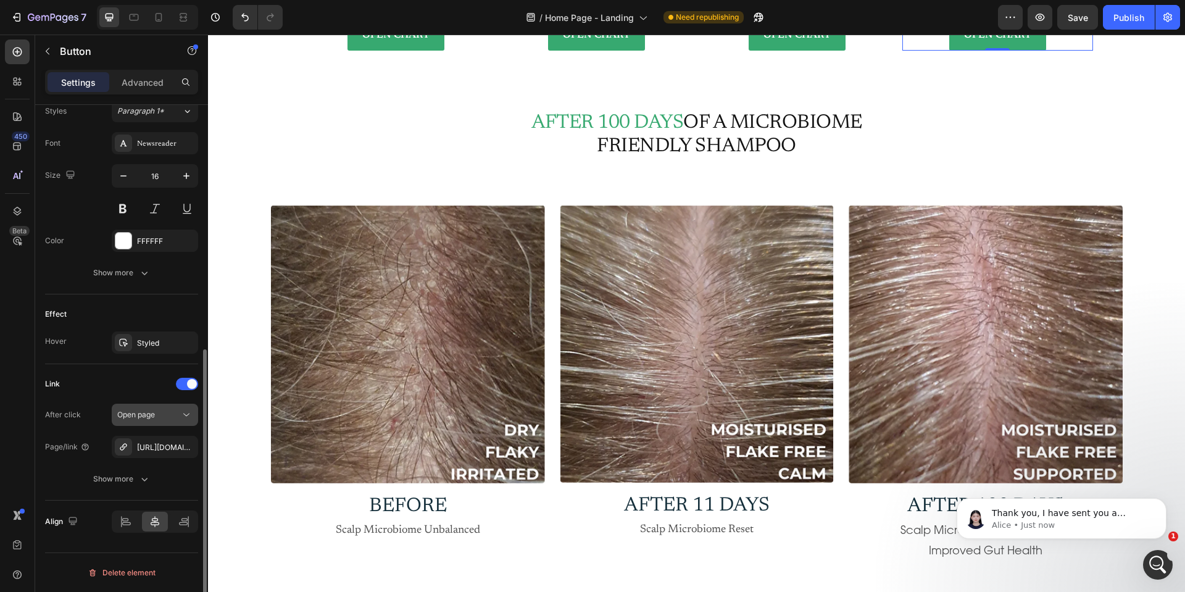
click at [0, 0] on icon "button" at bounding box center [0, 0] width 0 height 0
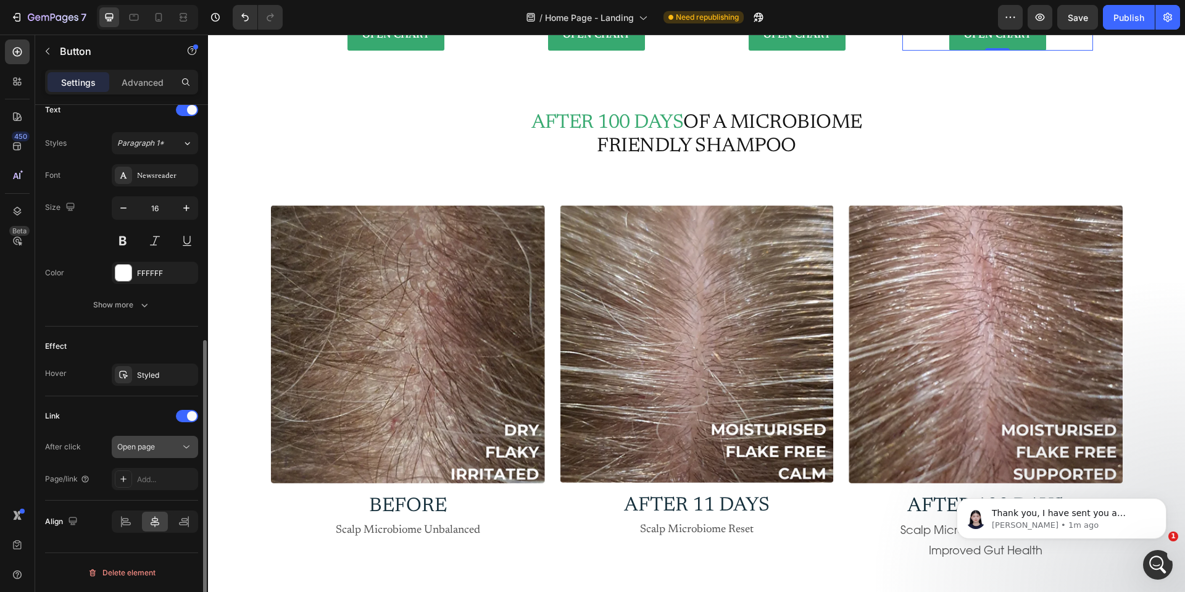
scroll to position [427, 0]
click at [145, 476] on div "Add..." at bounding box center [166, 479] width 58 height 11
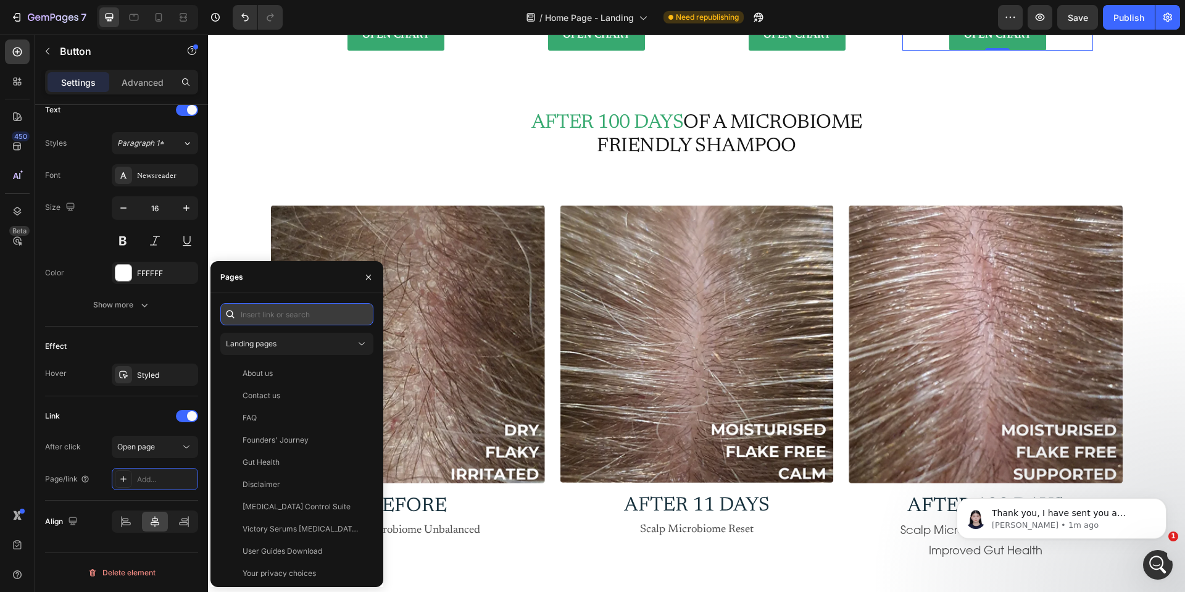
click at [253, 312] on input "text" at bounding box center [296, 314] width 153 height 22
paste input "https://cdn.shopify.com/s/files/1/0612/7743/8017/files/Back_Left_Chart_1bfa57c6…"
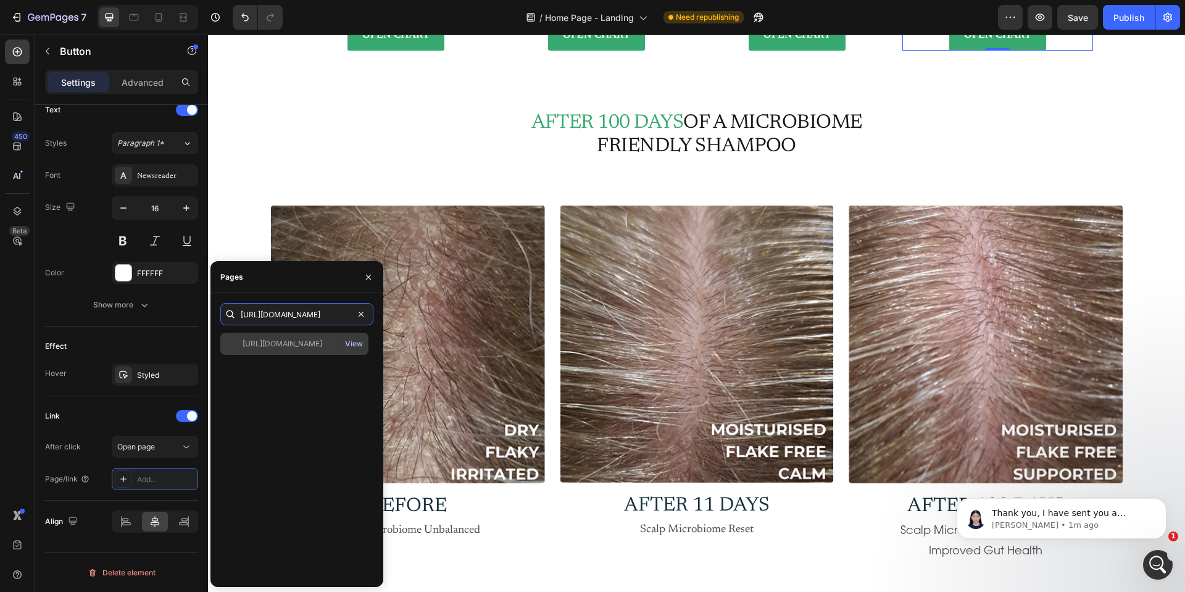
type input "https://cdn.shopify.com/s/files/1/0612/7743/8017/files/Back_Left_Chart_1bfa57c6…"
click at [353, 343] on div "View" at bounding box center [354, 343] width 18 height 11
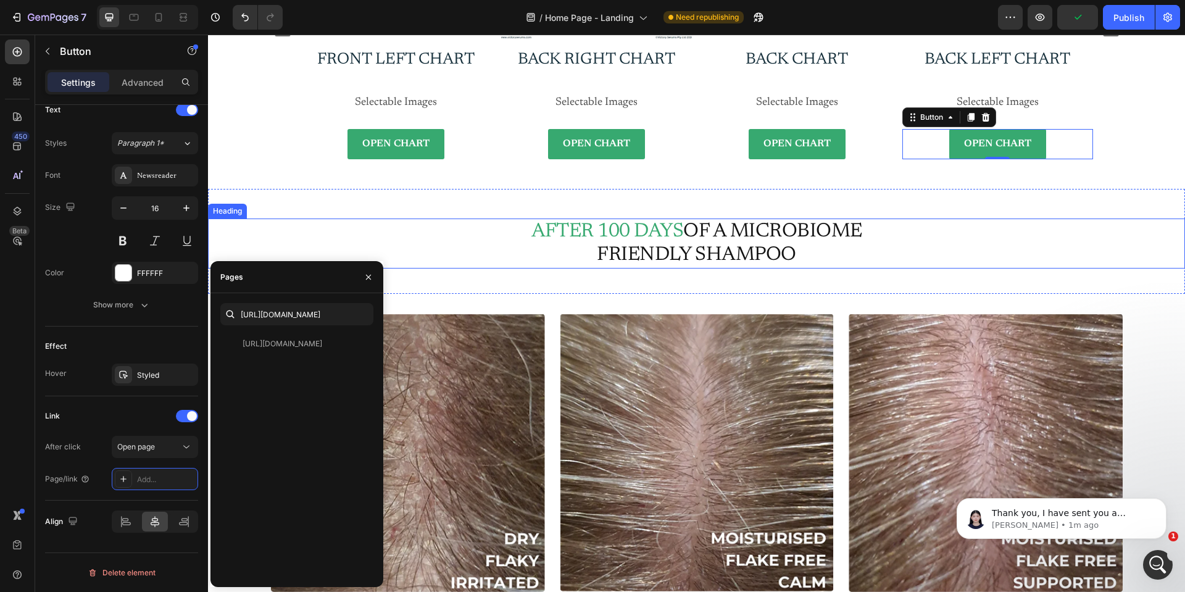
scroll to position [7336, 0]
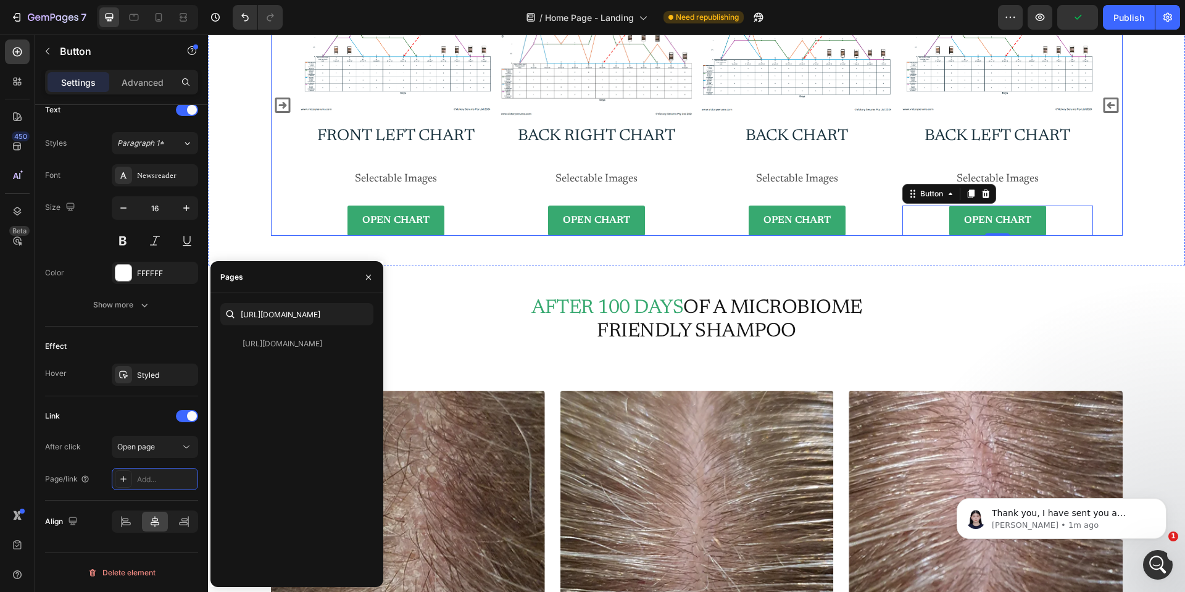
click at [1111, 102] on icon "Carousel Next Arrow" at bounding box center [1111, 105] width 20 height 20
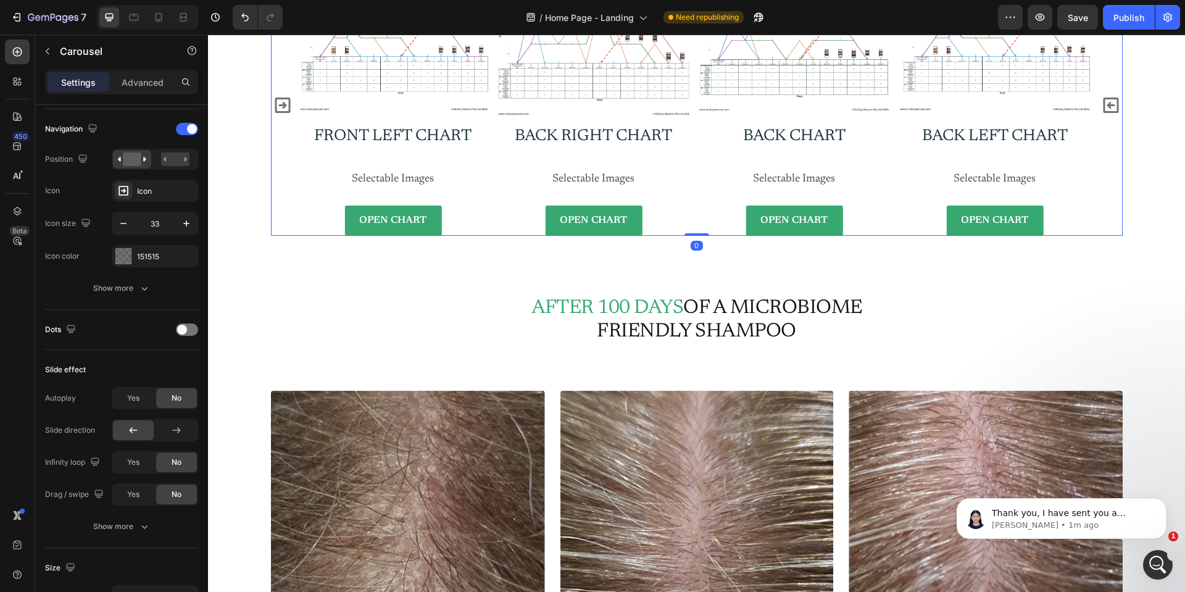
scroll to position [0, 0]
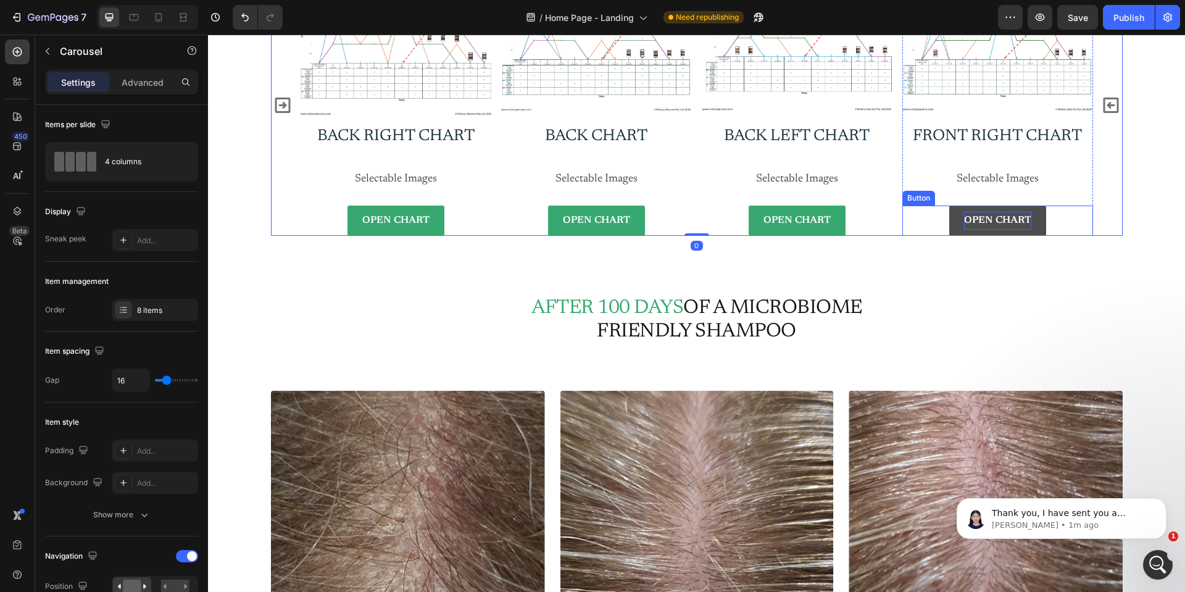
click at [1000, 226] on p "OPEN CHART" at bounding box center [997, 221] width 67 height 18
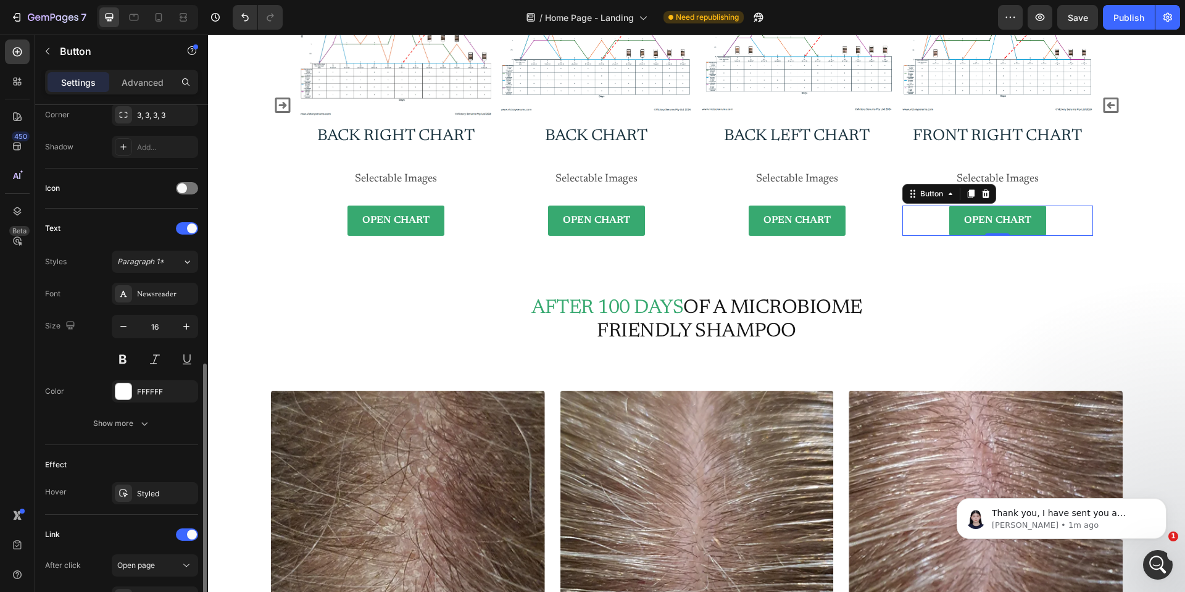
scroll to position [370, 0]
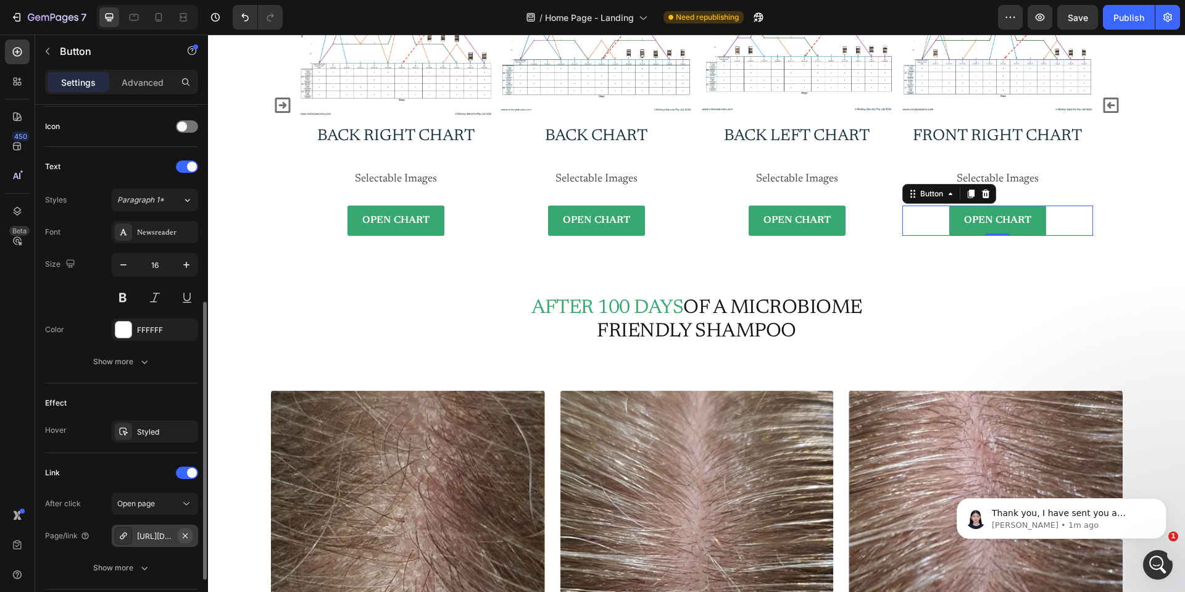
click at [185, 533] on icon "button" at bounding box center [185, 536] width 10 height 10
click at [143, 537] on div "Add..." at bounding box center [166, 536] width 58 height 11
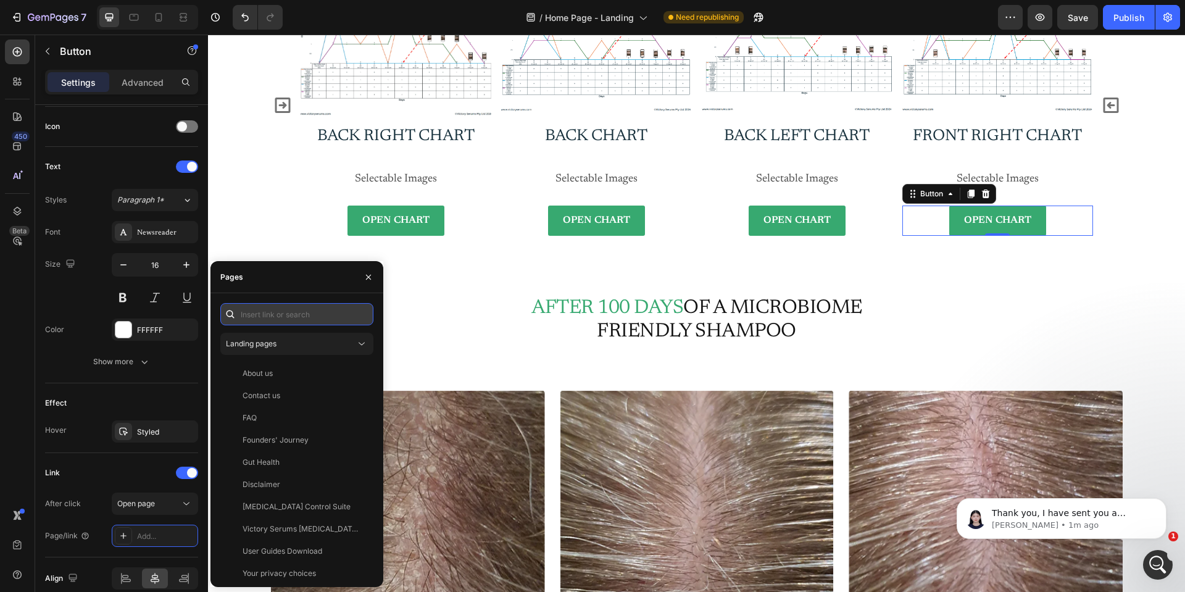
click at [254, 312] on input "text" at bounding box center [296, 314] width 153 height 22
paste input "https://cdn.shopify.com/s/files/1/0612/7743/8017/files/Front_Right_Chart.pdf?v=…"
type input "https://cdn.shopify.com/s/files/1/0612/7743/8017/files/Front_Right_Chart.pdf?v=…"
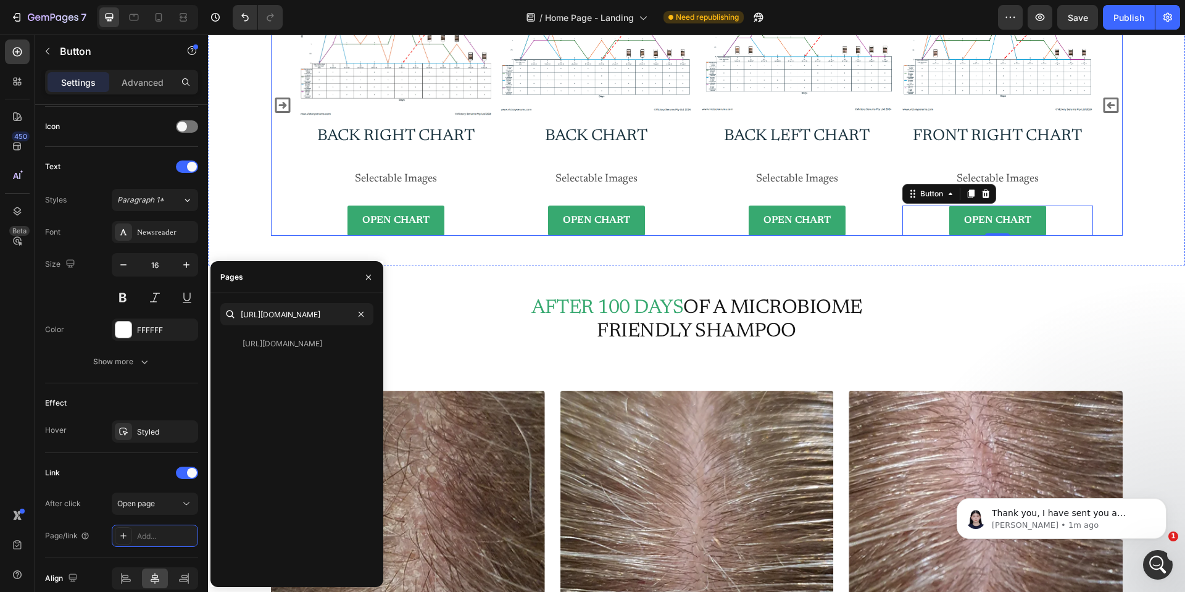
click at [1105, 102] on icon "Carousel Next Arrow" at bounding box center [1110, 105] width 15 height 15
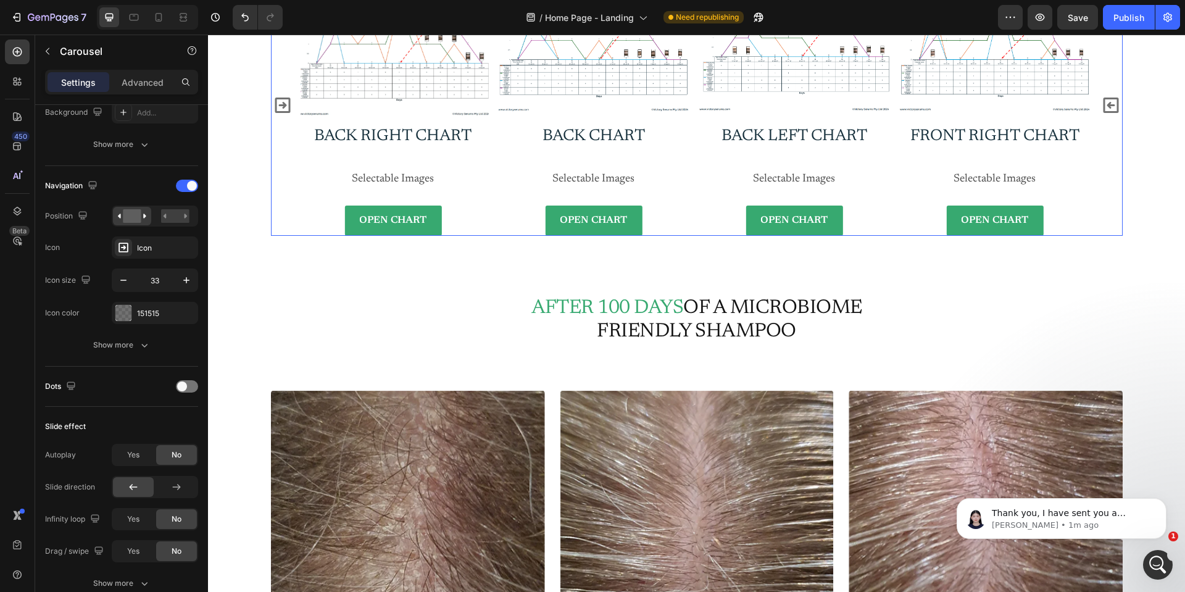
scroll to position [0, 0]
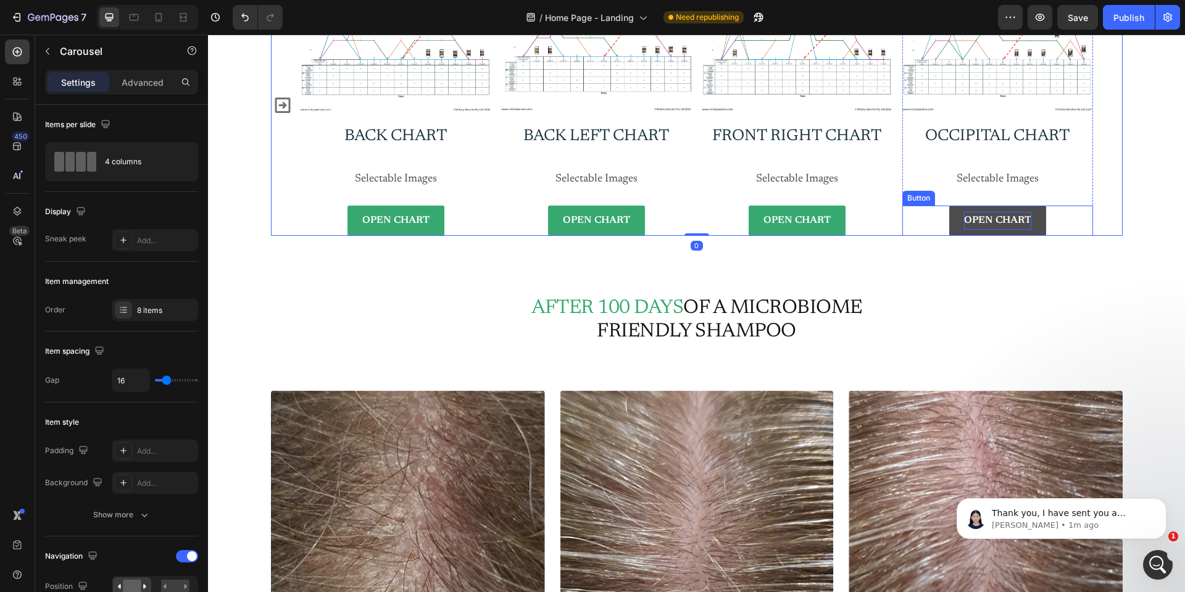
click at [980, 217] on p "OPEN CHART" at bounding box center [997, 221] width 67 height 18
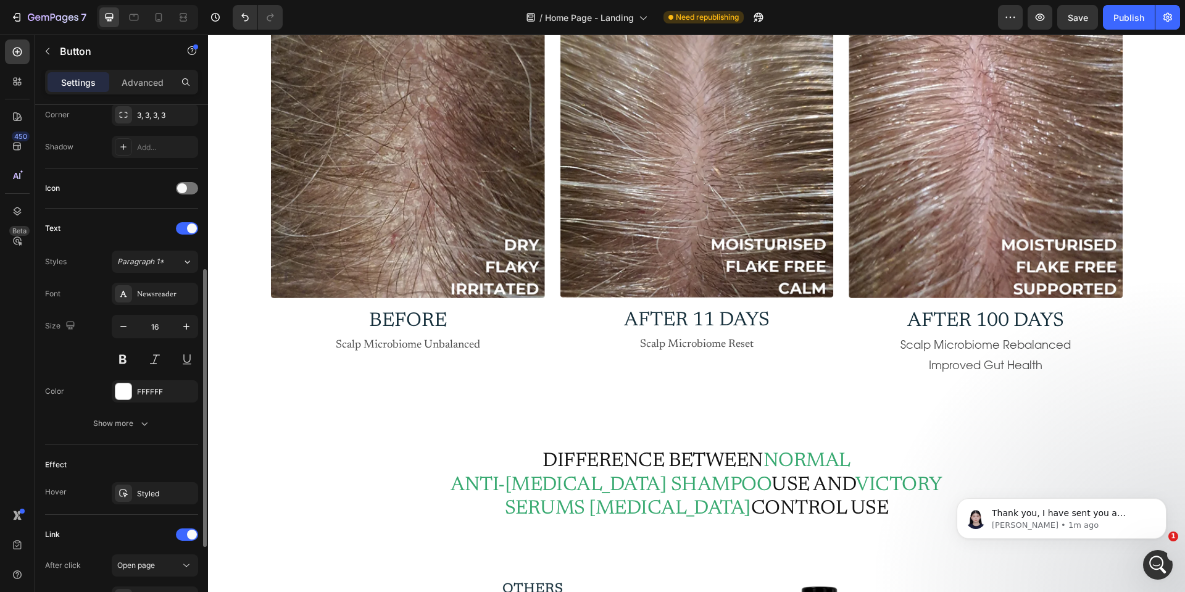
scroll to position [459, 0]
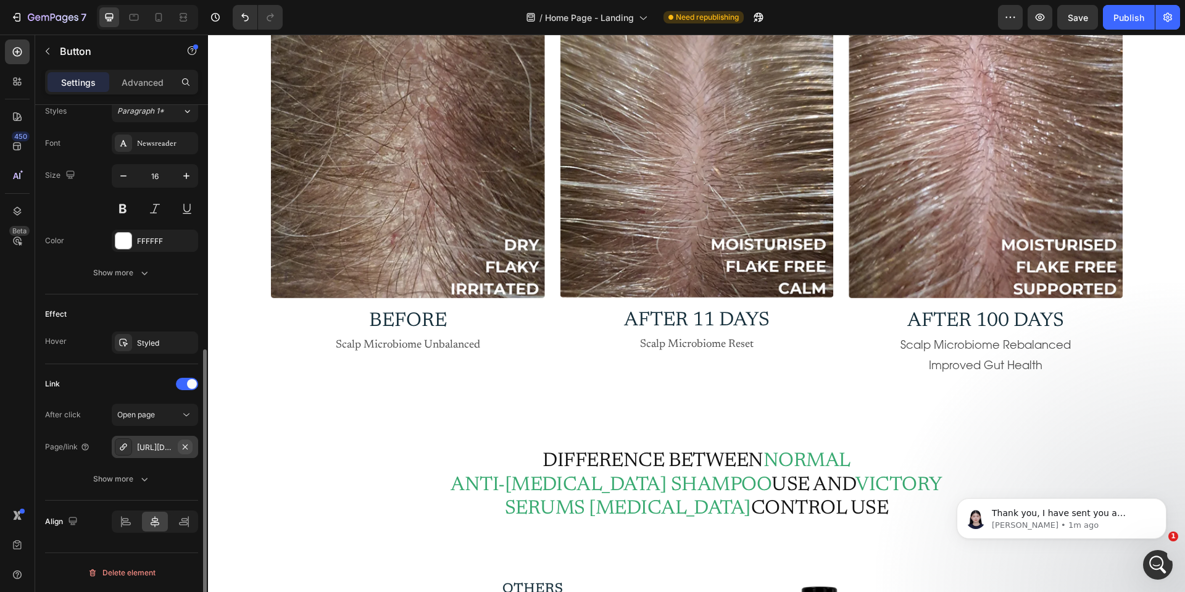
click at [186, 445] on icon "button" at bounding box center [185, 447] width 10 height 10
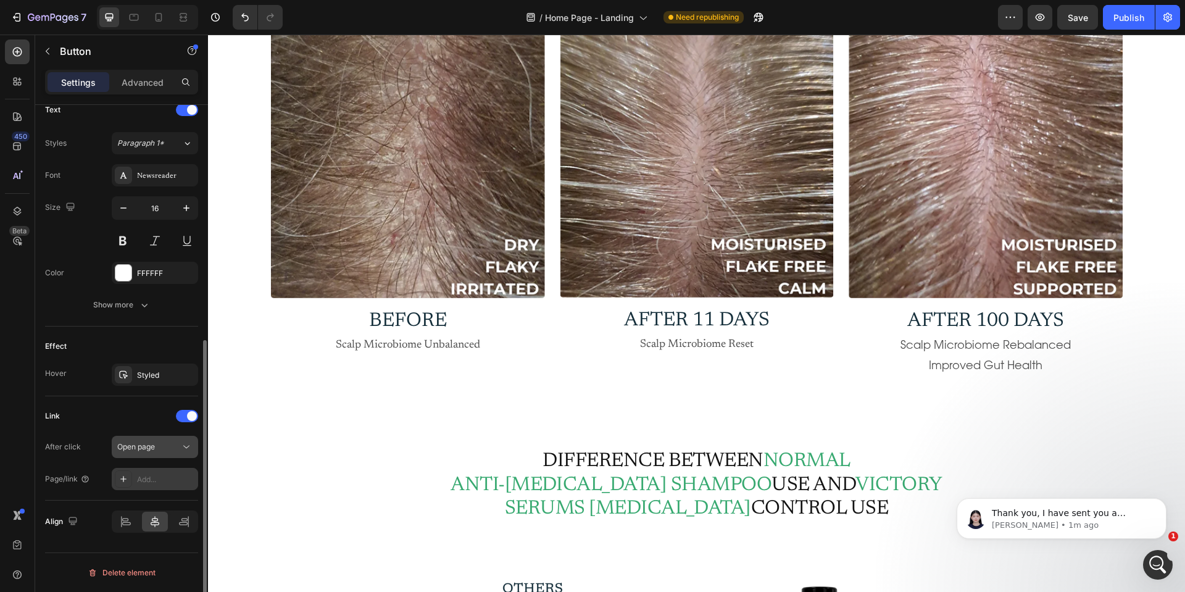
scroll to position [427, 0]
click at [148, 483] on div "Add..." at bounding box center [166, 479] width 58 height 11
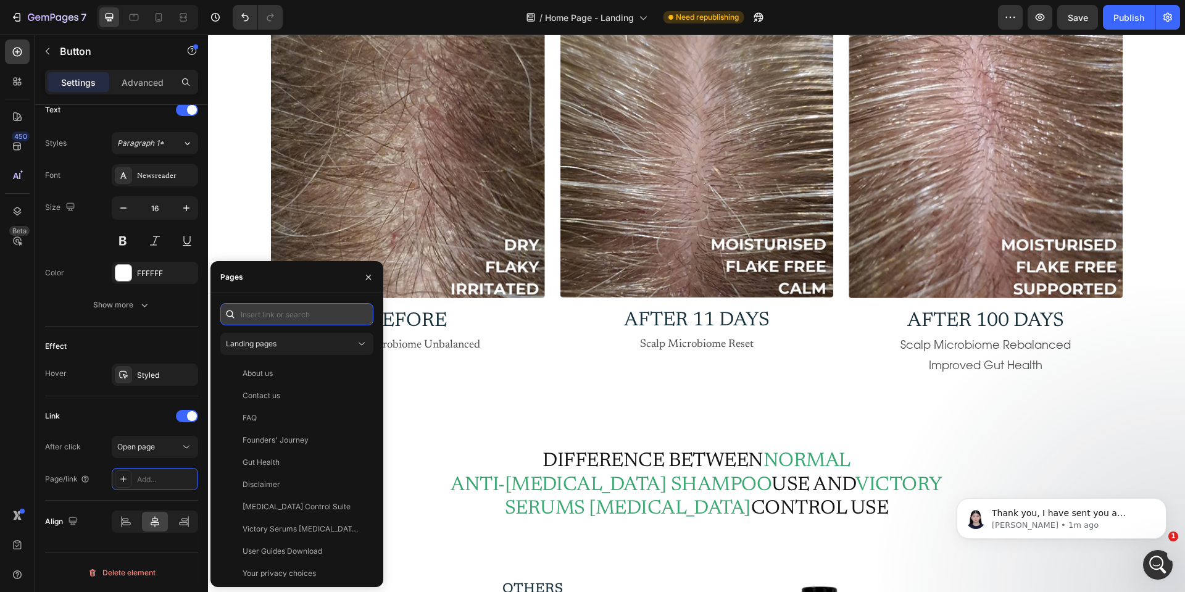
click at [261, 311] on input "text" at bounding box center [296, 314] width 153 height 22
paste input "https://cdn.shopify.com/s/files/1/0612/7743/8017/files/Occipital_Chart.pdf?v=17…"
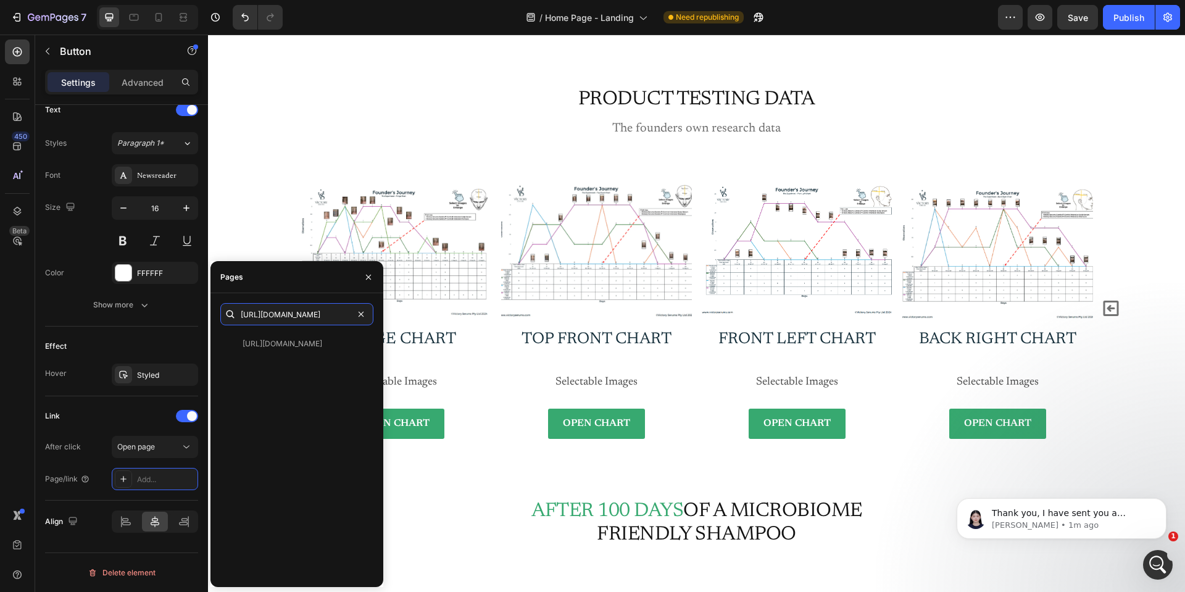
scroll to position [7212, 0]
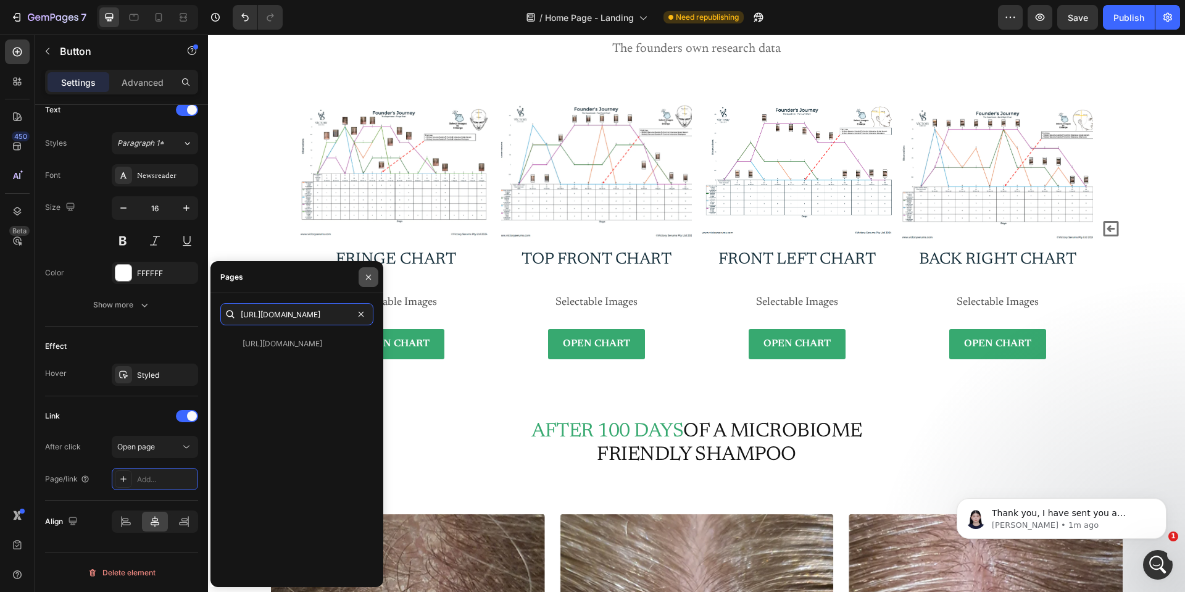
type input "https://cdn.shopify.com/s/files/1/0612/7743/8017/files/Occipital_Chart.pdf?v=17…"
click at [367, 276] on icon "button" at bounding box center [369, 277] width 10 height 10
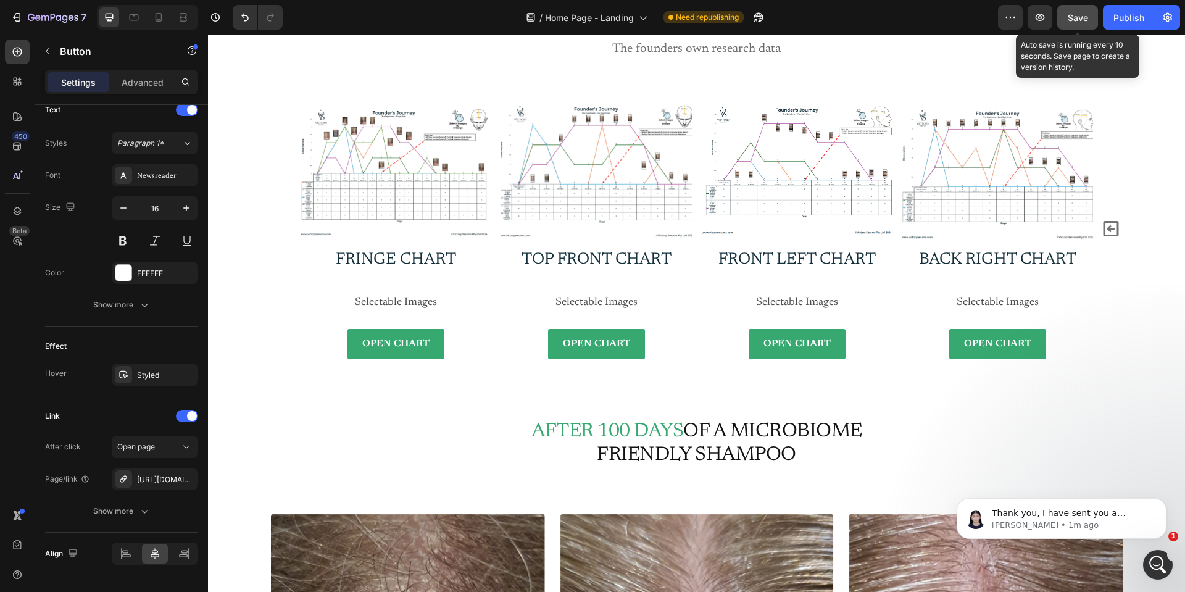
click at [1073, 17] on span "Save" at bounding box center [1078, 17] width 20 height 10
click at [1128, 15] on div "Publish" at bounding box center [1129, 17] width 31 height 13
click at [1066, 517] on p "Thank you, I have sent you a request, please let me know once you accept it." at bounding box center [1071, 513] width 159 height 12
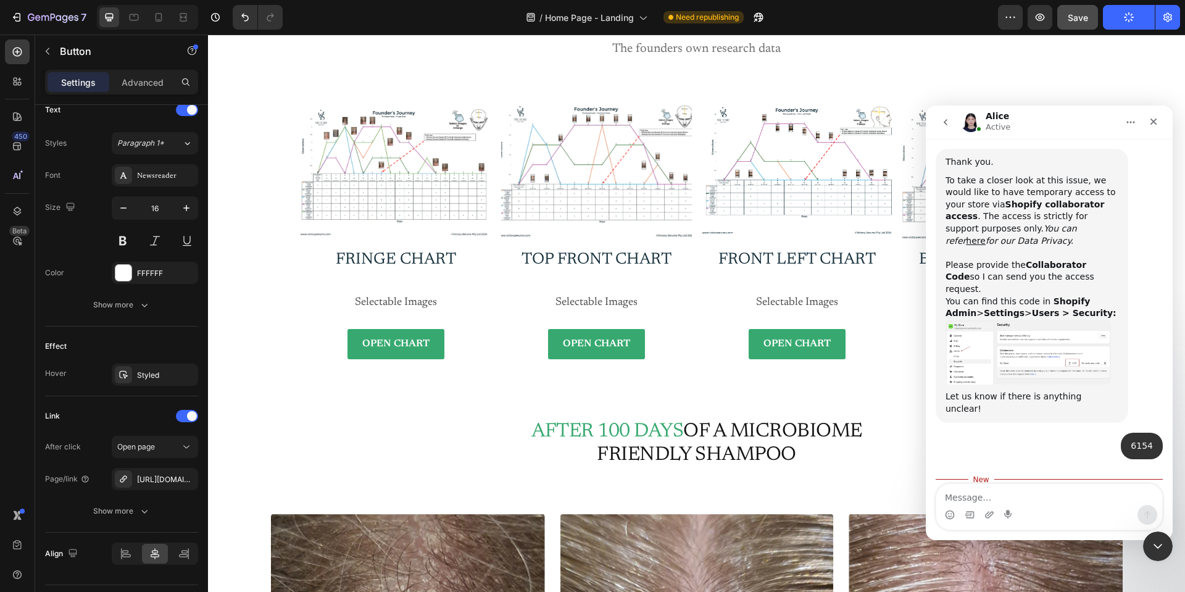
scroll to position [537, 0]
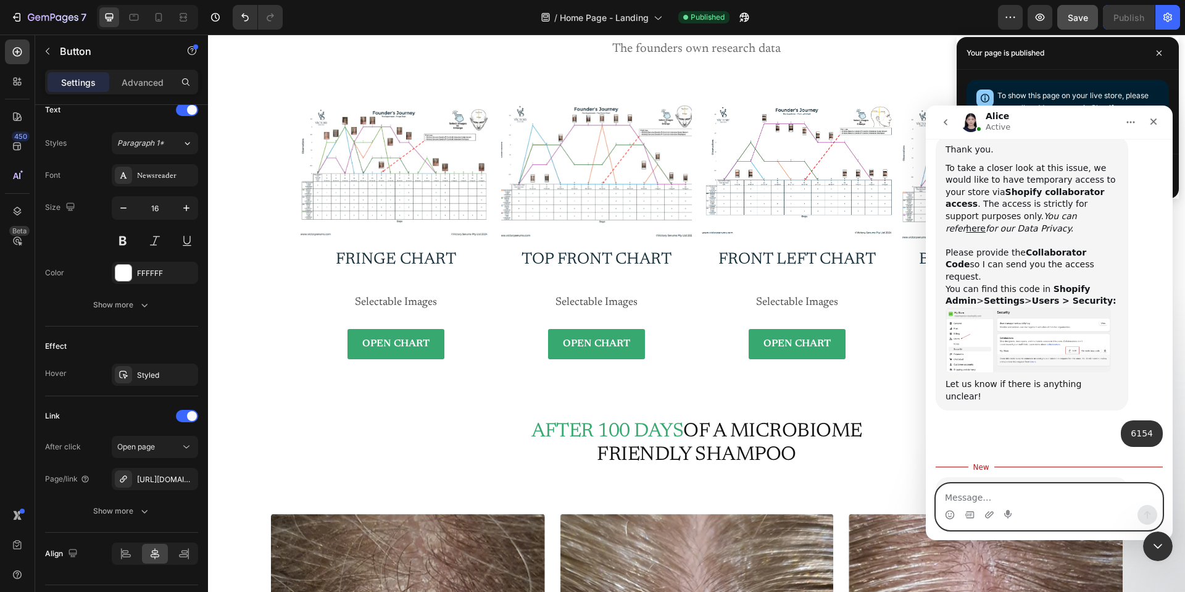
click at [1006, 495] on textarea "Message…" at bounding box center [1050, 494] width 226 height 21
type textarea "accepted"
click at [1143, 512] on icon "Send a message…" at bounding box center [1148, 515] width 10 height 10
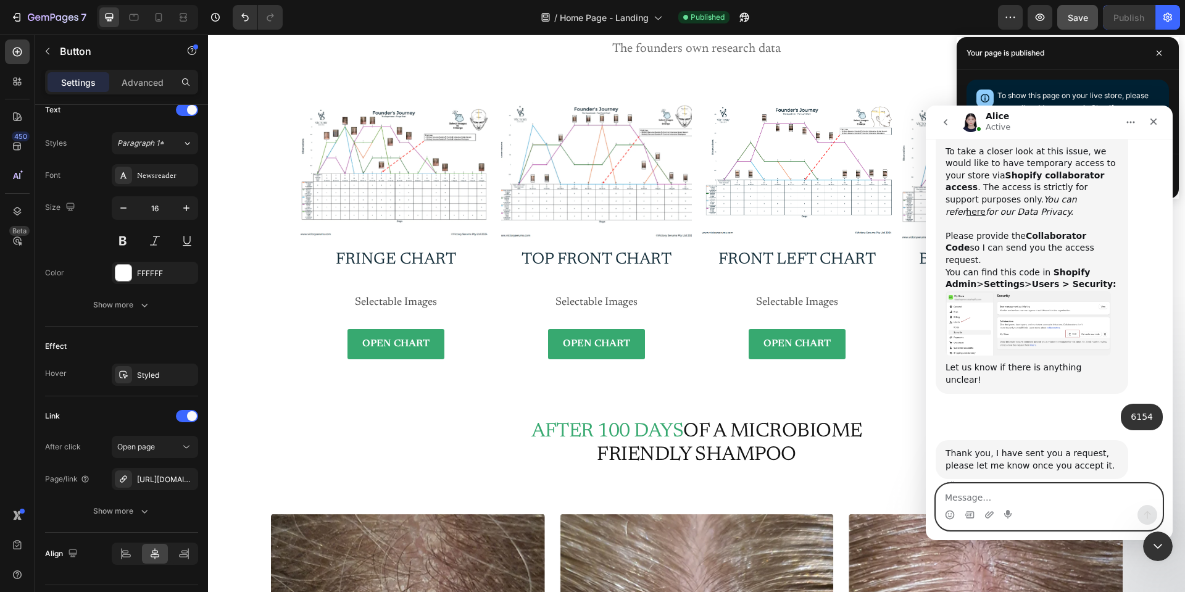
click at [964, 494] on textarea "Message…" at bounding box center [1050, 494] width 226 height 21
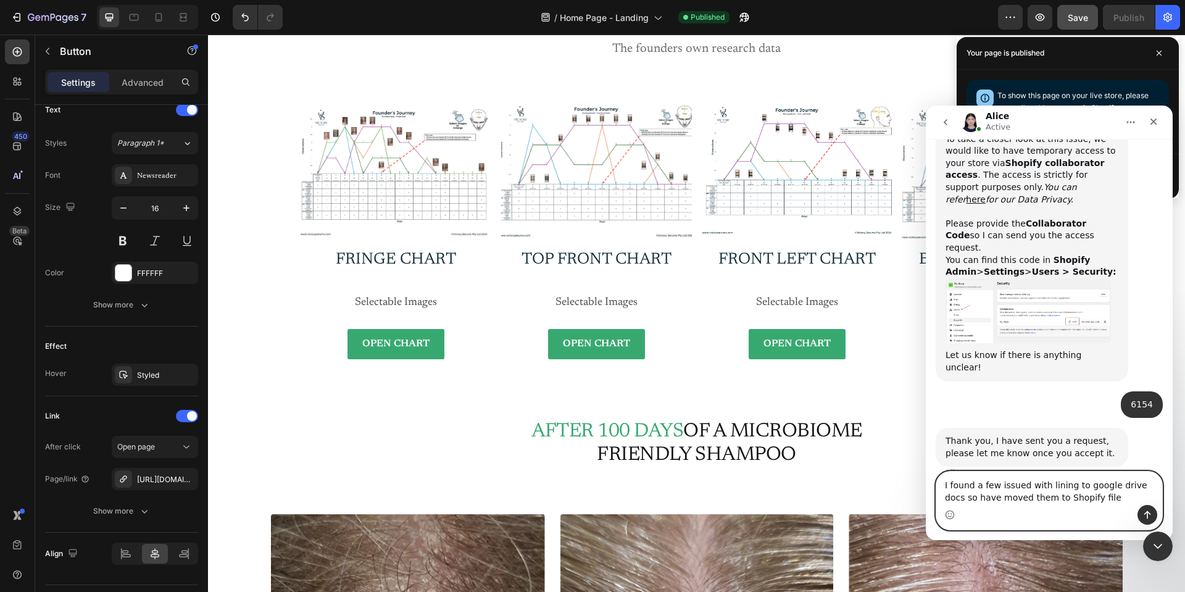
type textarea "I found a few issued with lining to google drive docs so have moved them to Sho…"
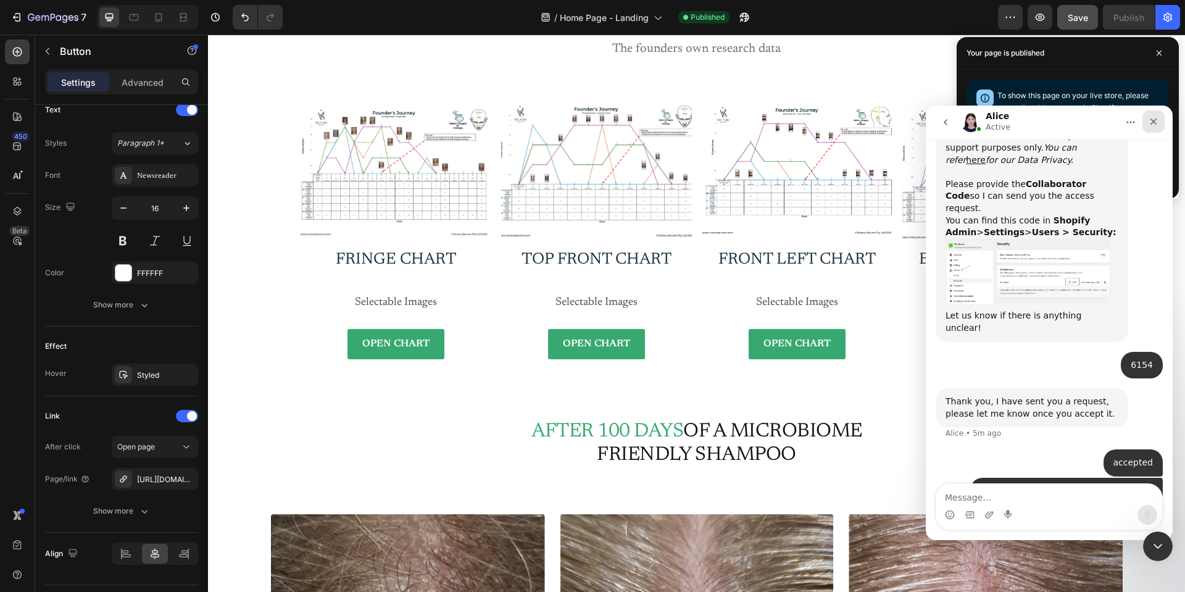
click at [1153, 122] on icon "Close" at bounding box center [1154, 122] width 7 height 7
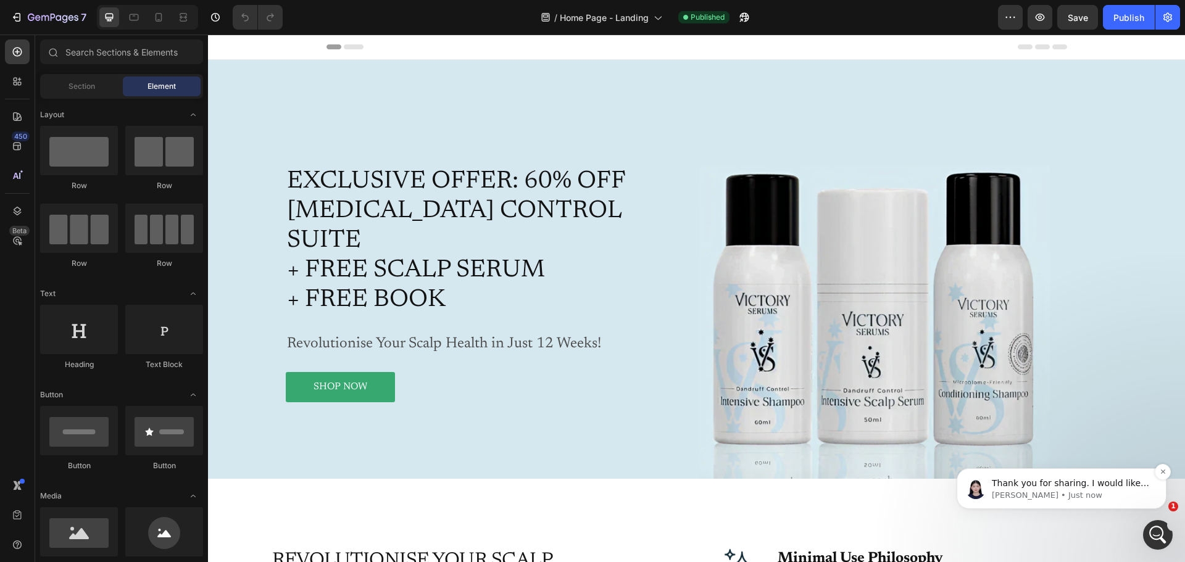
click at [1096, 487] on p "Thank you for sharing. I would like to confirm that you've already moved the fi…" at bounding box center [1071, 484] width 159 height 12
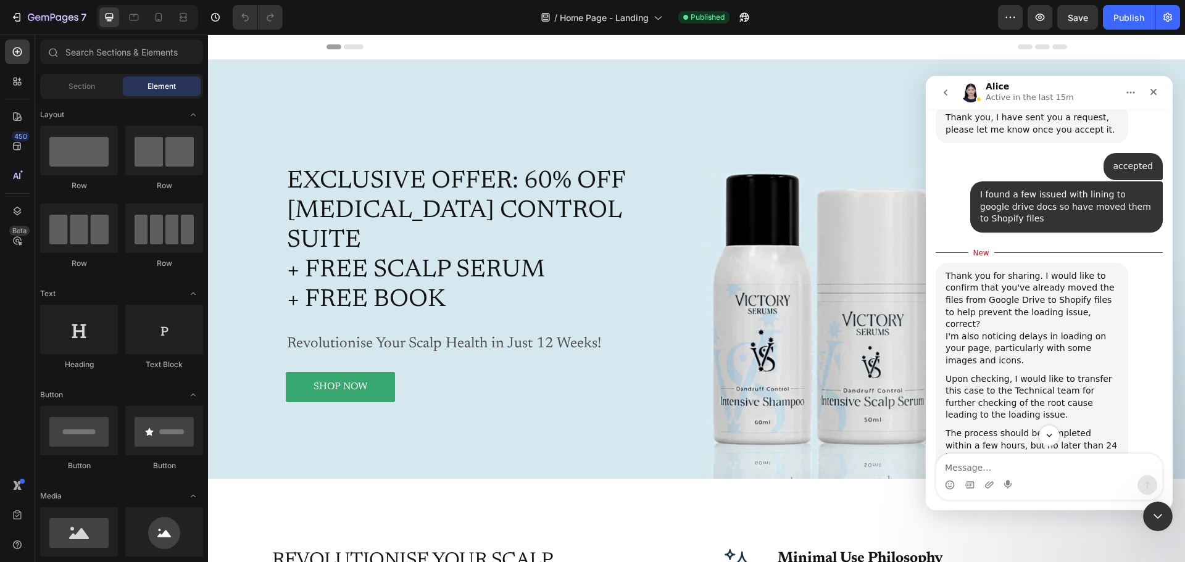
scroll to position [900, 0]
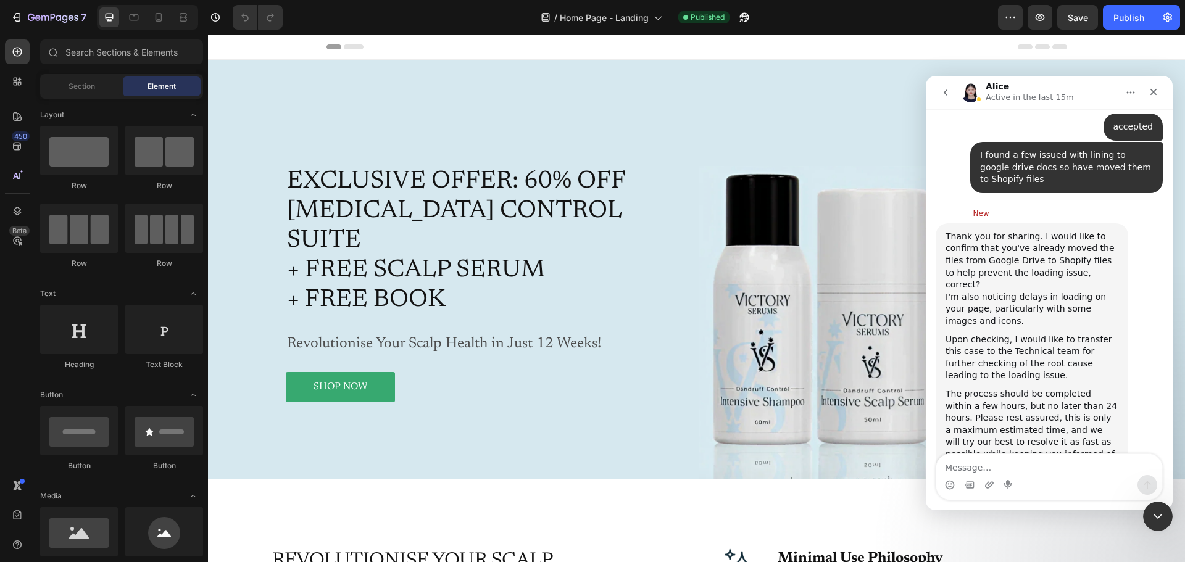
click at [1055, 470] on textarea "Message…" at bounding box center [1050, 464] width 226 height 21
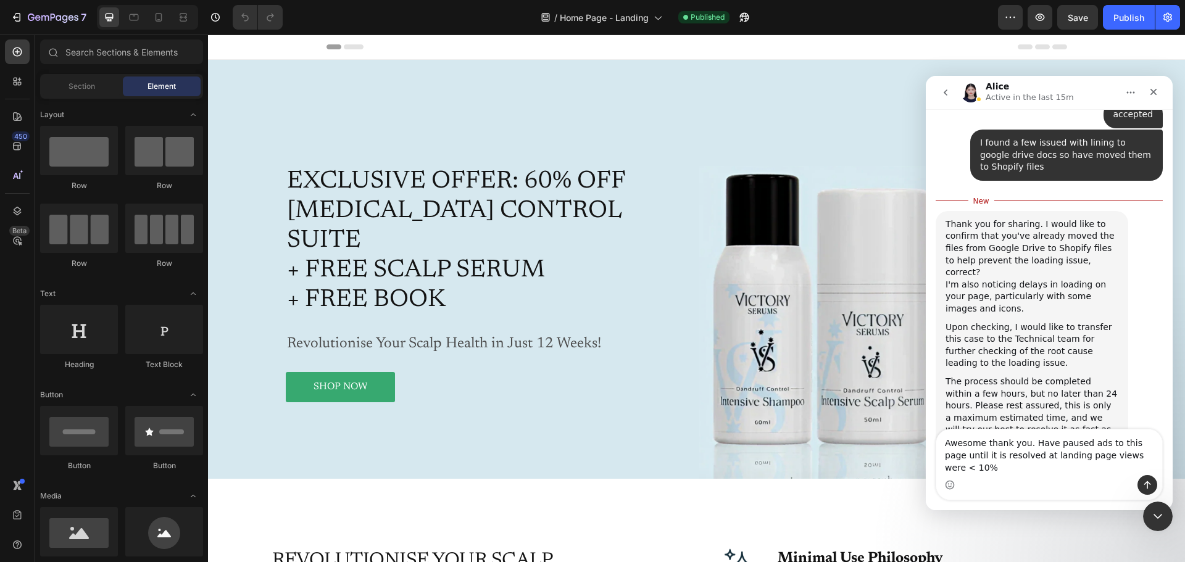
click at [1148, 472] on textarea "Awesome thank you. Have paused ads to this page until it is resolved at landing…" at bounding box center [1050, 453] width 226 height 46
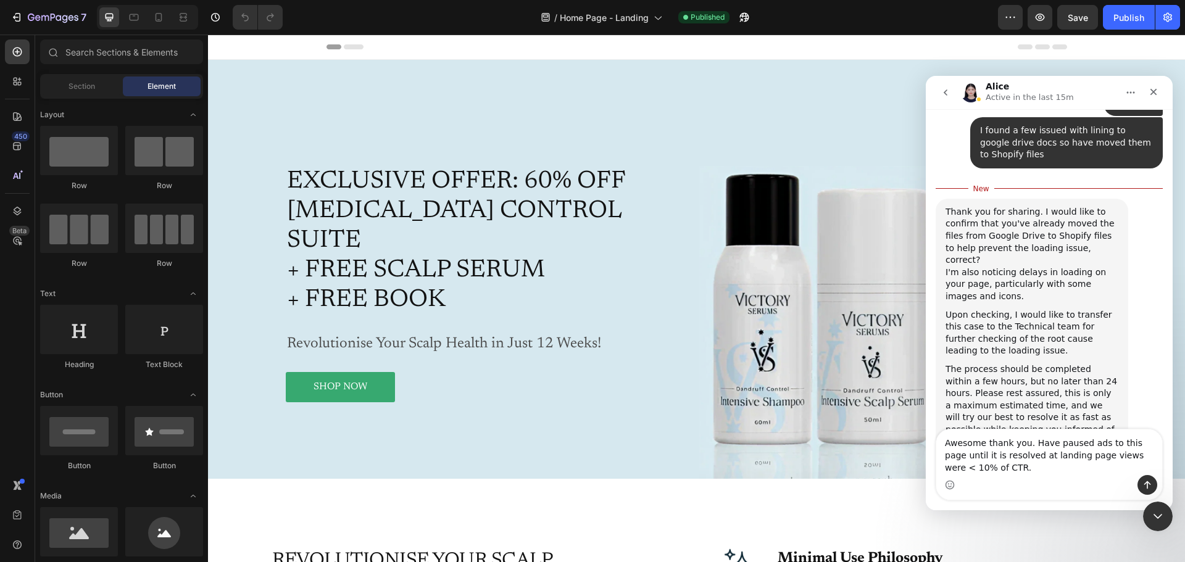
click at [1022, 458] on textarea "Awesome thank you. Have paused ads to this page until it is resolved at landing…" at bounding box center [1050, 453] width 226 height 46
type textarea "Awesome thank you. Have paused ads to this page until it is resolved as landing…"
click at [1143, 486] on icon "Send a message…" at bounding box center [1148, 485] width 10 height 10
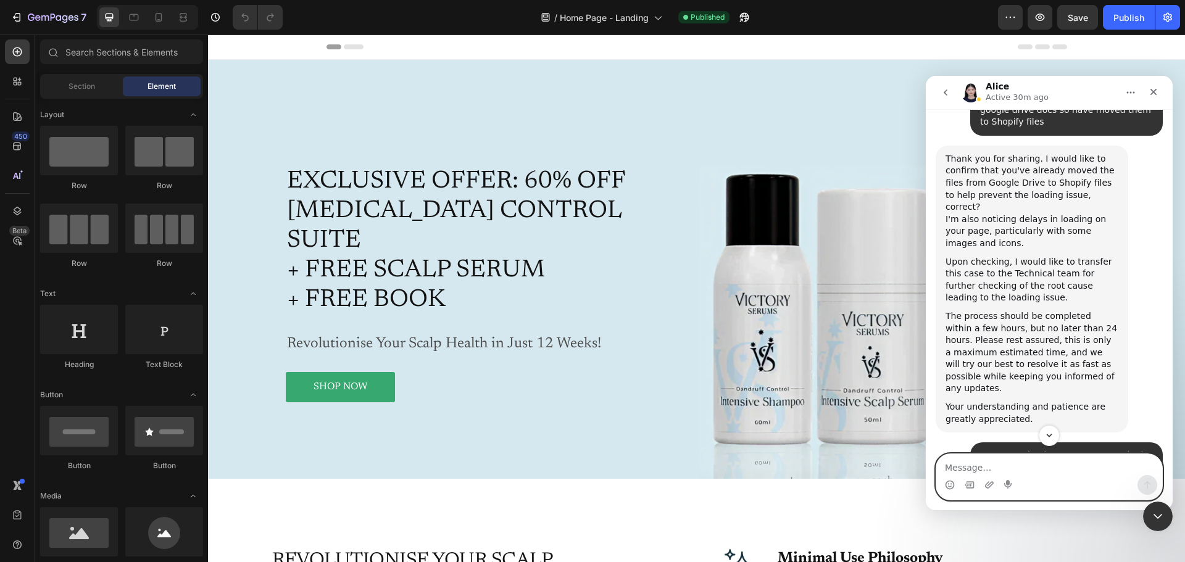
scroll to position [1013, 0]
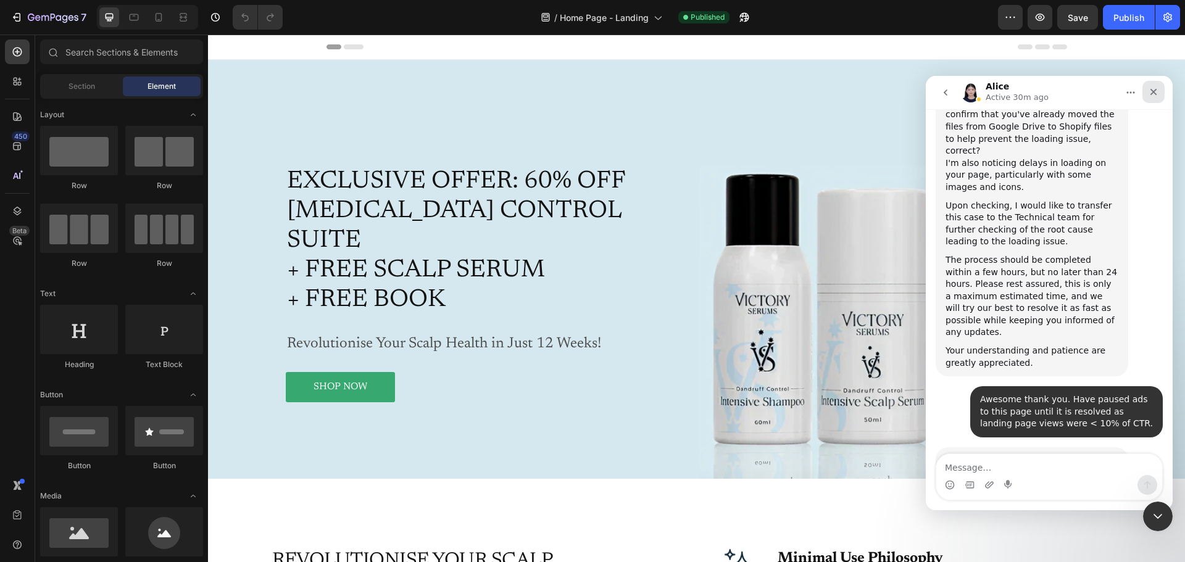
click at [1151, 90] on icon "Close" at bounding box center [1154, 92] width 7 height 7
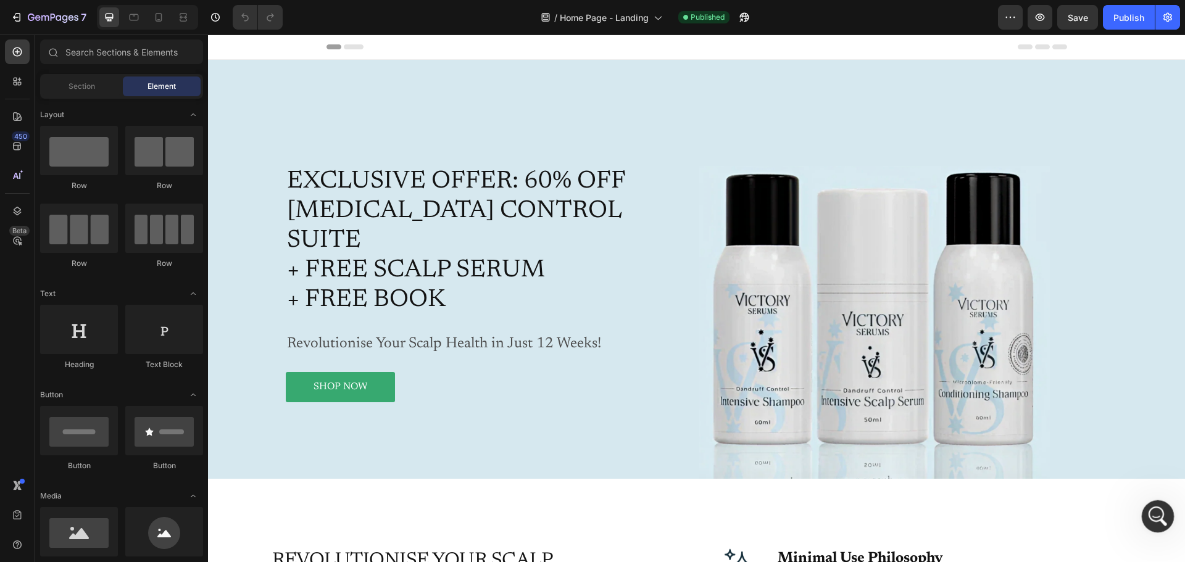
click at [1155, 512] on icon "Open Intercom Messenger" at bounding box center [1156, 515] width 20 height 20
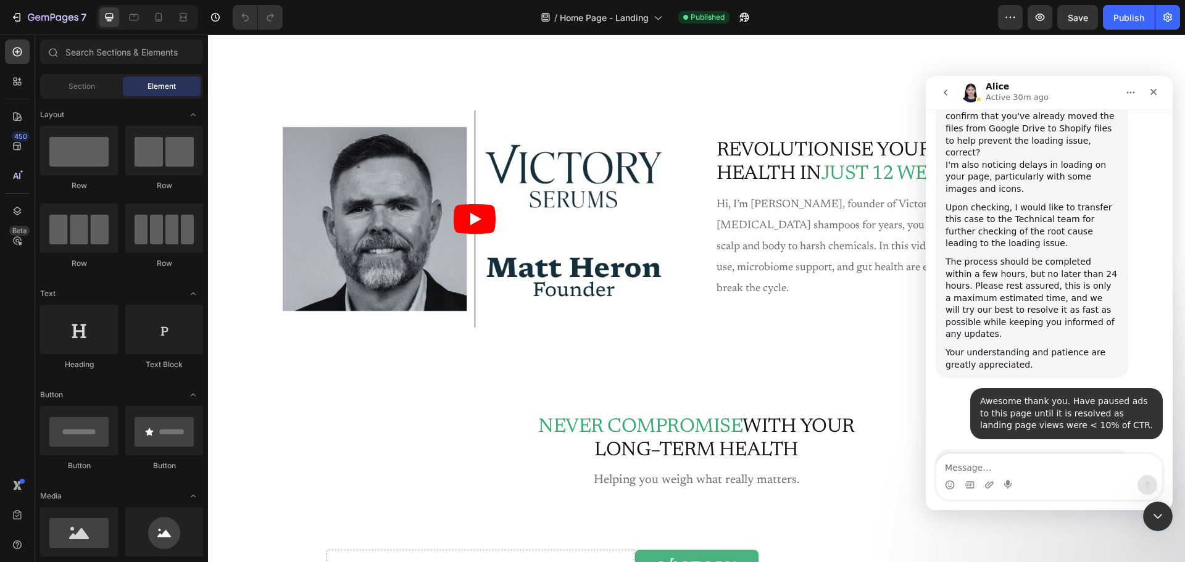
scroll to position [1729, 0]
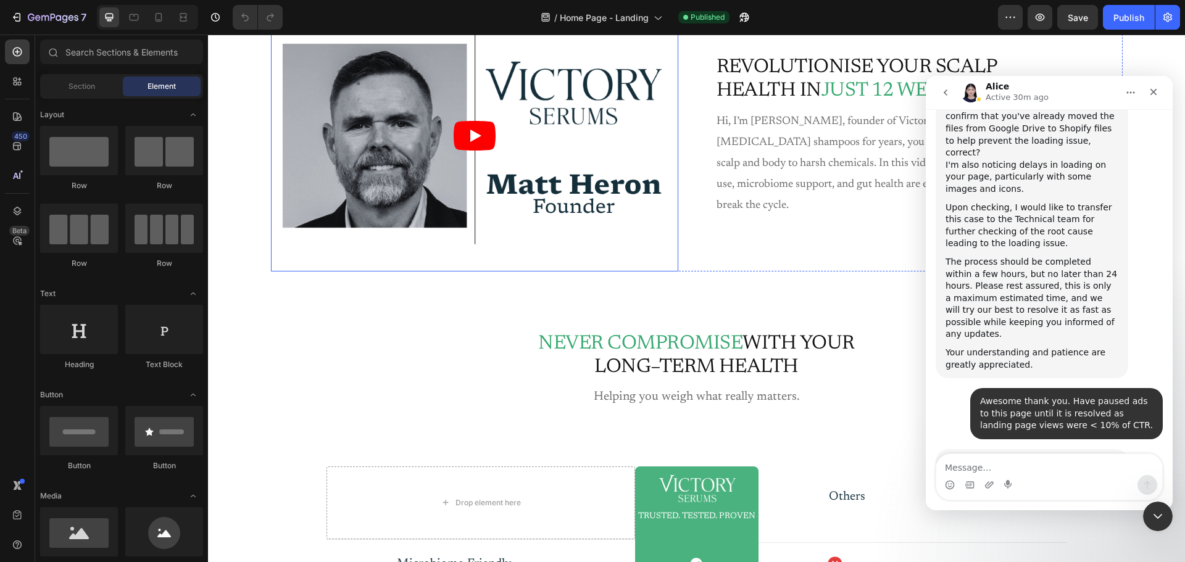
click at [435, 131] on article at bounding box center [474, 136] width 407 height 272
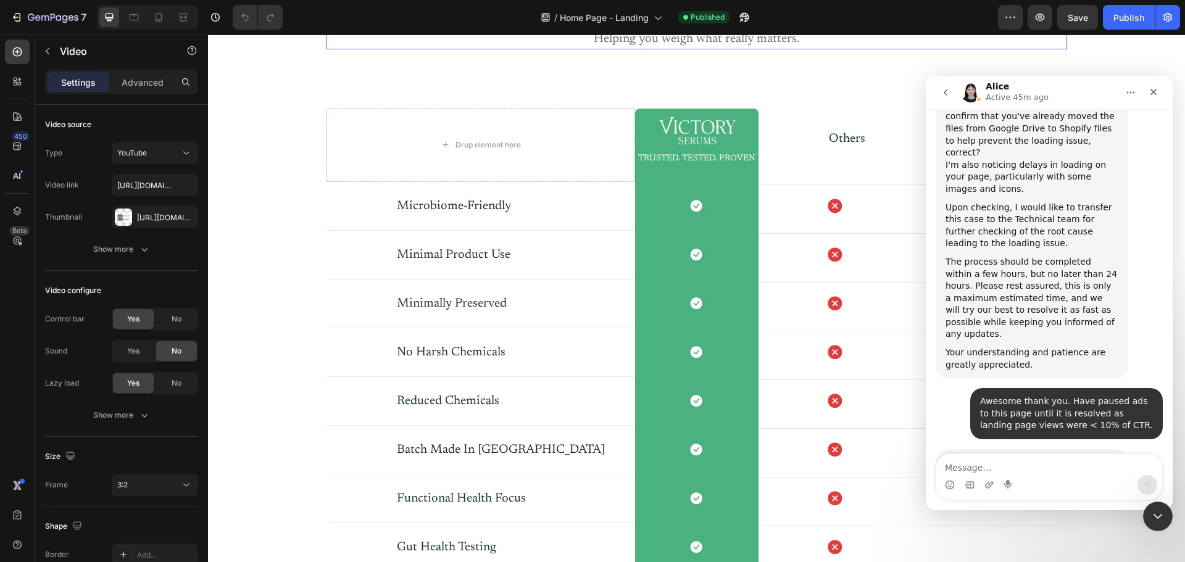
scroll to position [2099, 0]
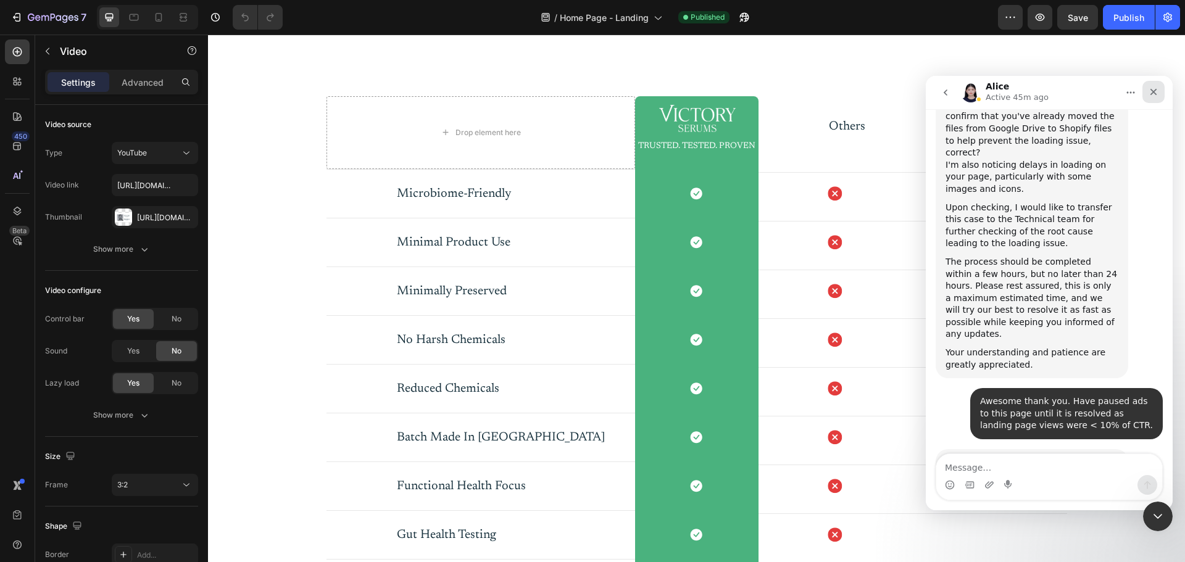
click at [1153, 90] on icon "Close" at bounding box center [1154, 92] width 10 height 10
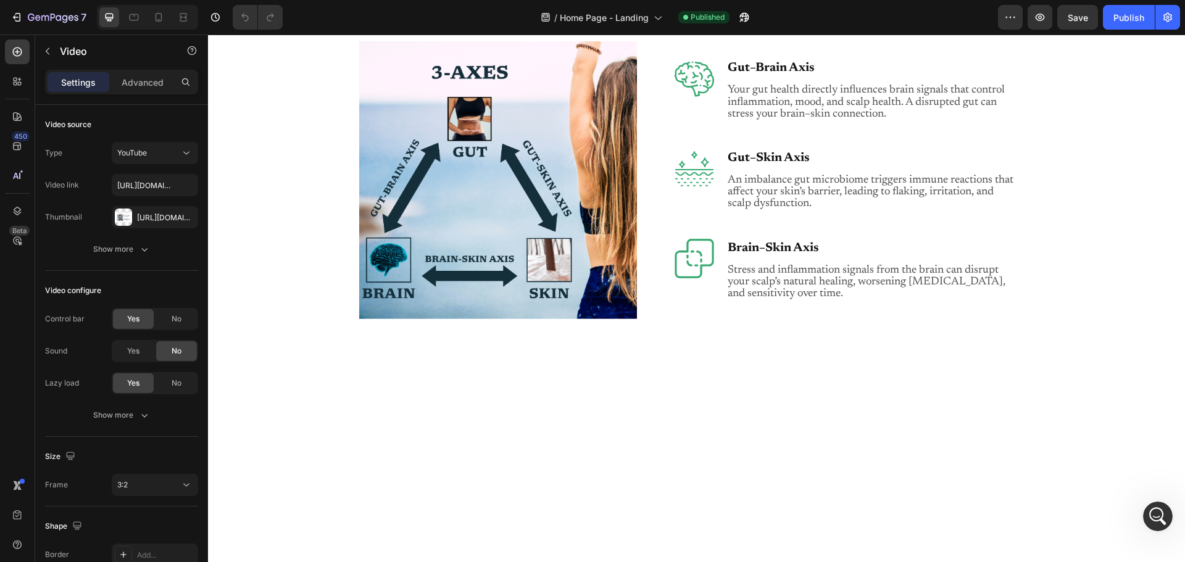
scroll to position [4569, 0]
